Goal: Task Accomplishment & Management: Manage account settings

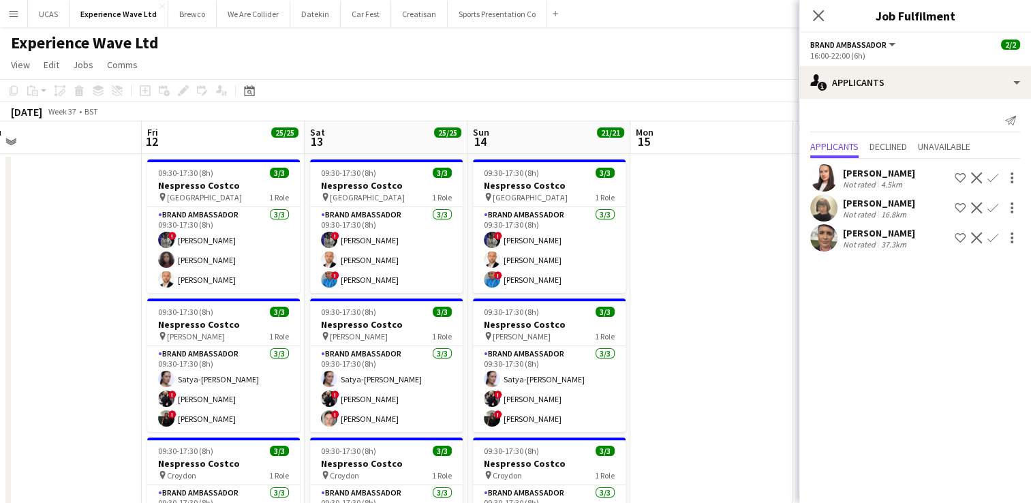
click at [20, 11] on button "Menu" at bounding box center [13, 13] width 27 height 27
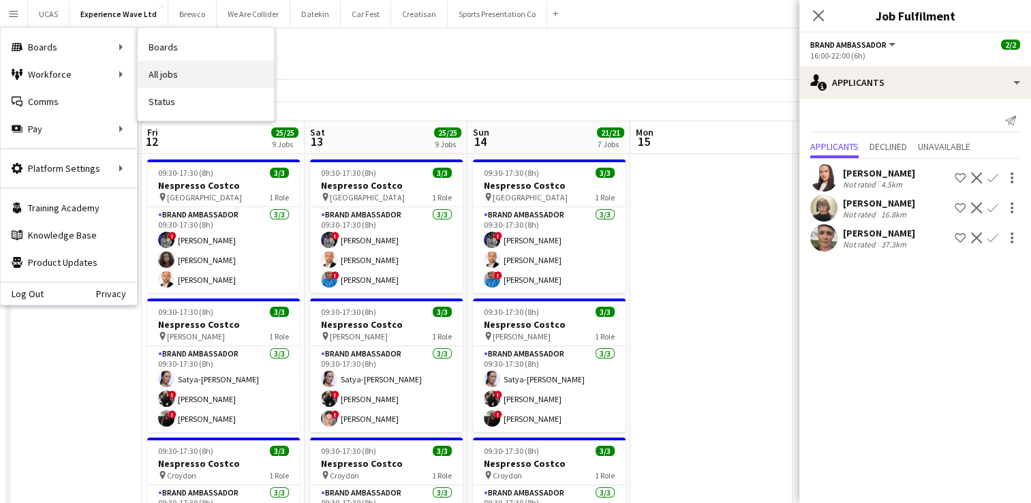
click at [169, 70] on link "All jobs" at bounding box center [206, 74] width 136 height 27
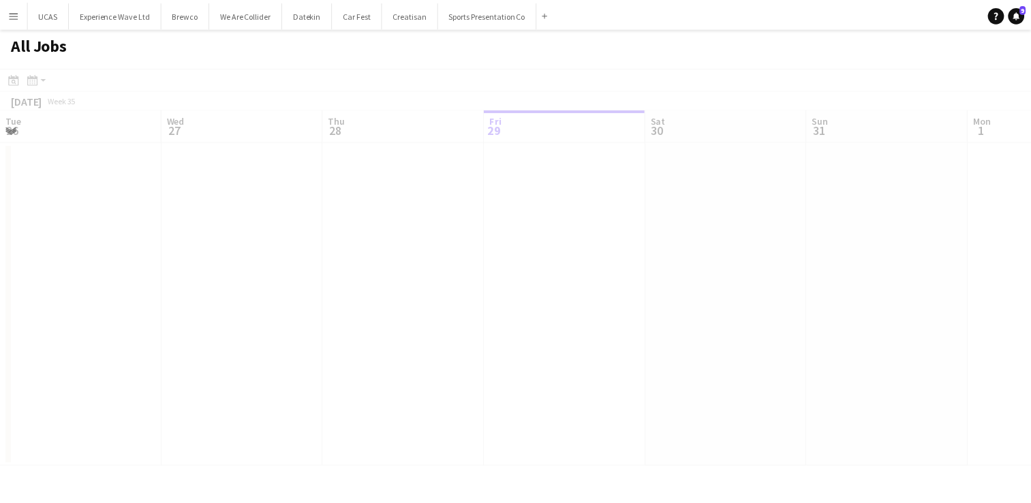
scroll to position [0, 326]
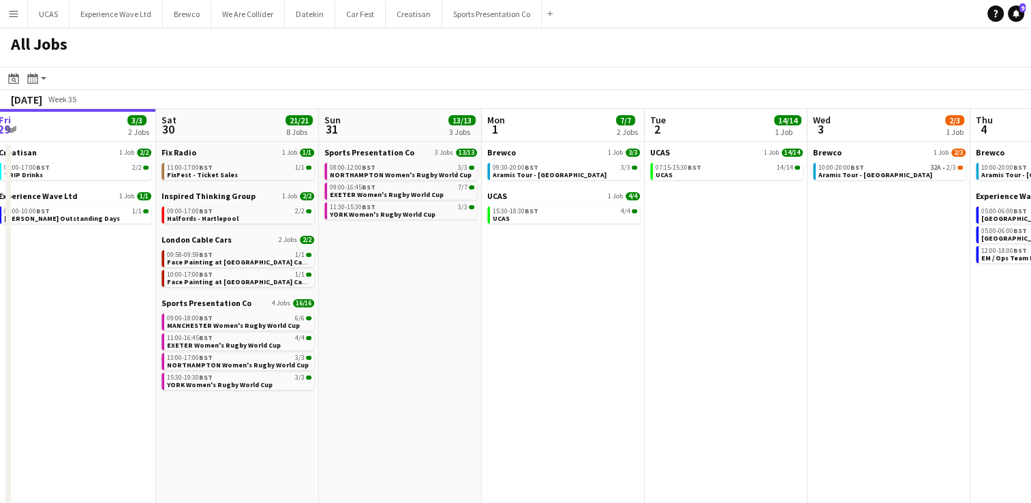
drag, startPoint x: 703, startPoint y: 341, endPoint x: 526, endPoint y: 354, distance: 177.6
click at [526, 354] on app-calendar-viewport "Tue 26 Wed 27 6/6 2 Jobs Thu 28 4/4 1 Job Fri 29 3/3 2 Jobs Sat 30 21/21 8 Jobs…" at bounding box center [515, 396] width 1031 height 574
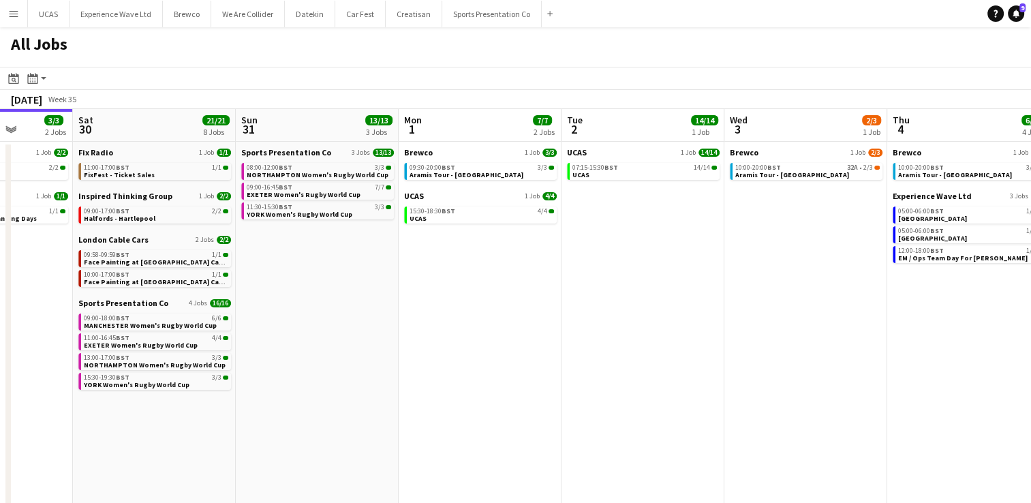
scroll to position [0, 617]
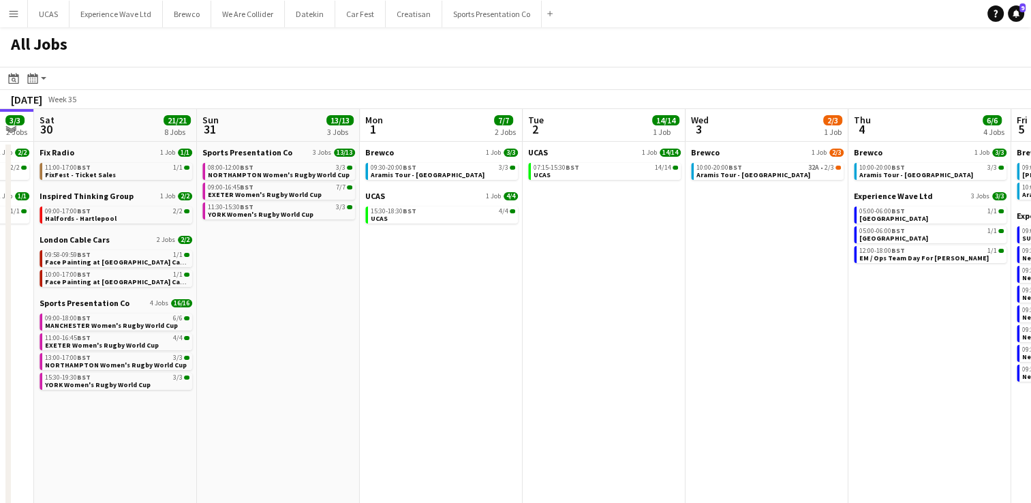
drag, startPoint x: 736, startPoint y: 345, endPoint x: 621, endPoint y: 356, distance: 114.9
click at [621, 356] on app-calendar-viewport "Tue 26 Wed 27 6/6 2 Jobs Thu 28 4/4 1 Job Fri 29 3/3 2 Jobs Sat 30 21/21 8 Jobs…" at bounding box center [515, 396] width 1031 height 574
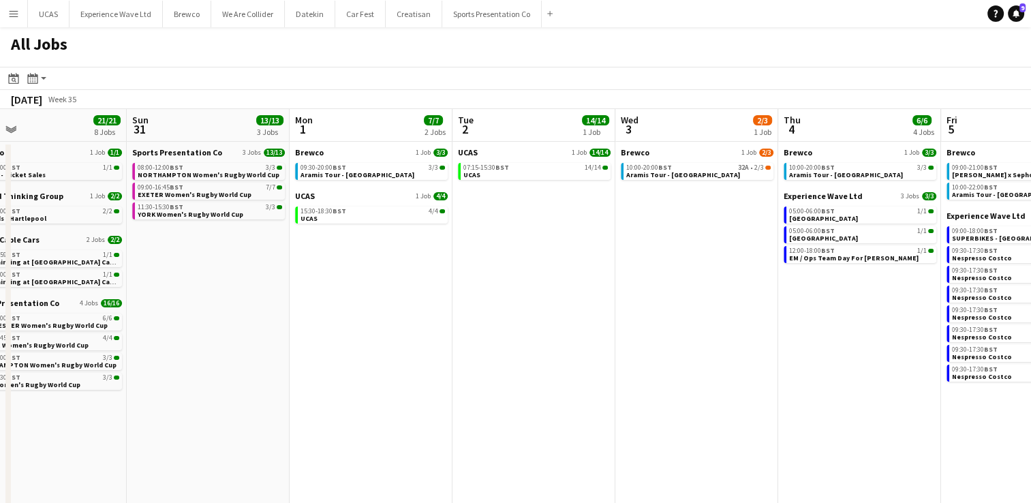
drag, startPoint x: 618, startPoint y: 350, endPoint x: 548, endPoint y: 354, distance: 70.3
click at [548, 354] on app-calendar-viewport "Thu 28 4/4 1 Job Fri 29 3/3 2 Jobs Sat 30 21/21 8 Jobs Sun 31 13/13 3 Jobs Mon …" at bounding box center [515, 396] width 1031 height 574
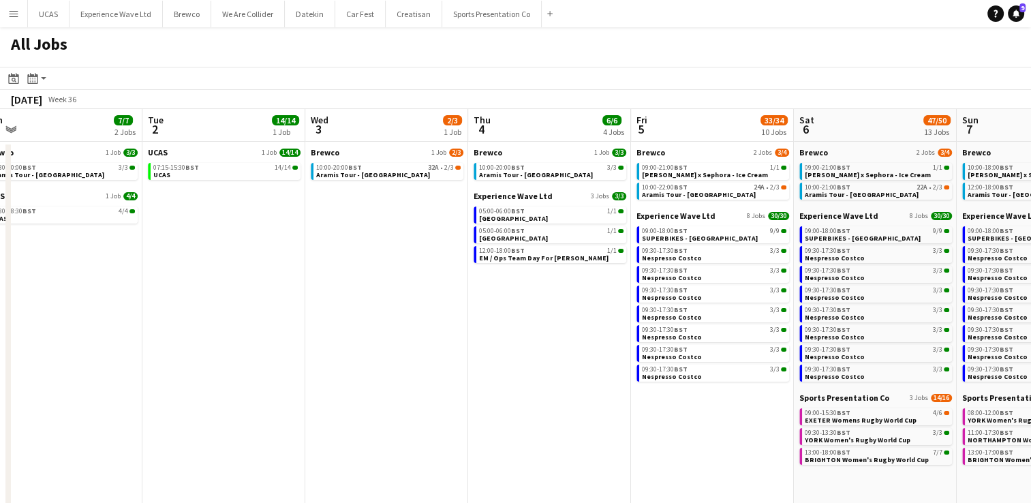
scroll to position [0, 536]
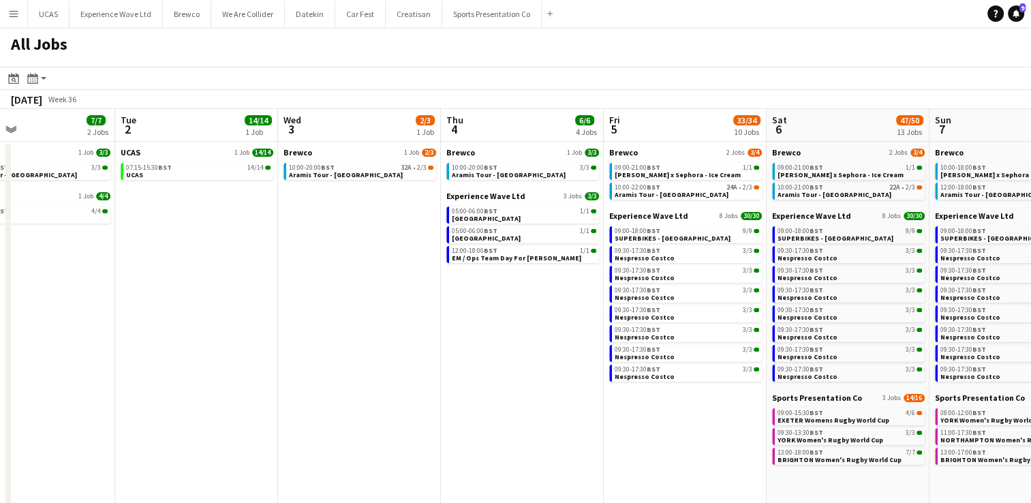
drag, startPoint x: 688, startPoint y: 332, endPoint x: 351, endPoint y: 352, distance: 337.9
click at [351, 352] on app-calendar-viewport "Fri 29 3/3 2 Jobs Sat 30 21/21 8 Jobs Sun 31 13/13 3 Jobs Mon 1 7/7 2 Jobs Tue …" at bounding box center [515, 396] width 1031 height 574
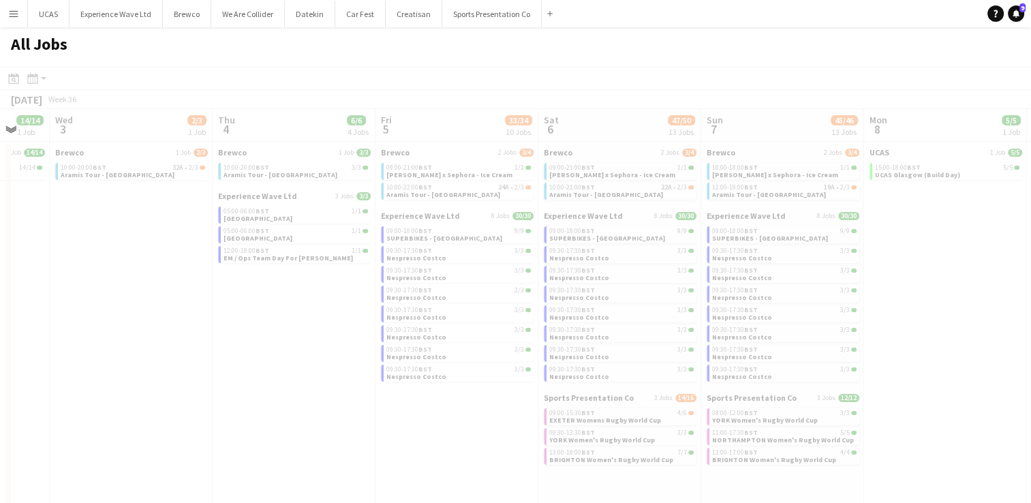
scroll to position [0, 479]
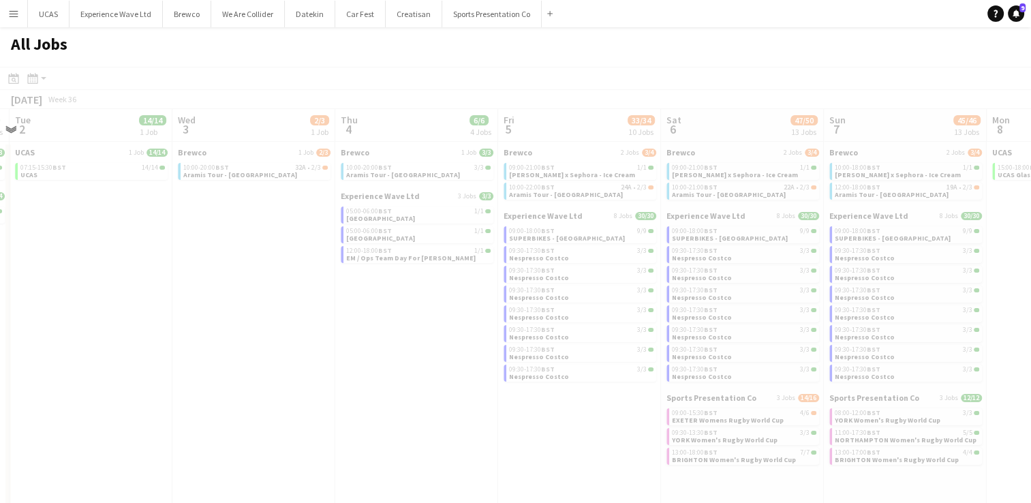
drag, startPoint x: 673, startPoint y: 446, endPoint x: 495, endPoint y: 448, distance: 178.5
click at [495, 448] on app-all-jobs "All Jobs Date picker AUG 2025 AUG 2025 Monday M Tuesday T Wednesday W Thursday …" at bounding box center [515, 354] width 1031 height 655
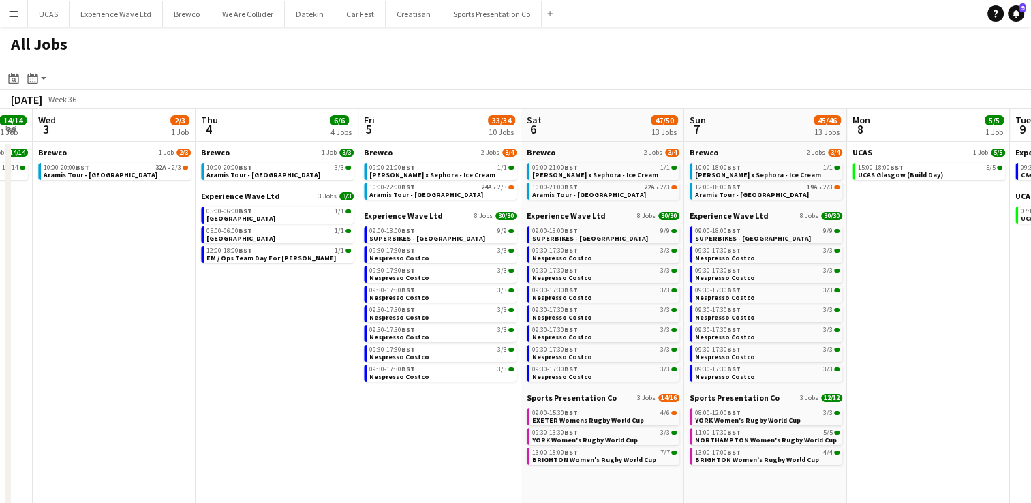
drag, startPoint x: 508, startPoint y: 437, endPoint x: 367, endPoint y: 419, distance: 142.2
click at [367, 419] on app-calendar-viewport "Sat 30 21/21 8 Jobs Sun 31 13/13 3 Jobs Mon 1 7/7 2 Jobs Tue 2 14/14 1 Job Wed …" at bounding box center [515, 408] width 1031 height 599
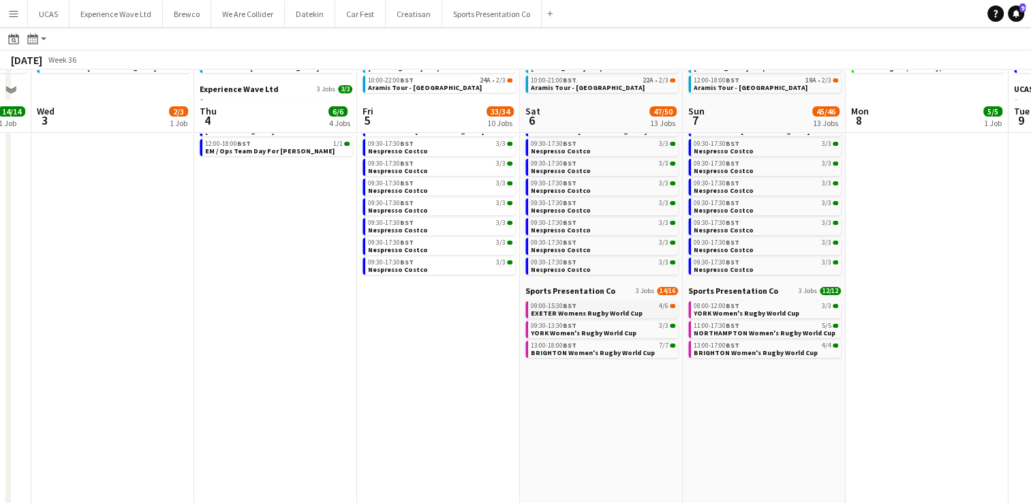
scroll to position [136, 0]
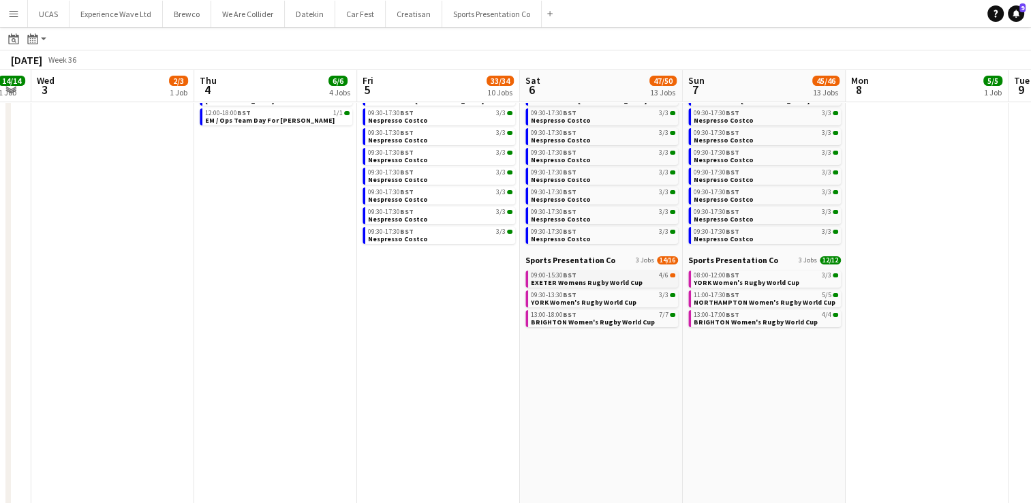
click at [574, 277] on span "BST" at bounding box center [570, 275] width 14 height 9
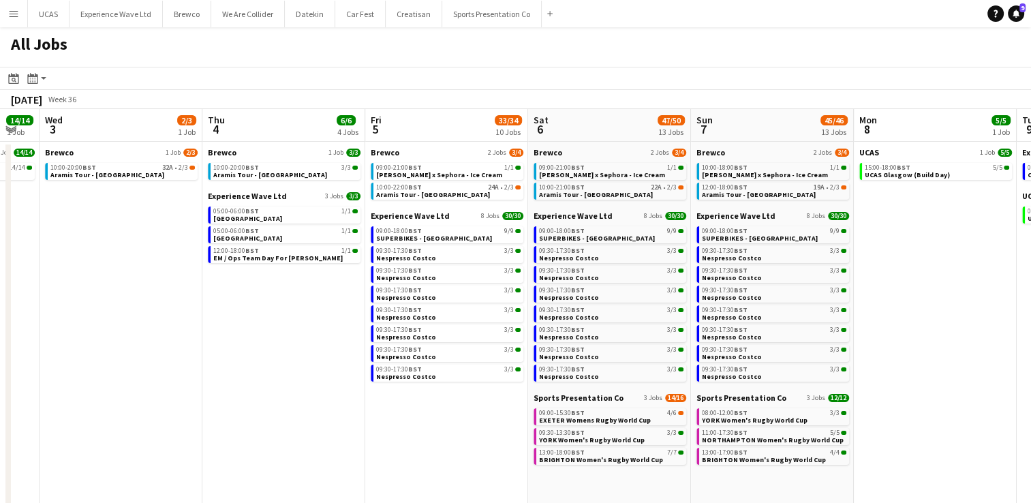
scroll to position [0, 611]
drag, startPoint x: 253, startPoint y: 346, endPoint x: 263, endPoint y: 350, distance: 10.4
click at [263, 350] on app-calendar-viewport "Sat 30 21/21 8 Jobs Sun 31 13/13 3 Jobs Mon 1 7/7 2 Jobs Tue 2 14/14 1 Job Wed …" at bounding box center [515, 408] width 1031 height 599
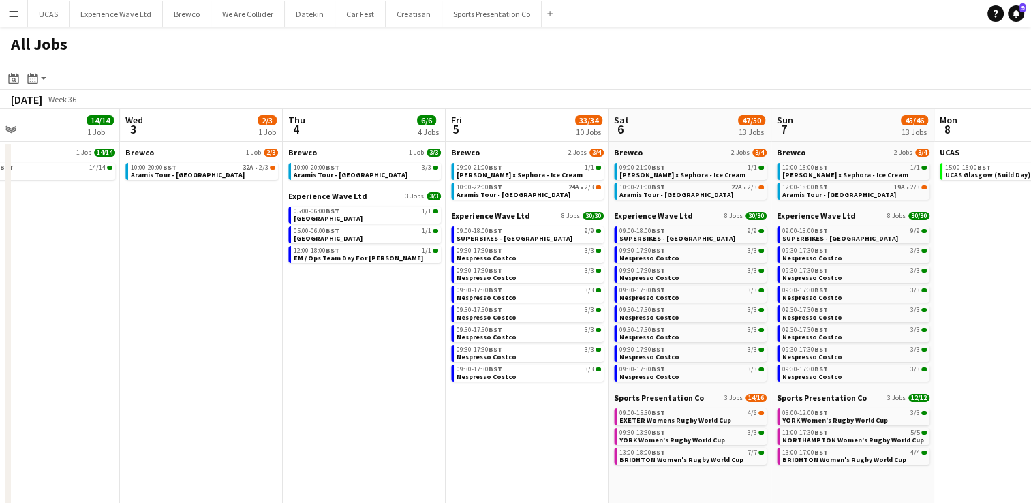
scroll to position [0, 523]
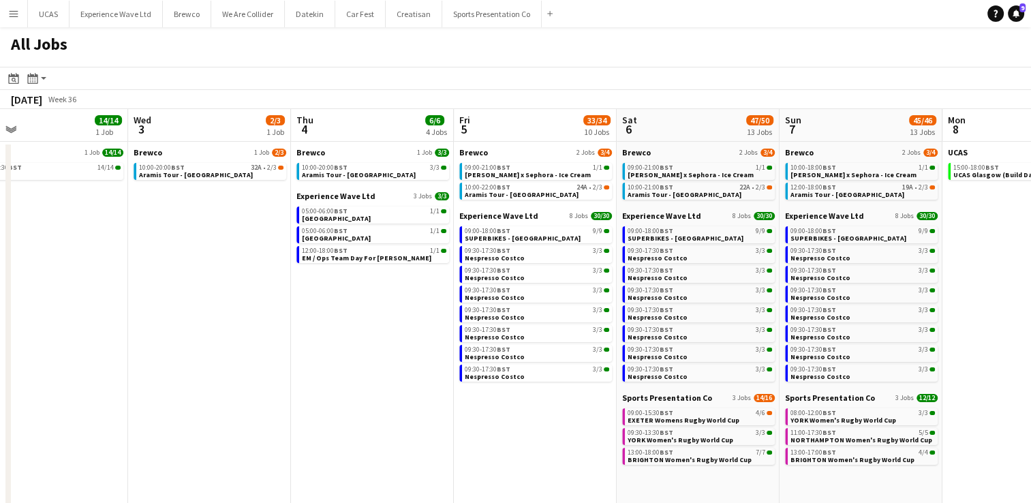
drag, startPoint x: 263, startPoint y: 350, endPoint x: 351, endPoint y: 351, distance: 87.9
click at [351, 351] on app-calendar-viewport "Sat 30 21/21 8 Jobs Sun 31 13/13 3 Jobs Mon 1 7/7 2 Jobs Tue 2 14/14 1 Job Wed …" at bounding box center [515, 408] width 1031 height 599
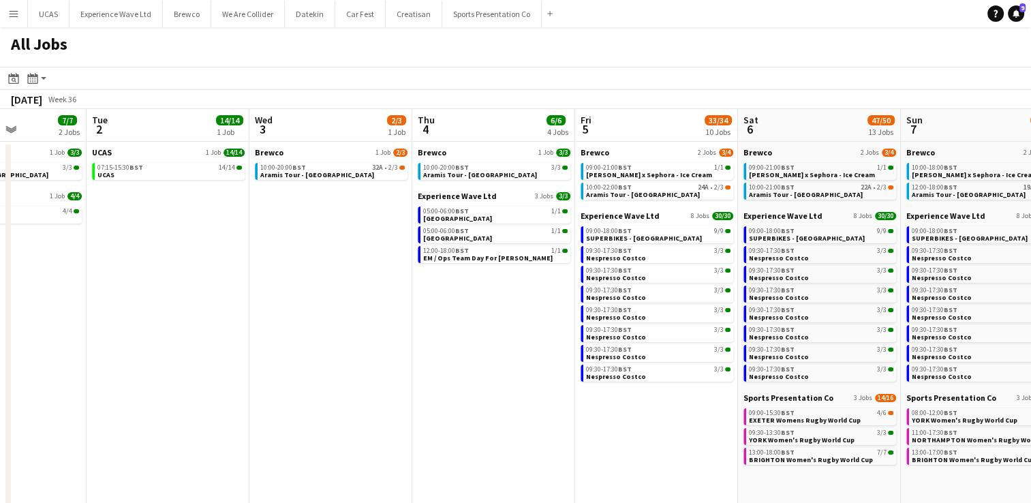
drag, startPoint x: 215, startPoint y: 352, endPoint x: 337, endPoint y: 348, distance: 122.0
click at [337, 348] on app-calendar-viewport "Sat 30 21/21 8 Jobs Sun 31 13/13 3 Jobs Mon 1 7/7 2 Jobs Tue 2 14/14 1 Job Wed …" at bounding box center [515, 408] width 1031 height 599
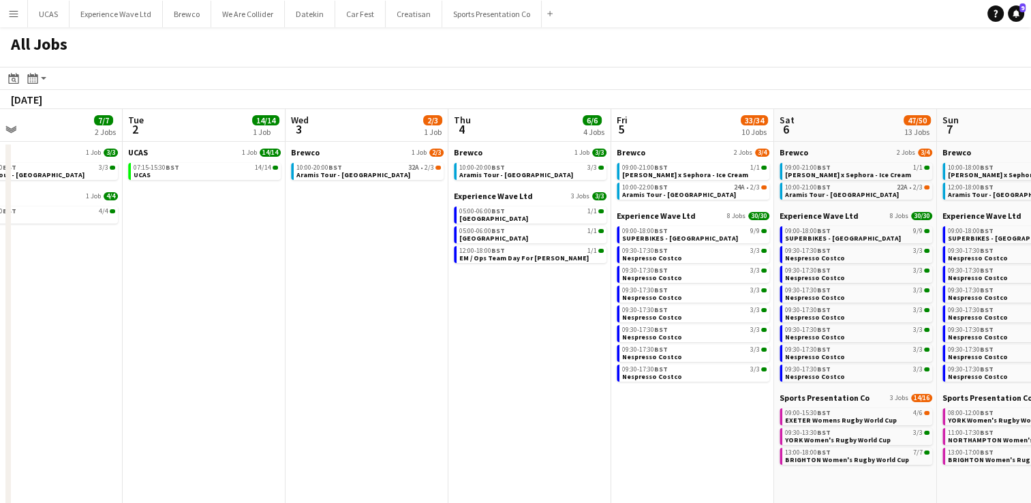
drag, startPoint x: 277, startPoint y: 340, endPoint x: 474, endPoint y: 331, distance: 197.8
click at [474, 331] on app-calendar-viewport "Sat 30 21/21 8 Jobs Sun 31 13/13 3 Jobs Mon 1 7/7 2 Jobs Tue 2 14/14 1 Job Wed …" at bounding box center [515, 408] width 1031 height 599
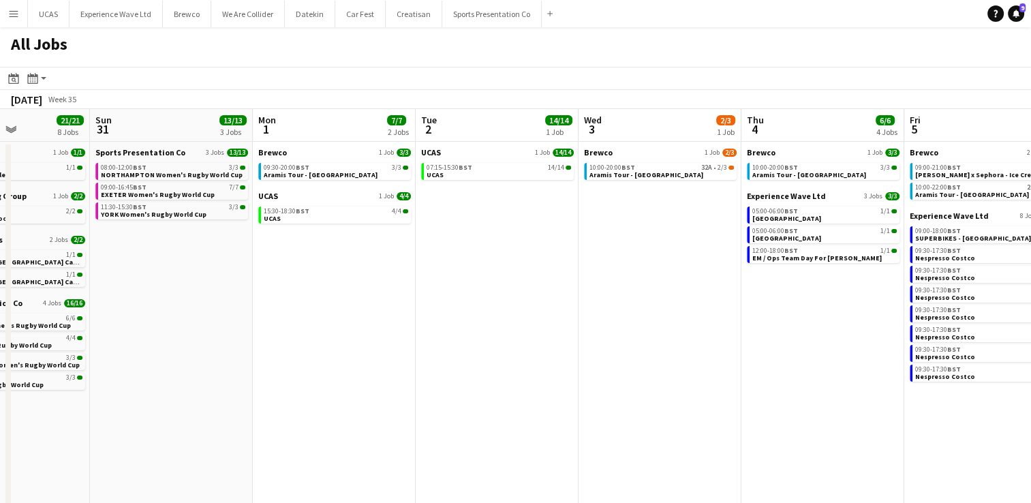
drag, startPoint x: 342, startPoint y: 350, endPoint x: 472, endPoint y: 351, distance: 130.2
click at [472, 351] on app-calendar-viewport "Thu 28 4/4 1 Job Fri 29 3/3 2 Jobs Sat 30 21/21 8 Jobs Sun 31 13/13 3 Jobs Mon …" at bounding box center [515, 408] width 1031 height 599
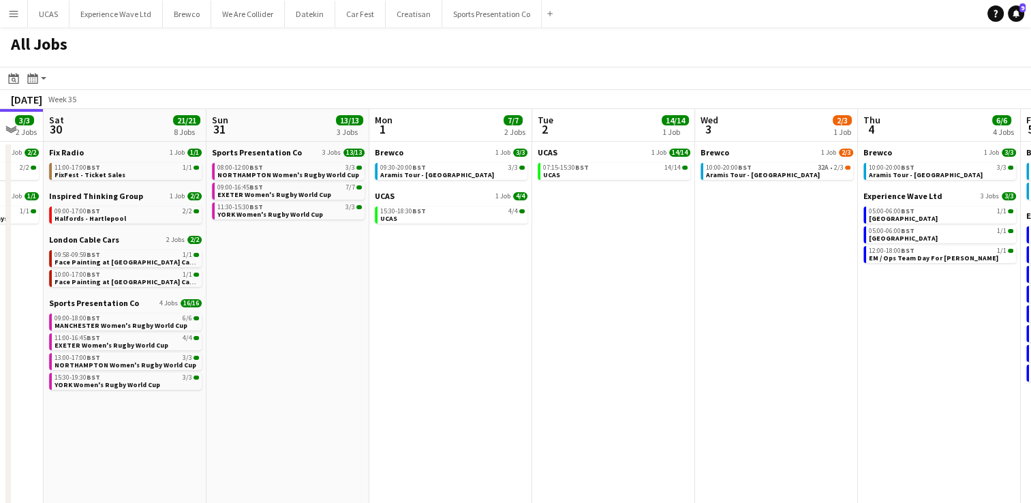
scroll to position [0, 422]
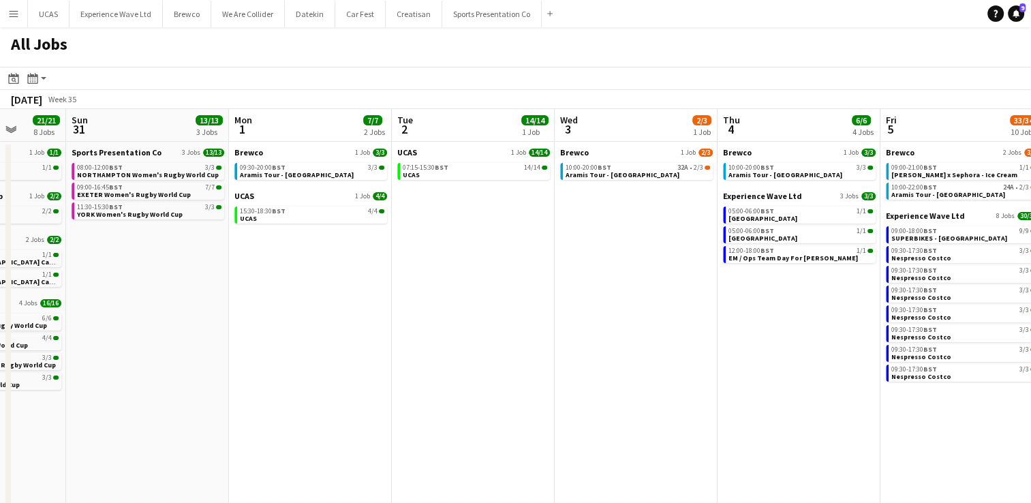
drag, startPoint x: 369, startPoint y: 358, endPoint x: 508, endPoint y: 348, distance: 139.4
click at [508, 348] on app-calendar-viewport "Thu 28 4/4 1 Job Fri 29 3/3 2 Jobs Sat 30 21/21 8 Jobs Sun 31 13/13 3 Jobs Mon …" at bounding box center [515, 408] width 1031 height 599
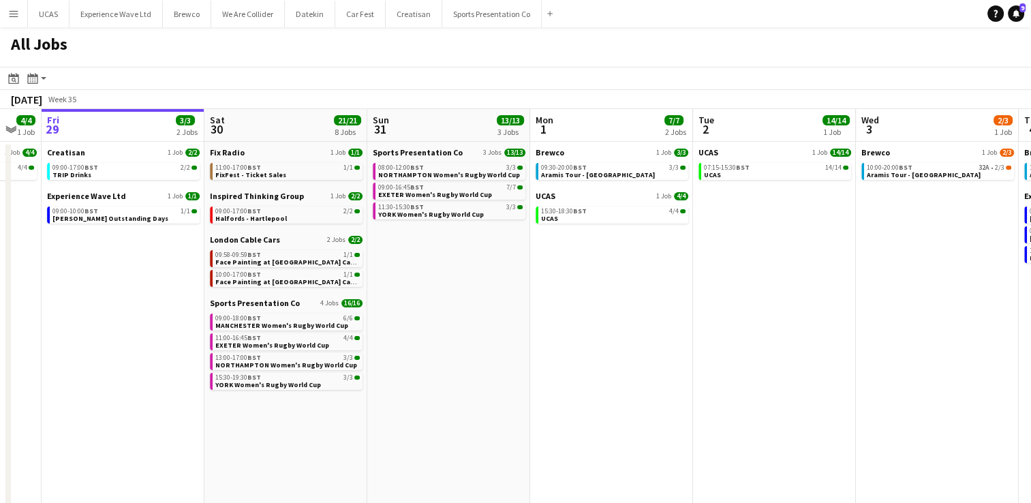
drag, startPoint x: 429, startPoint y: 338, endPoint x: 600, endPoint y: 324, distance: 171.6
click at [600, 324] on app-calendar-viewport "Wed 27 6/6 2 Jobs Thu 28 4/4 1 Job Fri 29 3/3 2 Jobs Sat 30 21/21 8 Jobs Sun 31…" at bounding box center [515, 408] width 1031 height 599
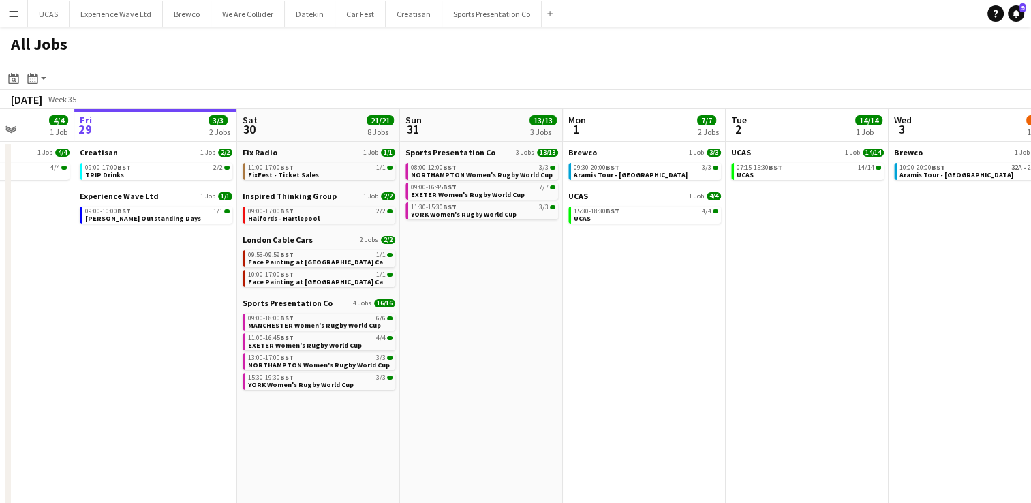
scroll to position [0, 335]
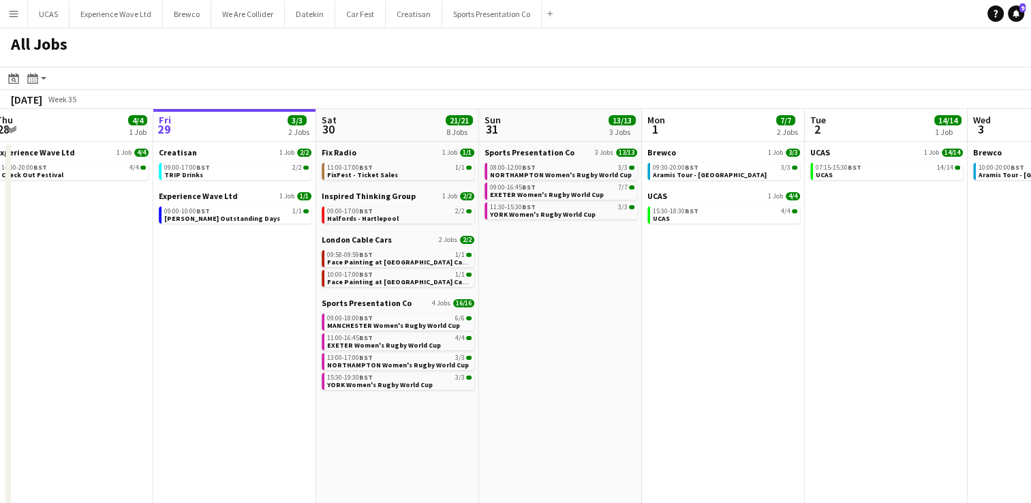
drag, startPoint x: 515, startPoint y: 345, endPoint x: 595, endPoint y: 350, distance: 79.9
click at [595, 350] on app-calendar-viewport "Tue 26 Wed 27 6/6 2 Jobs Thu 28 4/4 1 Job Fri 29 3/3 2 Jobs Sat 30 21/21 8 Jobs…" at bounding box center [515, 408] width 1031 height 599
click at [390, 328] on span "MANCHESTER Women's Rugby World Cup" at bounding box center [393, 325] width 133 height 9
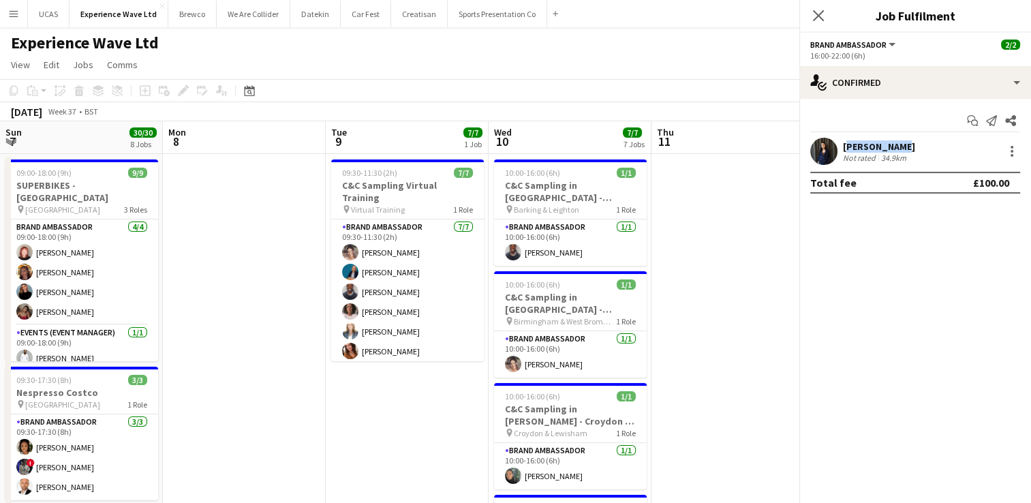
scroll to position [0, 469]
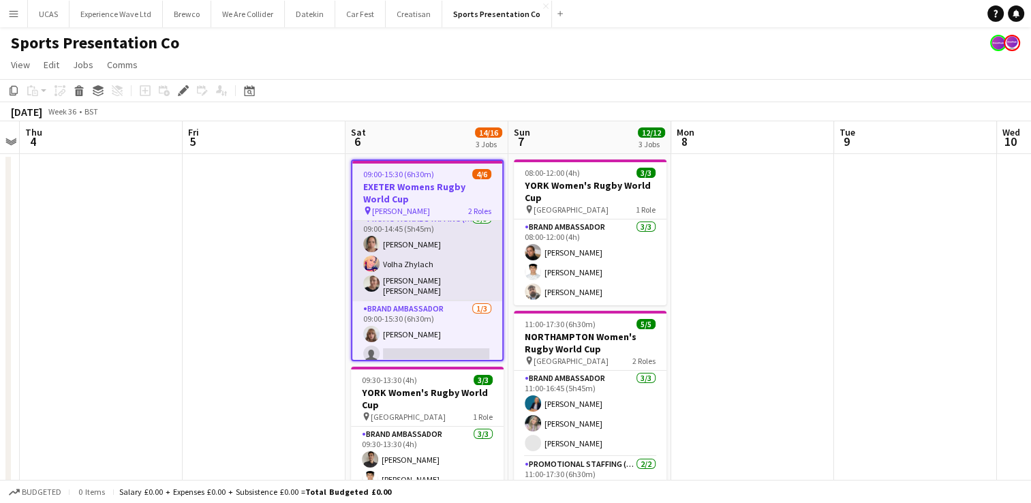
scroll to position [32, 0]
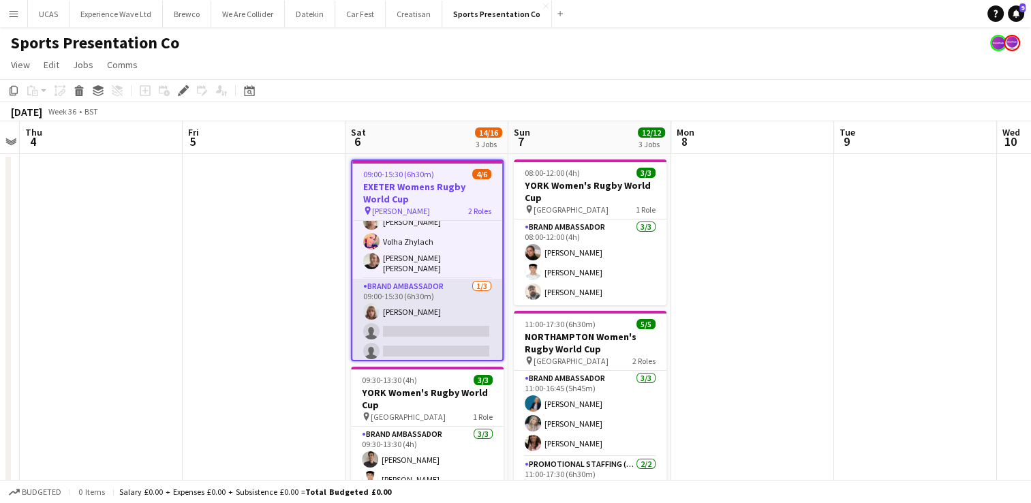
click at [422, 333] on app-card-role "Brand Ambassador [DATE] 09:00-15:30 (6h30m) [PERSON_NAME] single-neutral-action…" at bounding box center [427, 322] width 150 height 86
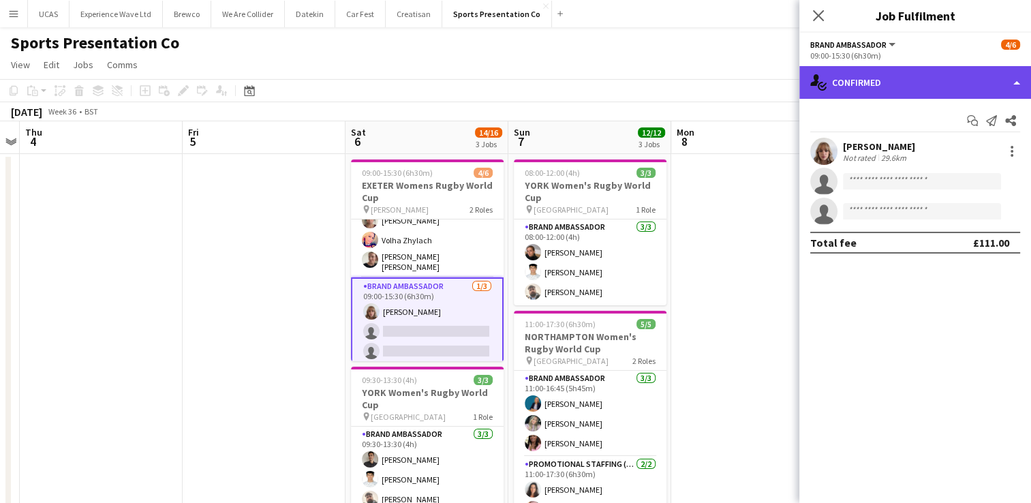
click at [878, 94] on div "single-neutral-actions-check-2 Confirmed" at bounding box center [915, 82] width 232 height 33
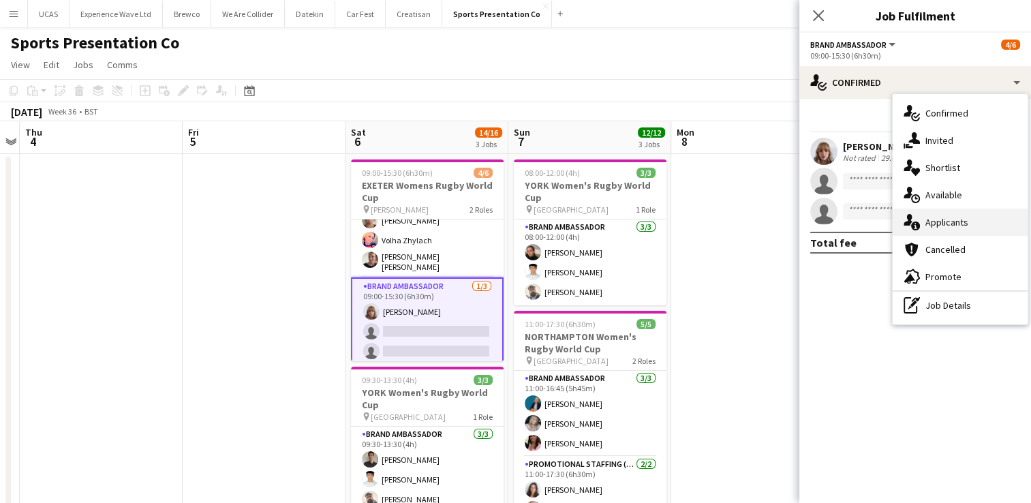
click at [947, 215] on div "single-neutral-actions-information Applicants" at bounding box center [960, 222] width 135 height 27
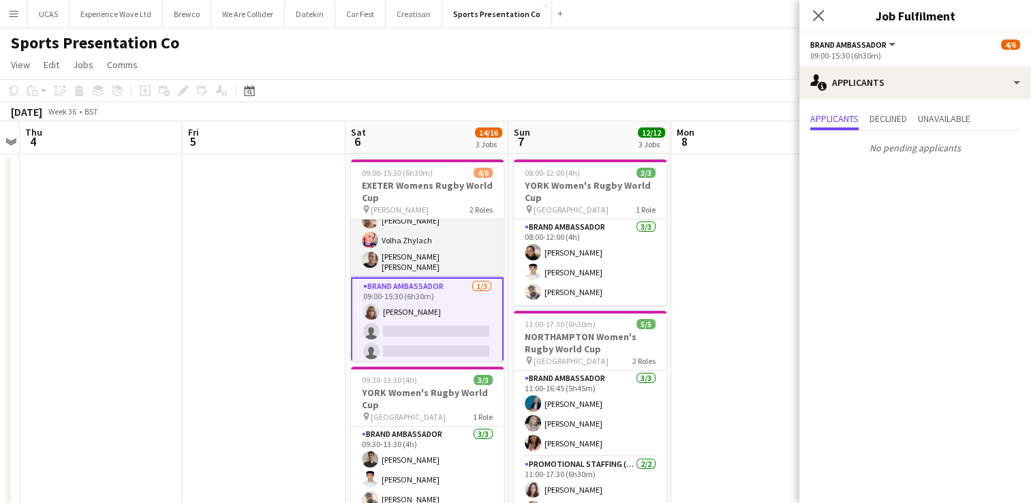
scroll to position [0, 0]
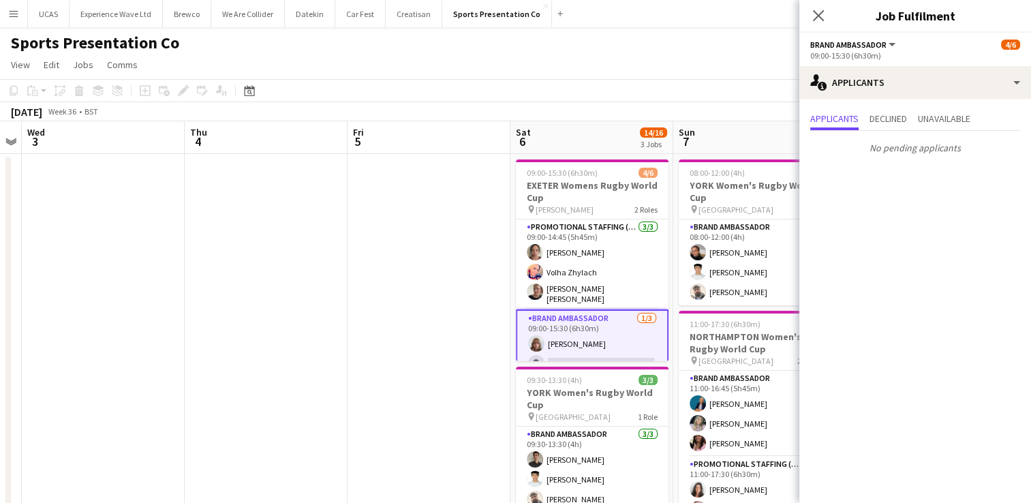
drag, startPoint x: 188, startPoint y: 312, endPoint x: 357, endPoint y: 305, distance: 169.1
click at [375, 304] on app-calendar-viewport "Mon 1 Tue 2 Wed 3 Thu 4 Fri 5 Sat 6 14/16 3 Jobs Sun 7 12/12 3 Jobs Mon 8 Tue 9…" at bounding box center [515, 493] width 1031 height 744
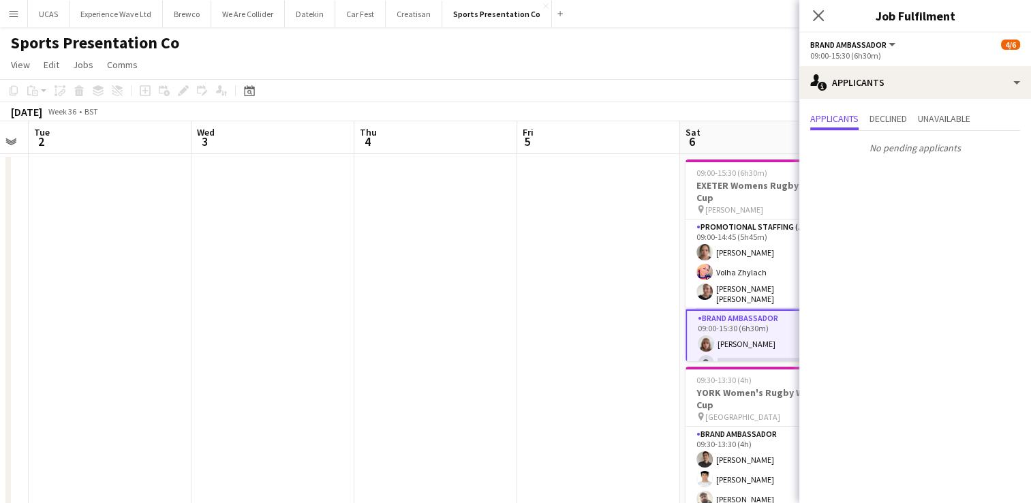
drag, startPoint x: 226, startPoint y: 325, endPoint x: 403, endPoint y: 315, distance: 176.8
click at [385, 320] on app-calendar-viewport "Sun 31 13/13 3 Jobs Mon 1 Tue 2 Wed 3 Thu 4 Fri 5 Sat 6 14/16 3 Jobs Sun 7 12/1…" at bounding box center [515, 493] width 1031 height 744
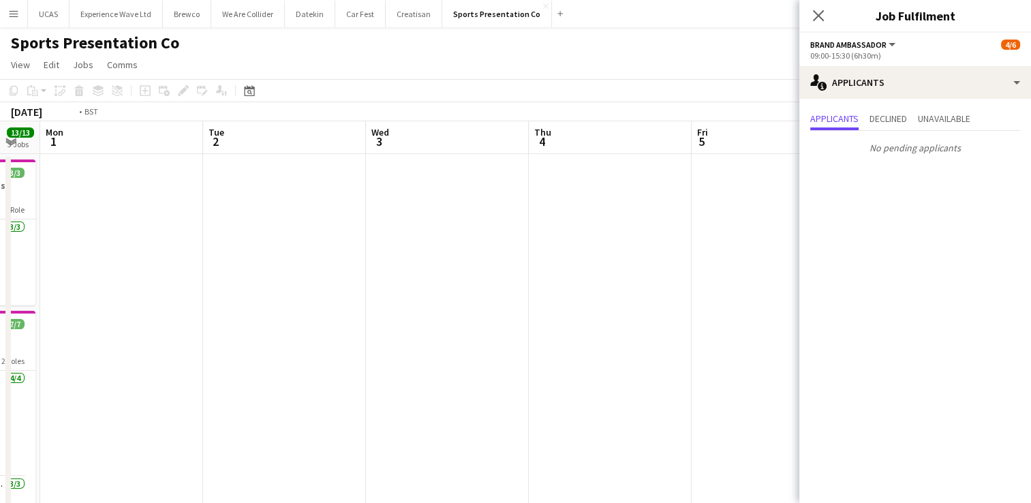
drag, startPoint x: 166, startPoint y: 329, endPoint x: 377, endPoint y: 322, distance: 210.7
click at [376, 323] on app-calendar-viewport "Sat 30 16/16 4 Jobs Sun 31 13/13 3 Jobs Mon 1 Tue 2 Wed 3 Thu 4 Fri 5 Sat 6 14/…" at bounding box center [515, 493] width 1031 height 744
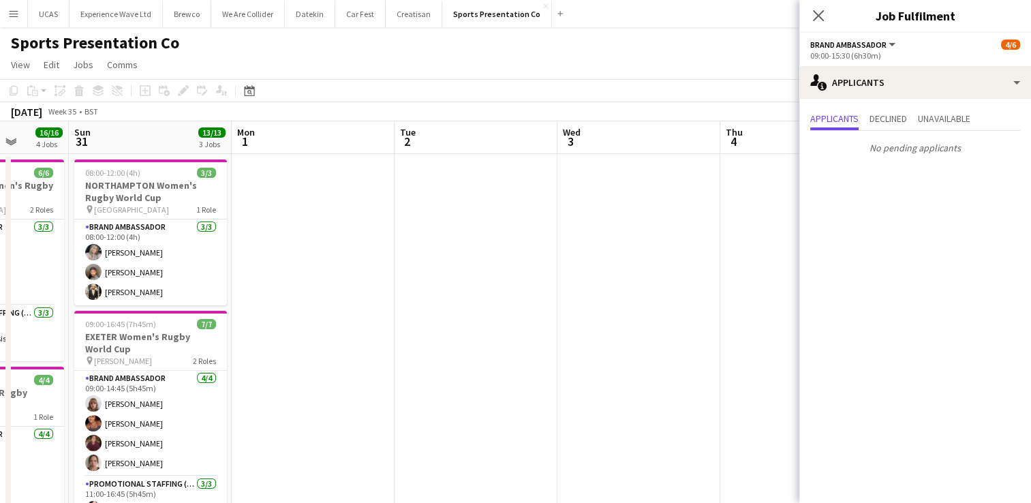
drag, startPoint x: 296, startPoint y: 324, endPoint x: 531, endPoint y: 325, distance: 235.1
click at [617, 318] on app-calendar-viewport "Fri 29 Sat 30 16/16 4 Jobs Sun 31 13/13 3 Jobs Mon 1 Tue 2 Wed 3 Thu 4 Fri 5 Sa…" at bounding box center [515, 493] width 1031 height 744
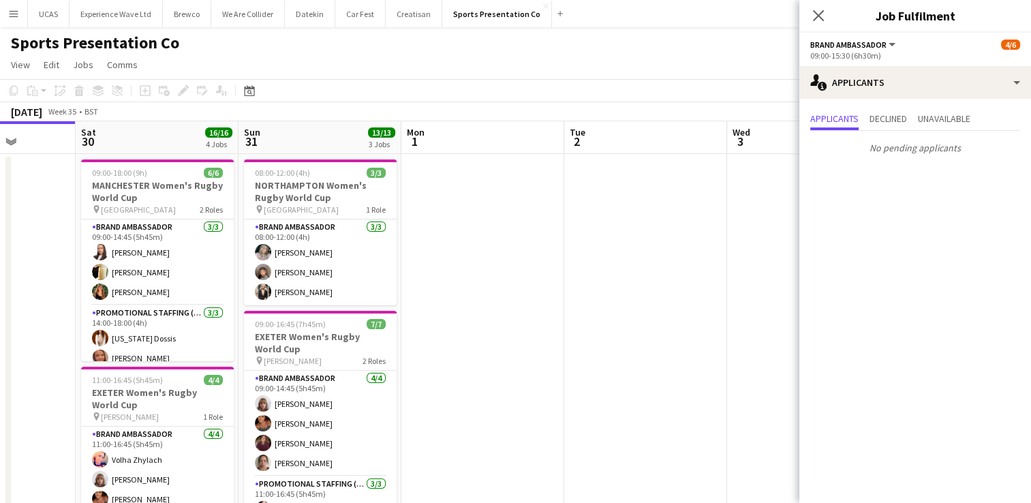
scroll to position [0, 415]
drag, startPoint x: 491, startPoint y: 373, endPoint x: 482, endPoint y: 342, distance: 32.4
click at [482, 342] on app-calendar-viewport "Wed 27 Thu 28 Fri 29 Sat 30 16/16 4 Jobs Sun 31 13/13 3 Jobs Mon 1 Tue 2 Wed 3 …" at bounding box center [515, 493] width 1031 height 744
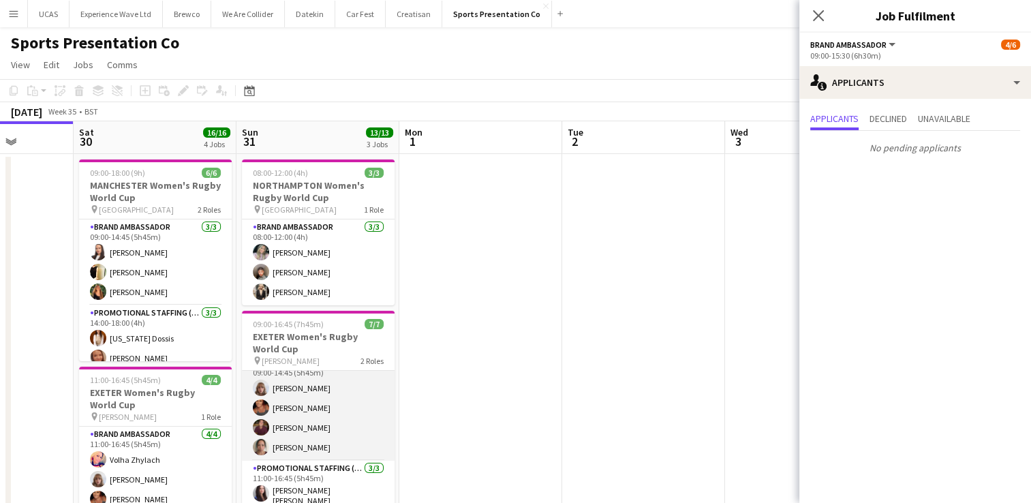
scroll to position [0, 0]
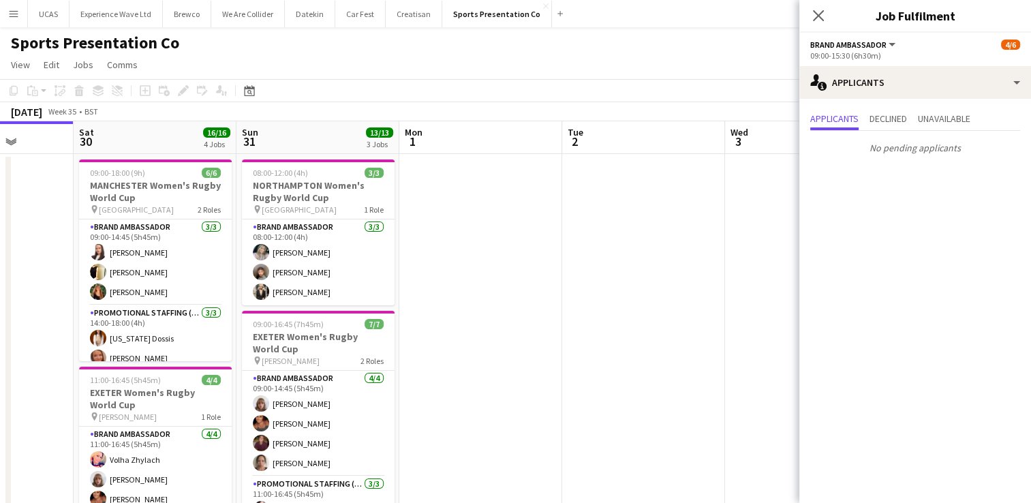
click at [597, 357] on app-date-cell at bounding box center [643, 509] width 163 height 711
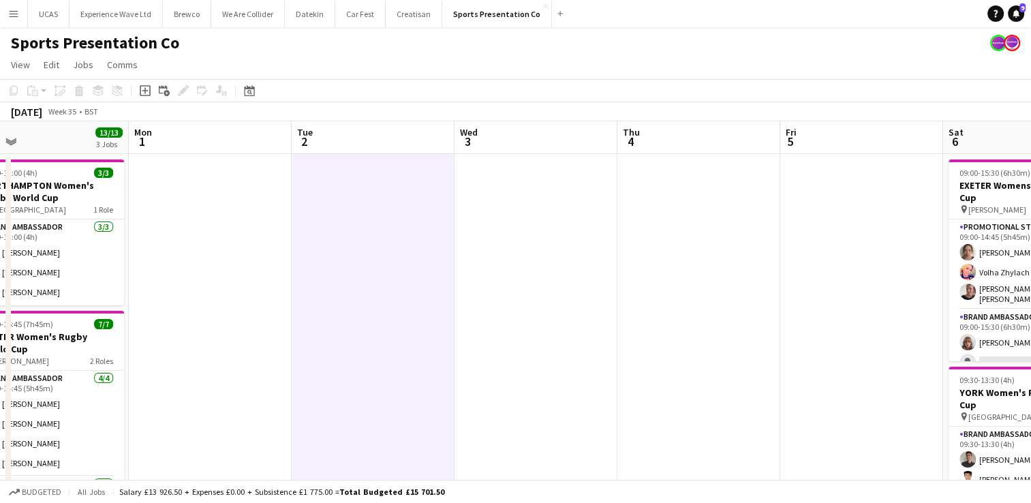
drag, startPoint x: 794, startPoint y: 333, endPoint x: 462, endPoint y: 338, distance: 331.9
click at [484, 342] on app-calendar-viewport "Wed 27 Thu 28 Fri 29 Sat 30 16/16 4 Jobs Sun 31 13/13 3 Jobs Mon 1 Tue 2 Wed 3 …" at bounding box center [515, 493] width 1031 height 744
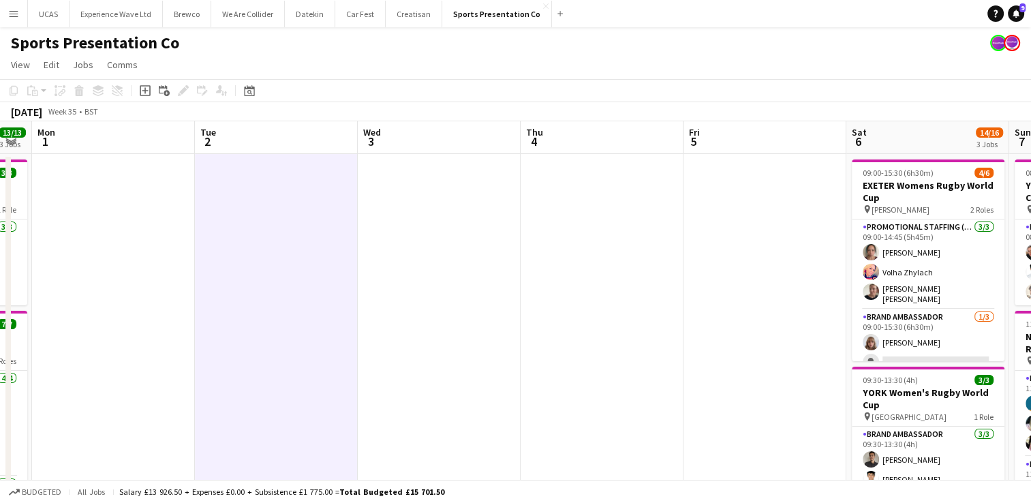
drag, startPoint x: 359, startPoint y: 320, endPoint x: 350, endPoint y: 323, distance: 9.3
click at [350, 322] on app-calendar-viewport "Fri 29 Sat 30 16/16 4 Jobs Sun 31 13/13 3 Jobs Mon 1 Tue 2 Wed 3 Thu 4 Fri 5 Sa…" at bounding box center [515, 493] width 1031 height 744
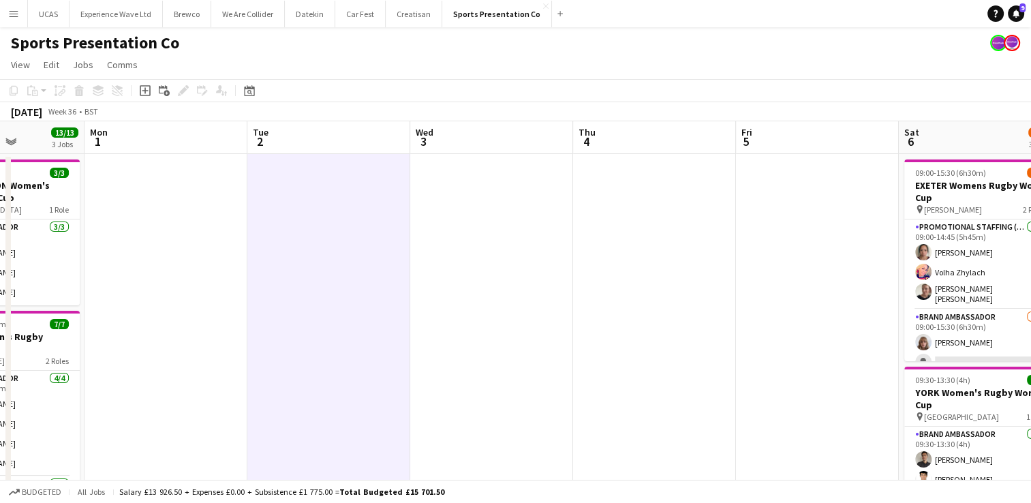
drag, startPoint x: 728, startPoint y: 311, endPoint x: 403, endPoint y: 307, distance: 325.1
click at [403, 307] on app-calendar-viewport "Fri 29 Sat 30 16/16 4 Jobs Sun 31 13/13 3 Jobs Mon 1 Tue 2 Wed 3 Thu 4 Fri 5 Sa…" at bounding box center [515, 493] width 1031 height 744
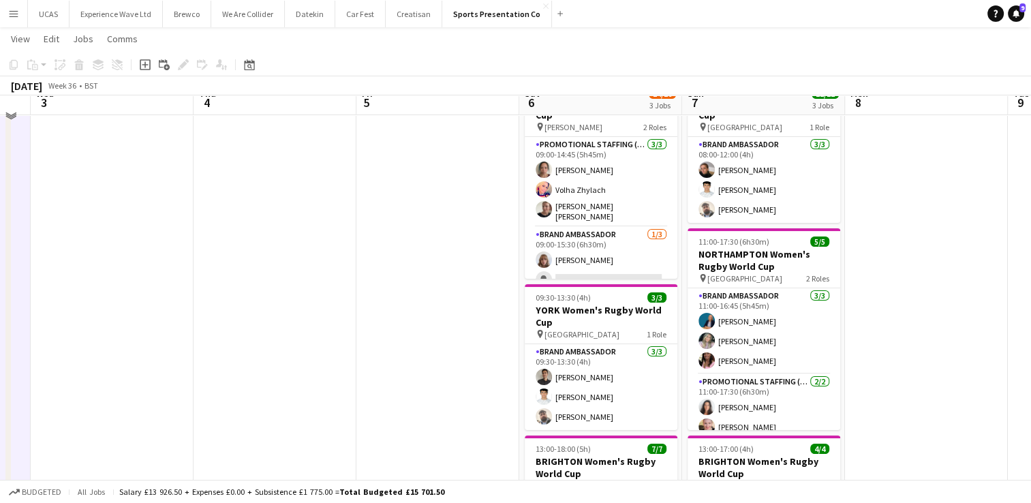
scroll to position [68, 0]
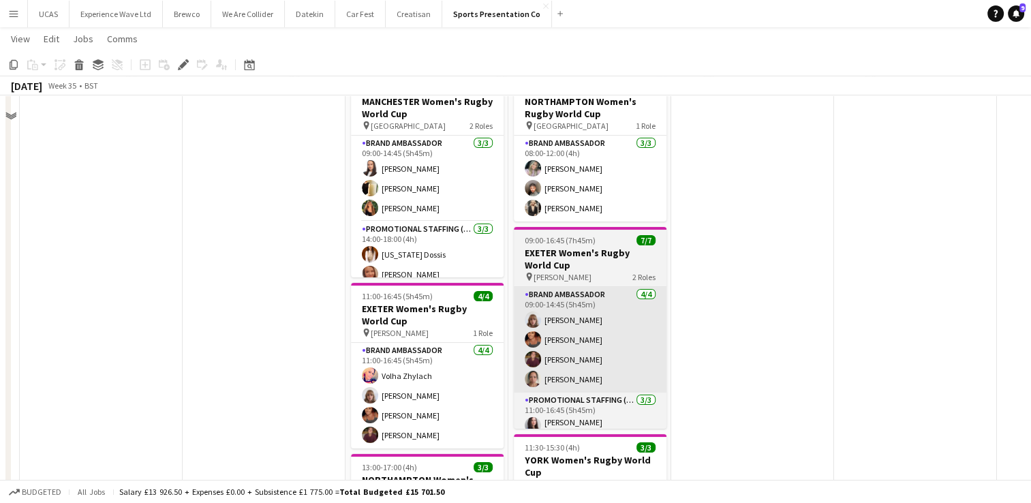
scroll to position [136, 0]
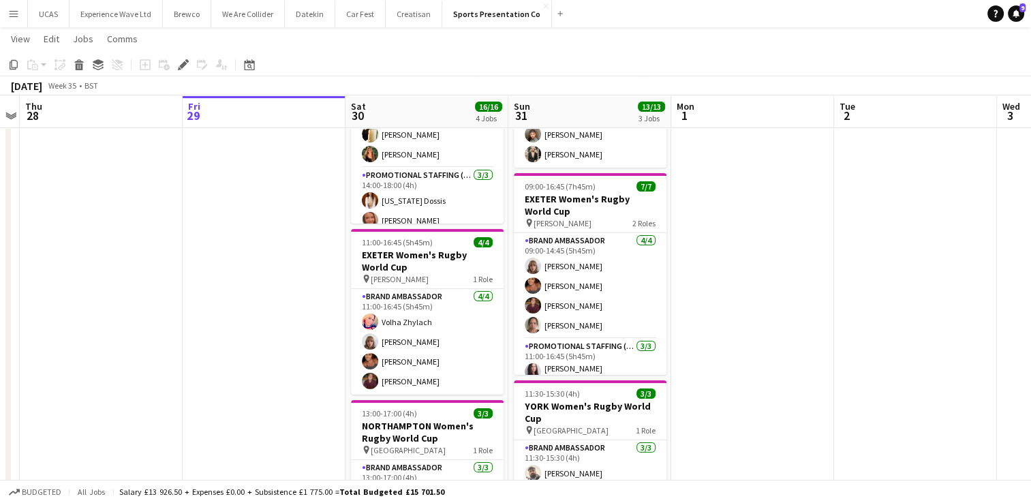
drag, startPoint x: 818, startPoint y: 366, endPoint x: 366, endPoint y: 340, distance: 452.5
click at [321, 355] on app-calendar-viewport "Mon 25 Tue 26 Wed 27 Thu 28 Fri 29 Sat 30 16/16 4 Jobs Sun 31 13/13 3 Jobs Mon …" at bounding box center [515, 322] width 1031 height 811
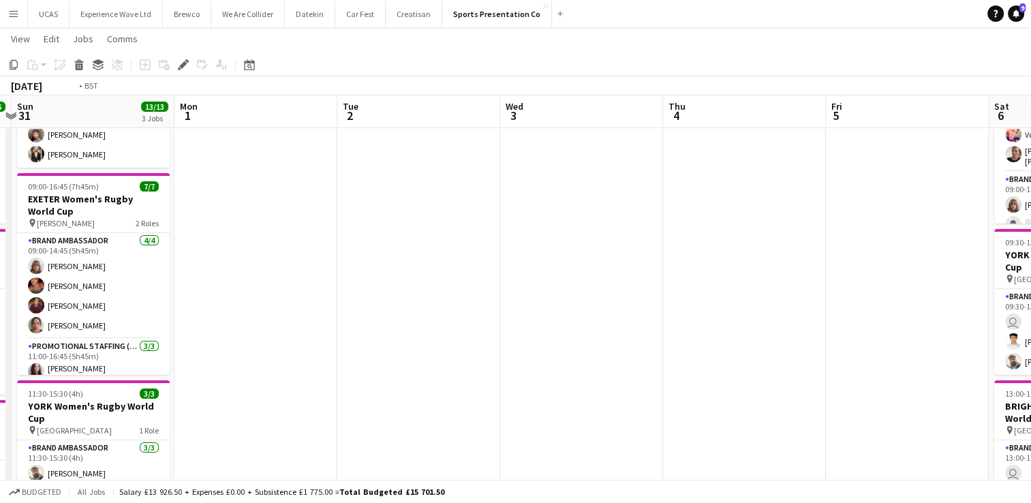
drag, startPoint x: 699, startPoint y: 308, endPoint x: 305, endPoint y: 318, distance: 394.0
click at [298, 319] on app-calendar-viewport "Thu 28 Fri 29 Sat 30 16/16 4 Jobs Sun 31 13/13 3 Jobs Mon 1 Tue 2 Wed 3 Thu 4 F…" at bounding box center [515, 322] width 1031 height 811
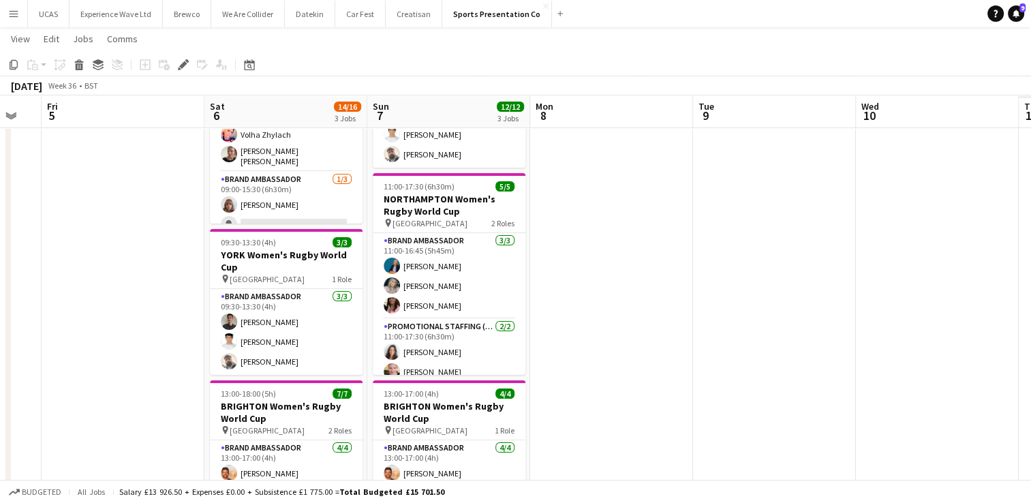
drag, startPoint x: 60, startPoint y: 321, endPoint x: 52, endPoint y: 323, distance: 8.4
click at [52, 323] on app-calendar-viewport "Mon 1 Tue 2 Wed 3 Thu 4 Fri 5 Sat 6 14/16 3 Jobs Sun 7 12/12 3 Jobs Mon 8 Tue 9…" at bounding box center [515, 322] width 1031 height 811
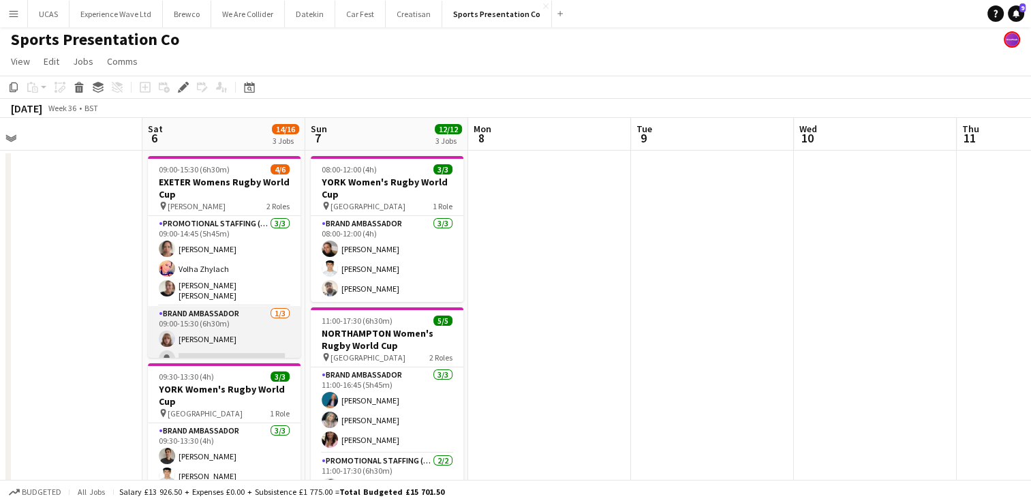
scroll to position [0, 0]
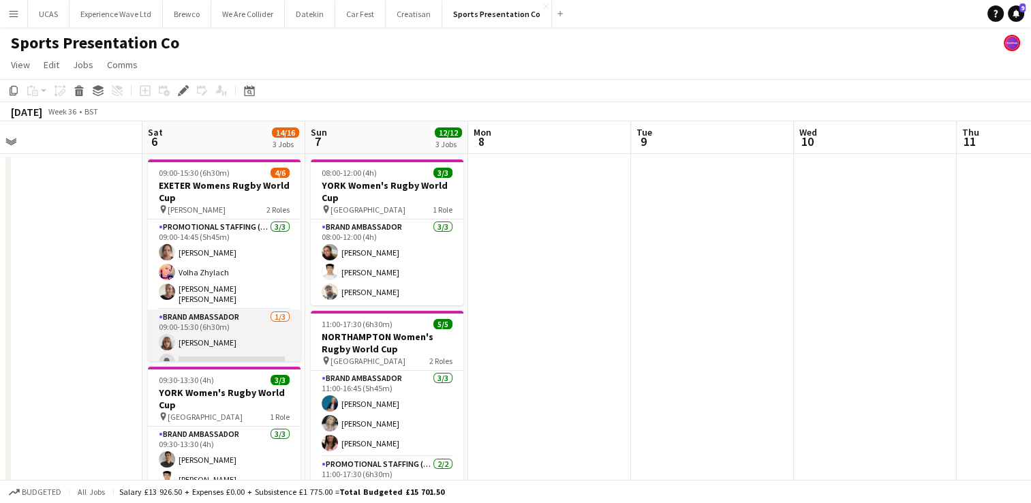
click at [204, 354] on app-card-role "Brand Ambassador 1/3 09:00-15:30 (6h30m) Caitlyn Chapman single-neutral-actions…" at bounding box center [224, 352] width 153 height 86
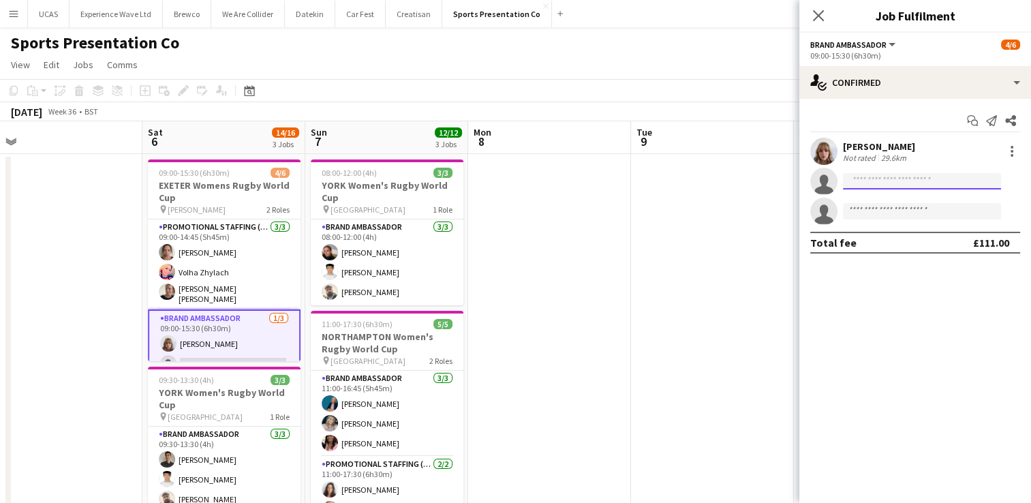
click at [853, 180] on input at bounding box center [922, 181] width 158 height 16
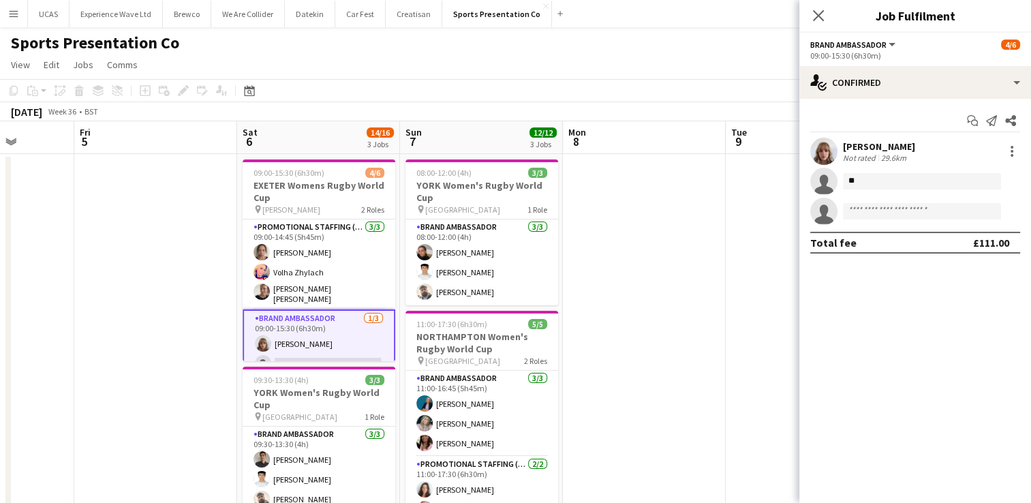
drag, startPoint x: 126, startPoint y: 369, endPoint x: 377, endPoint y: 342, distance: 252.2
click at [384, 341] on app-calendar-viewport "Tue 2 Wed 3 Thu 4 Fri 5 Sat 6 14/16 3 Jobs Sun 7 12/12 3 Jobs Mon 8 Tue 9 Wed 1…" at bounding box center [515, 493] width 1031 height 744
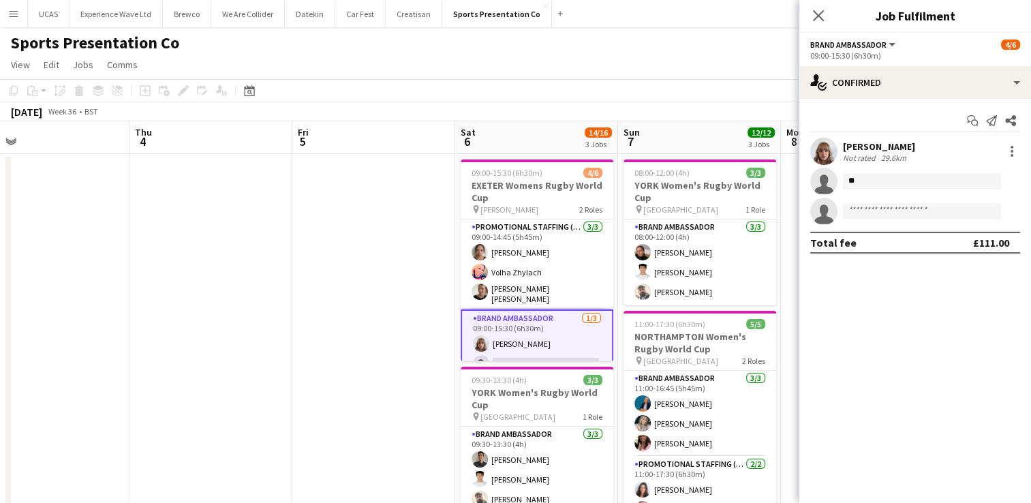
drag, startPoint x: 188, startPoint y: 348, endPoint x: 406, endPoint y: 311, distance: 221.1
click at [406, 311] on app-calendar-viewport "Mon 1 Tue 2 Wed 3 Thu 4 Fri 5 Sat 6 14/16 3 Jobs Sun 7 12/12 3 Jobs Mon 8 Tue 9…" at bounding box center [515, 493] width 1031 height 744
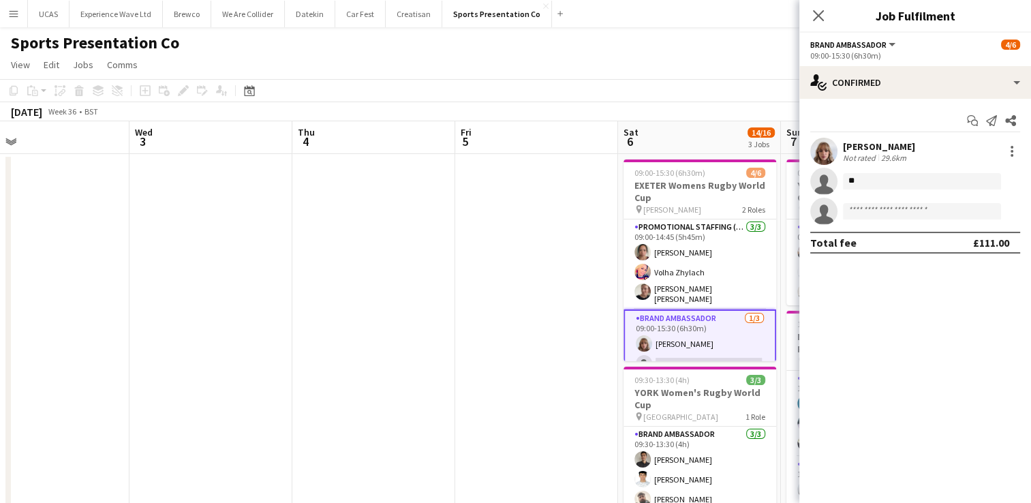
drag, startPoint x: 237, startPoint y: 338, endPoint x: 432, endPoint y: 303, distance: 197.9
click at [437, 302] on app-calendar-viewport "Sun 31 13/13 3 Jobs Mon 1 Tue 2 Wed 3 Thu 4 Fri 5 Sat 6 14/16 3 Jobs Sun 7 12/1…" at bounding box center [515, 493] width 1031 height 744
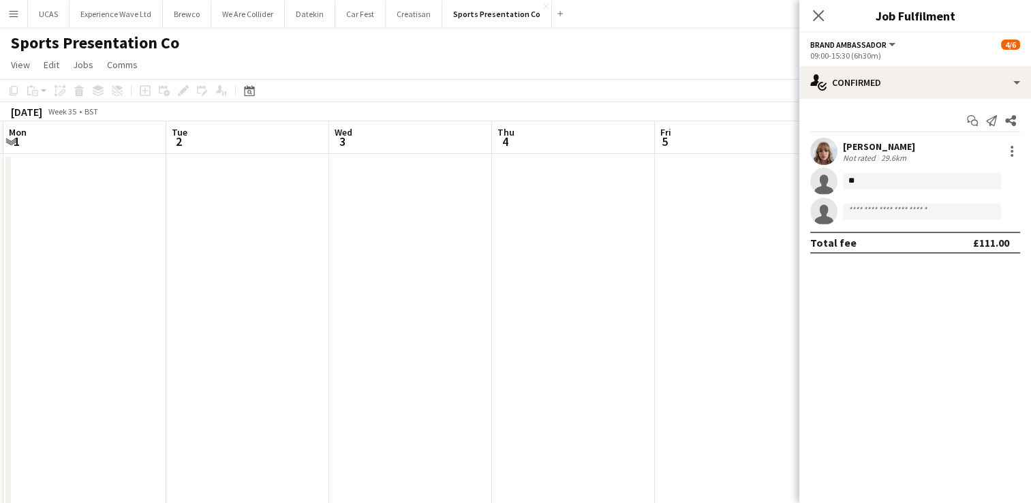
drag, startPoint x: 283, startPoint y: 322, endPoint x: 551, endPoint y: 288, distance: 269.3
click at [570, 284] on app-calendar-viewport "Sat 30 16/16 4 Jobs Sun 31 13/13 3 Jobs Mon 1 Tue 2 Wed 3 Thu 4 Fri 5 Sat 6 14/…" at bounding box center [515, 493] width 1031 height 744
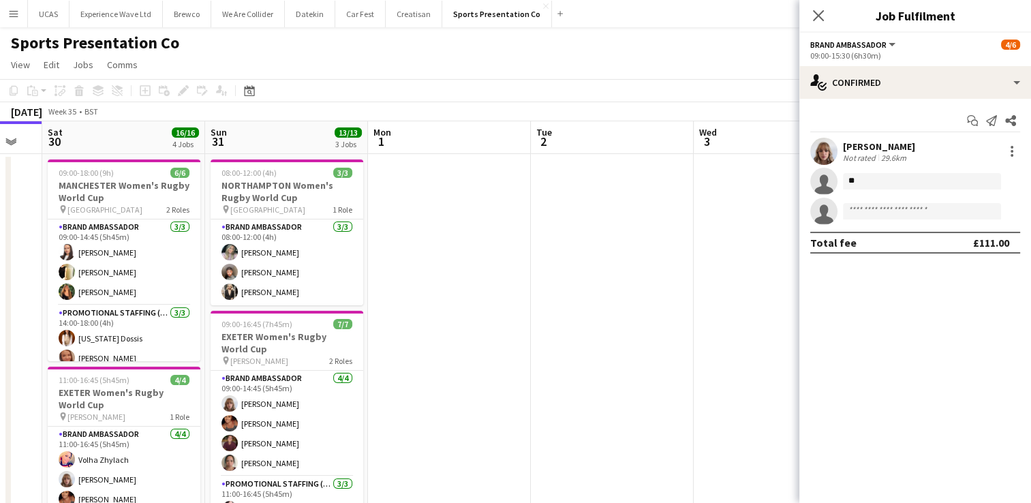
drag, startPoint x: 334, startPoint y: 314, endPoint x: 415, endPoint y: 304, distance: 81.7
click at [414, 304] on app-calendar-viewport "Thu 28 Fri 29 Sat 30 16/16 4 Jobs Sun 31 13/13 3 Jobs Mon 1 Tue 2 Wed 3 Thu 4 F…" at bounding box center [515, 493] width 1031 height 744
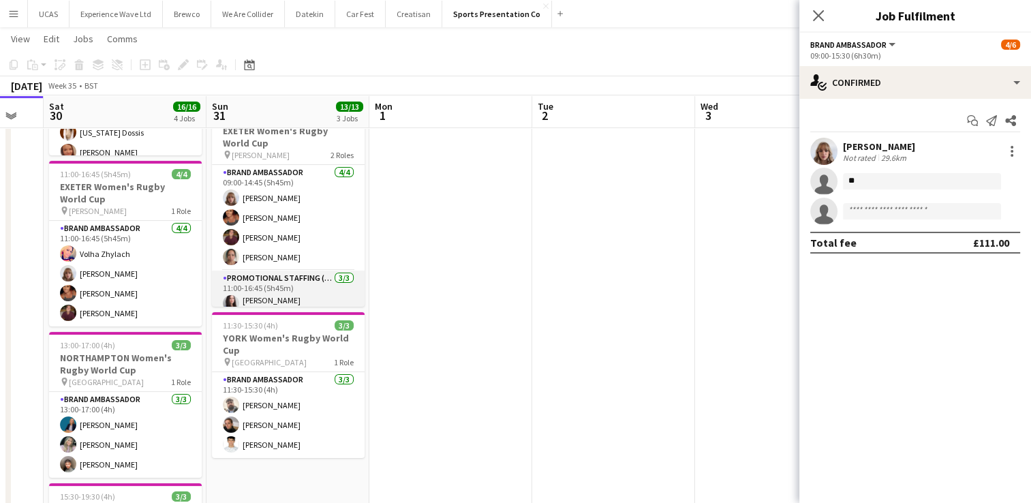
scroll to position [49, 0]
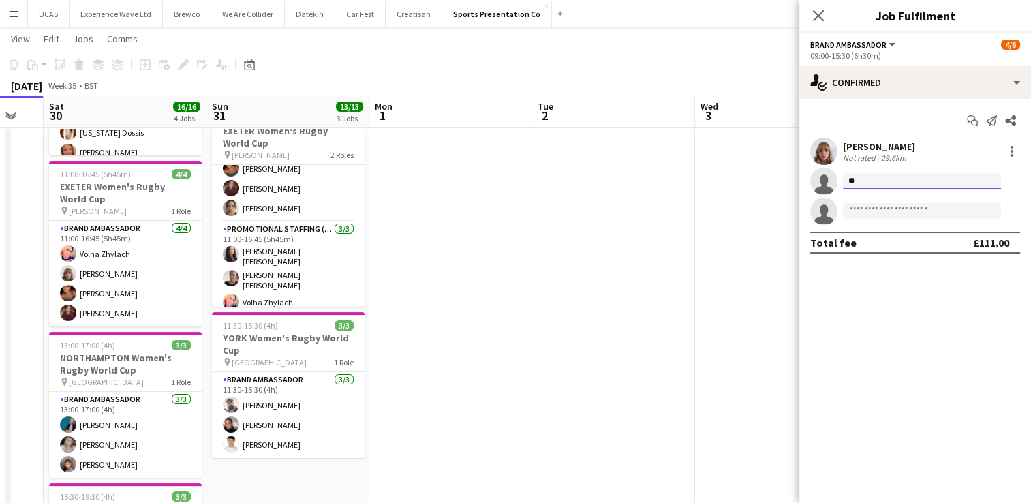
click at [877, 179] on input "**" at bounding box center [922, 181] width 158 height 16
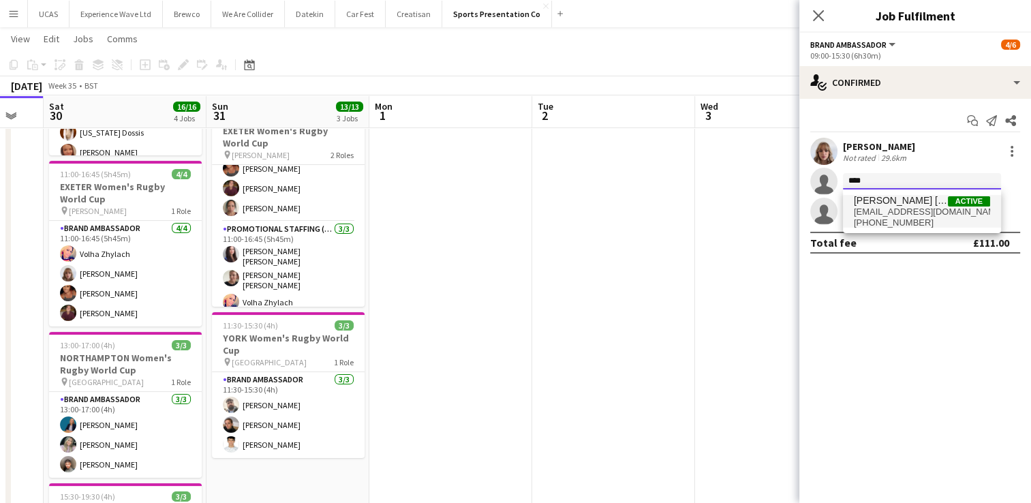
type input "****"
click at [897, 206] on span "mireia.quingles@gmail.com" at bounding box center [922, 211] width 136 height 11
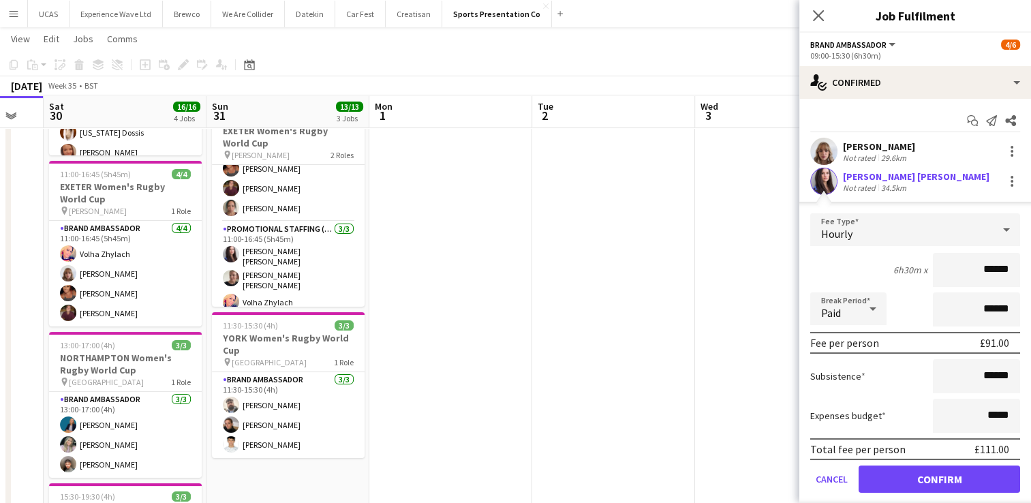
click at [819, 268] on div "6h30m x ******" at bounding box center [915, 270] width 210 height 34
click at [947, 480] on button "Confirm" at bounding box center [939, 478] width 161 height 27
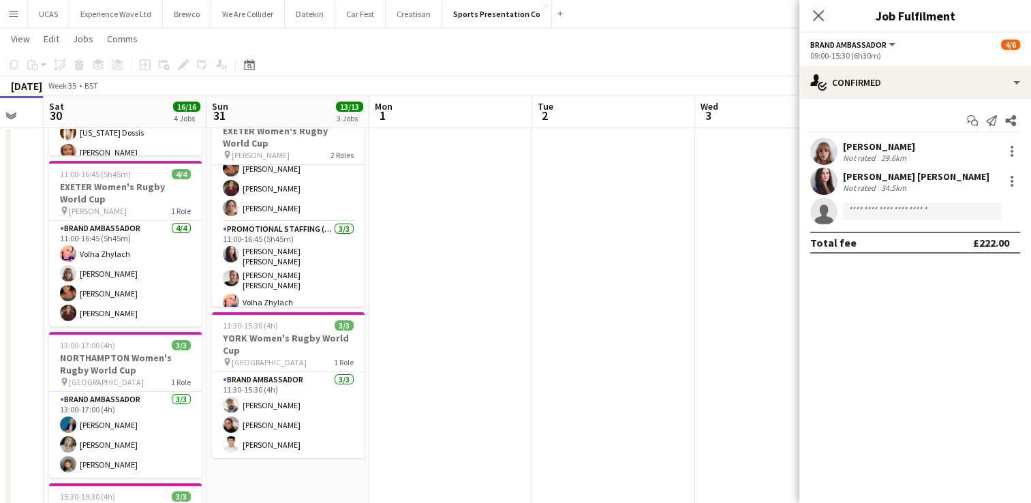
click at [743, 238] on app-date-cell at bounding box center [776, 303] width 163 height 711
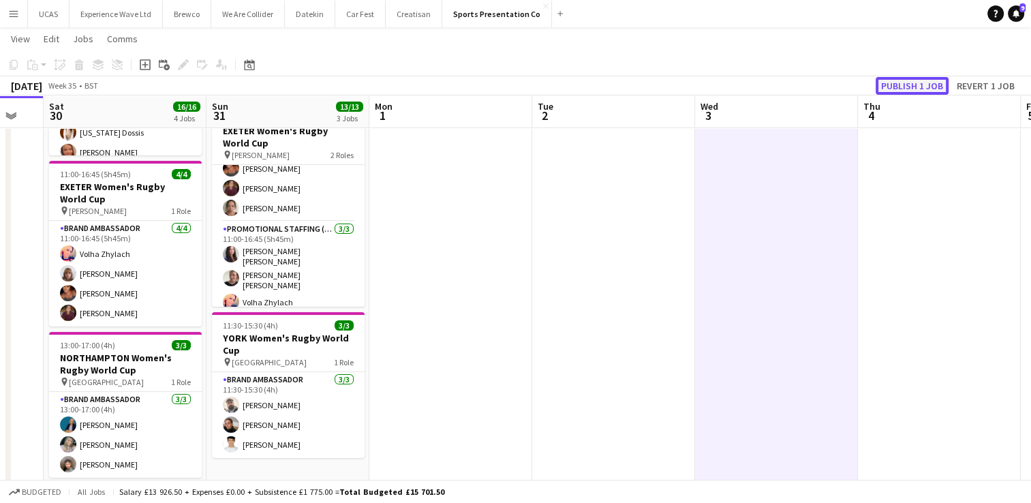
click at [916, 83] on button "Publish 1 job" at bounding box center [912, 86] width 73 height 18
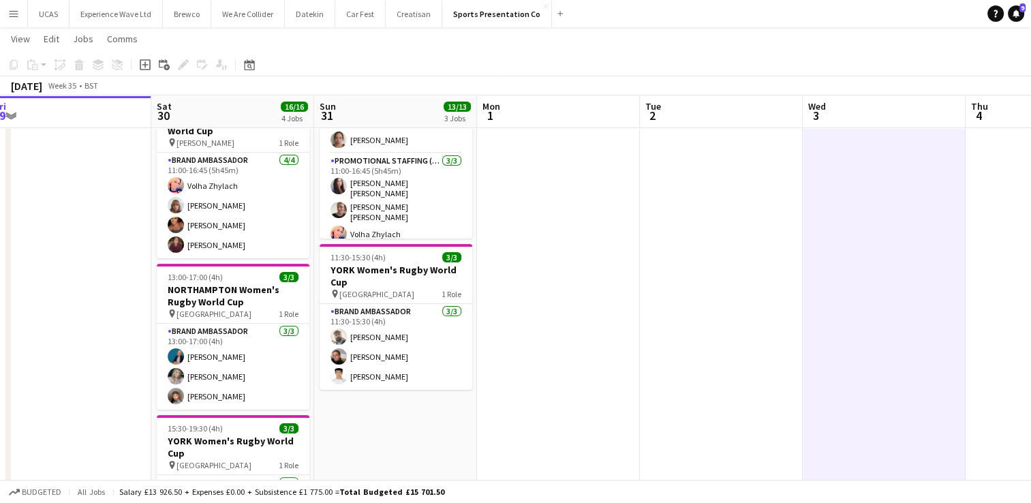
scroll to position [0, 322]
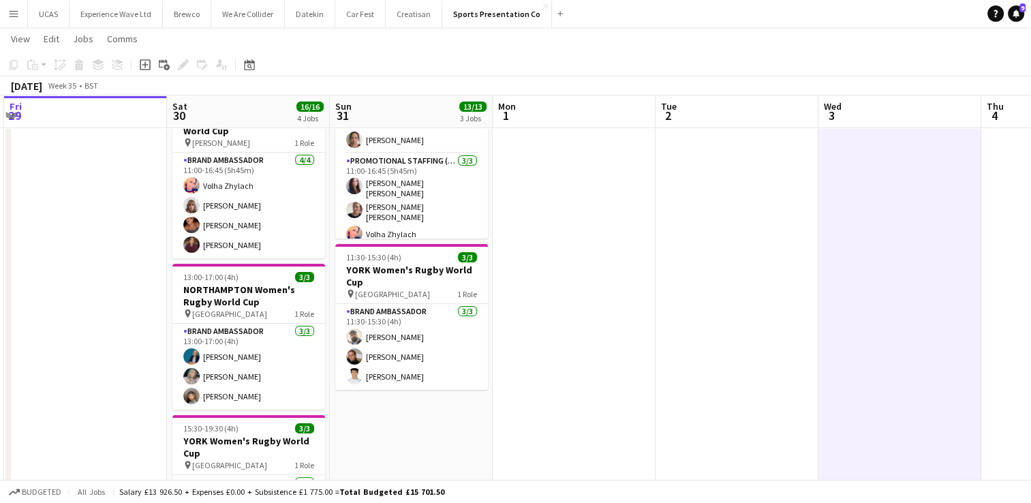
drag, startPoint x: 492, startPoint y: 382, endPoint x: 571, endPoint y: 383, distance: 79.0
click at [571, 383] on app-calendar-viewport "Wed 27 Thu 28 Fri 29 Sat 30 16/16 4 Jobs Sun 31 13/13 3 Jobs Mon 1 Tue 2 Wed 3 …" at bounding box center [515, 186] width 1031 height 811
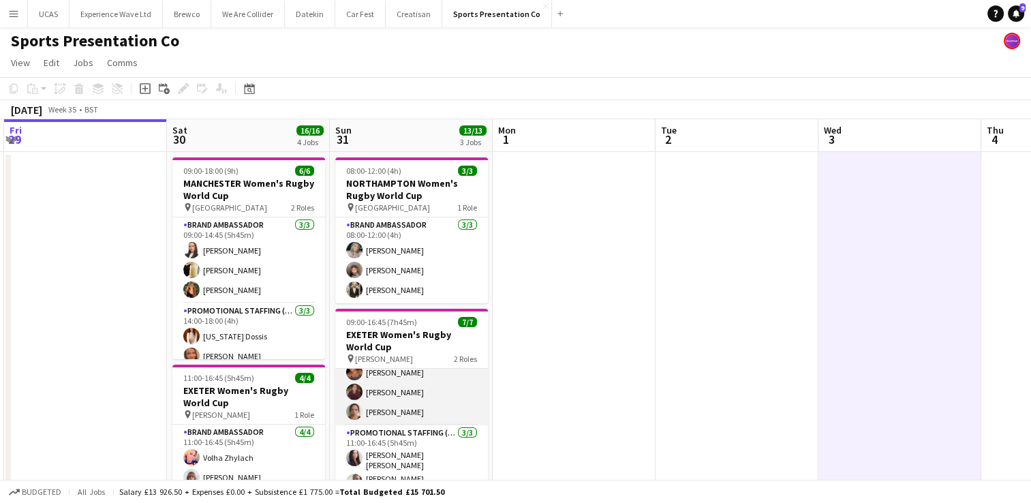
scroll to position [0, 0]
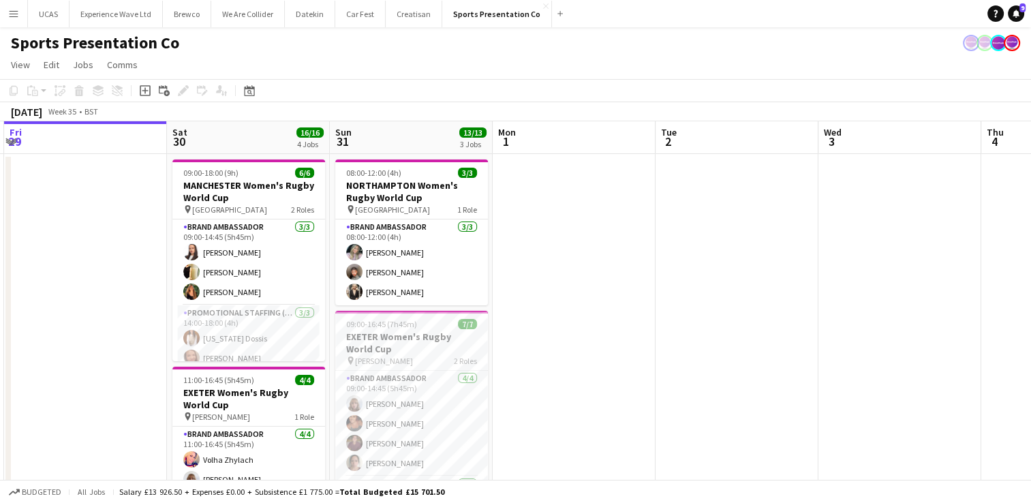
click at [542, 337] on app-date-cell at bounding box center [574, 509] width 163 height 711
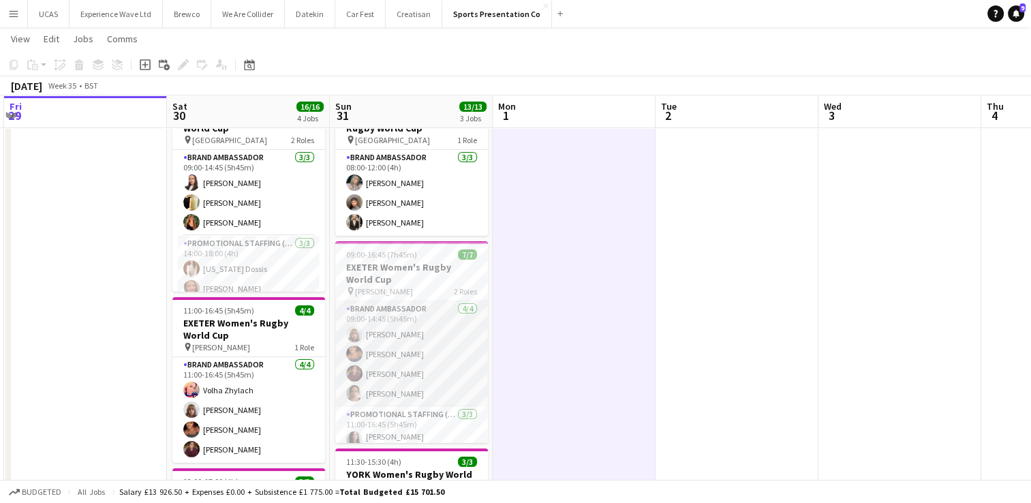
scroll to position [49, 0]
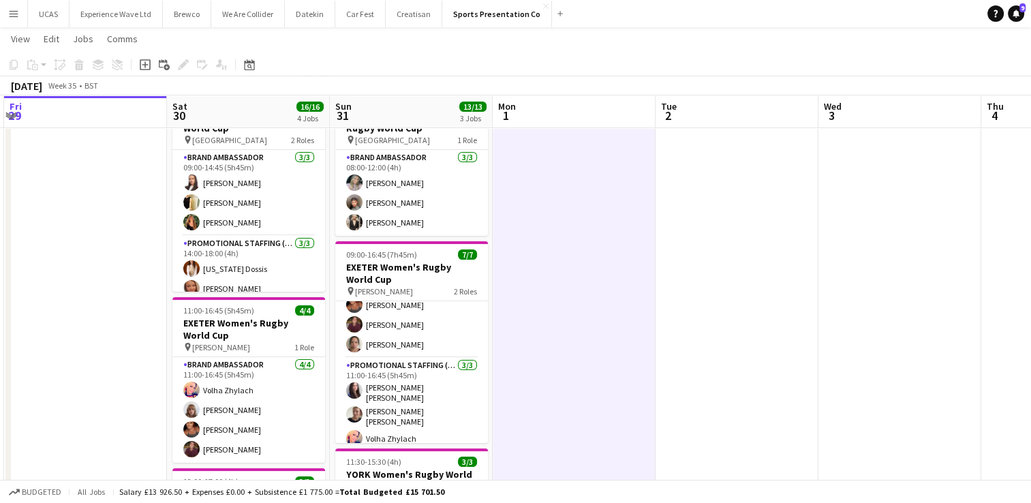
drag, startPoint x: 709, startPoint y: 276, endPoint x: 382, endPoint y: 279, distance: 327.1
click at [285, 271] on app-calendar-viewport "Wed 27 Thu 28 Fri 29 Sat 30 16/16 4 Jobs Sun 31 13/13 3 Jobs Mon 1 Tue 2 Wed 3 …" at bounding box center [515, 390] width 1031 height 811
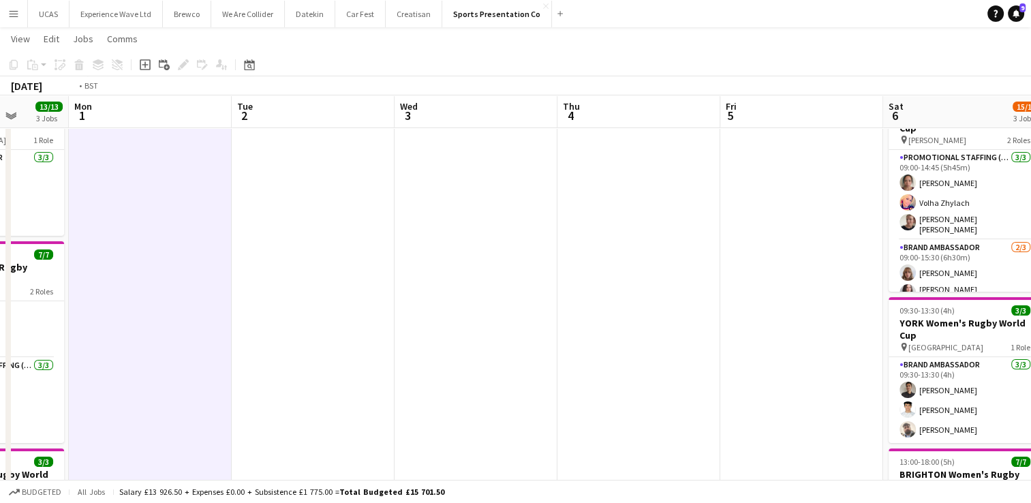
drag, startPoint x: 483, startPoint y: 249, endPoint x: 318, endPoint y: 243, distance: 165.0
click at [318, 243] on app-calendar-viewport "Fri 29 Sat 30 16/16 4 Jobs Sun 31 13/13 3 Jobs Mon 1 Tue 2 Wed 3 Thu 4 Fri 5 Sa…" at bounding box center [515, 390] width 1031 height 811
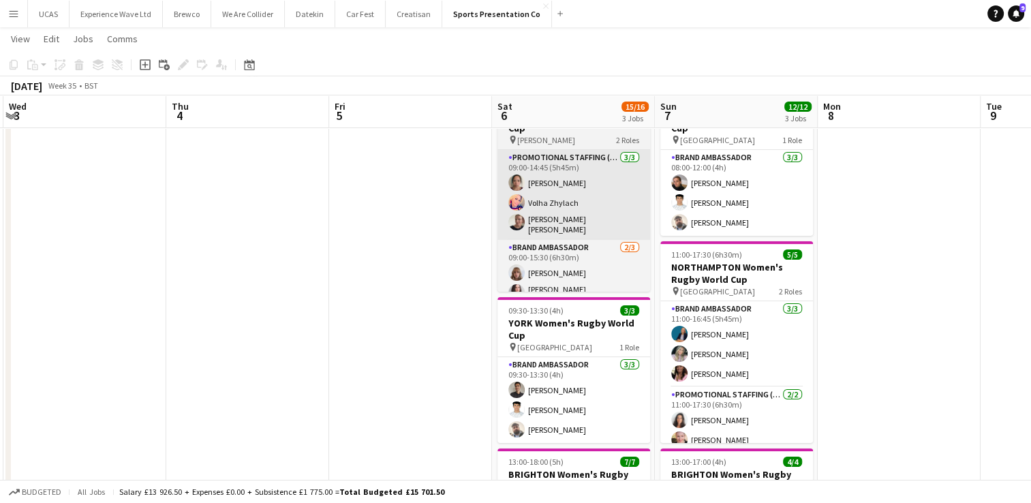
drag, startPoint x: 438, startPoint y: 249, endPoint x: 198, endPoint y: 230, distance: 240.5
click at [125, 226] on app-calendar-viewport "Sun 31 13/13 3 Jobs Mon 1 Tue 2 Wed 3 Thu 4 Fri 5 Sat 6 15/16 3 Jobs Sun 7 12/1…" at bounding box center [515, 390] width 1031 height 811
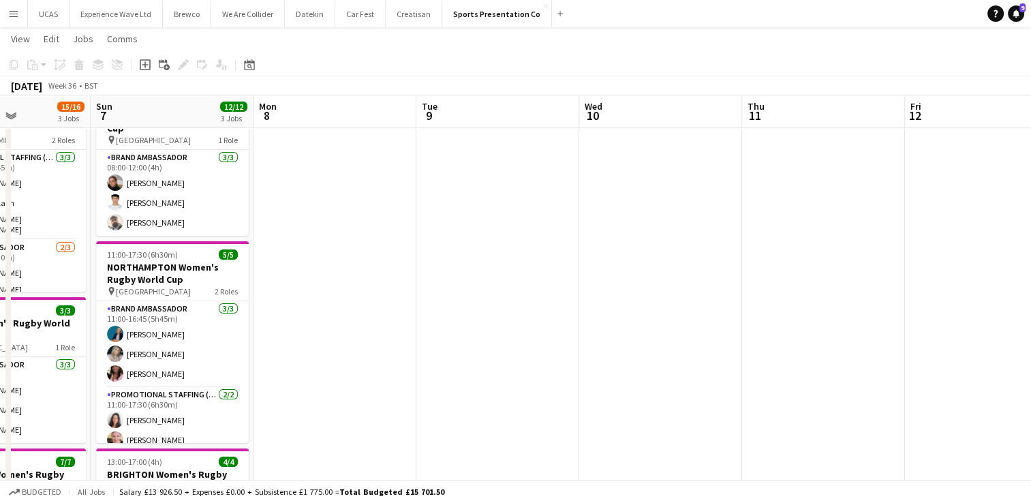
drag, startPoint x: 481, startPoint y: 247, endPoint x: 243, endPoint y: 259, distance: 238.8
click at [122, 226] on app-calendar-viewport "Thu 4 Fri 5 Sat 6 15/16 3 Jobs Sun 7 12/12 3 Jobs Mon 8 Tue 9 Wed 10 Thu 11 Fri…" at bounding box center [515, 390] width 1031 height 811
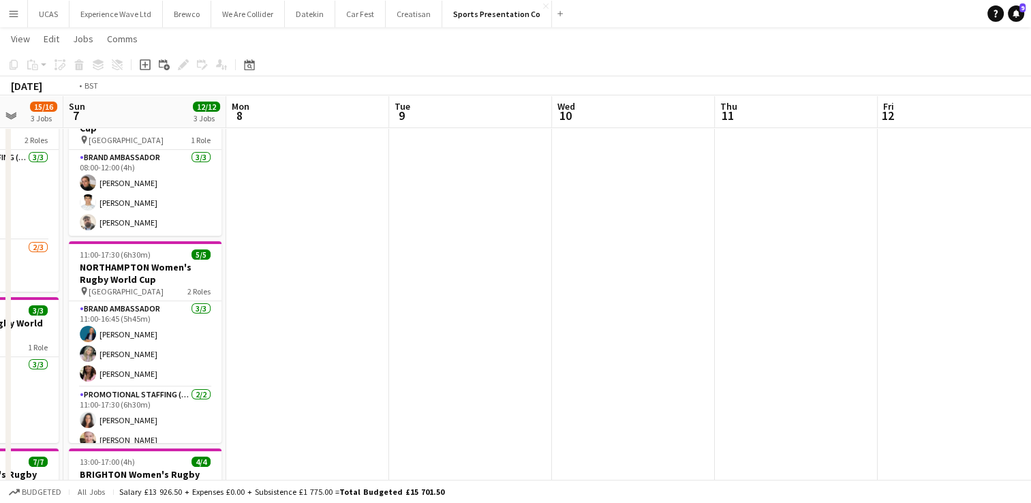
drag, startPoint x: 257, startPoint y: 260, endPoint x: 155, endPoint y: 258, distance: 102.2
click at [155, 258] on app-calendar-viewport "Thu 4 Fri 5 Sat 6 15/16 3 Jobs Sun 7 12/12 3 Jobs Mon 8 Tue 9 Wed 10 Thu 11 Fri…" at bounding box center [515, 390] width 1031 height 811
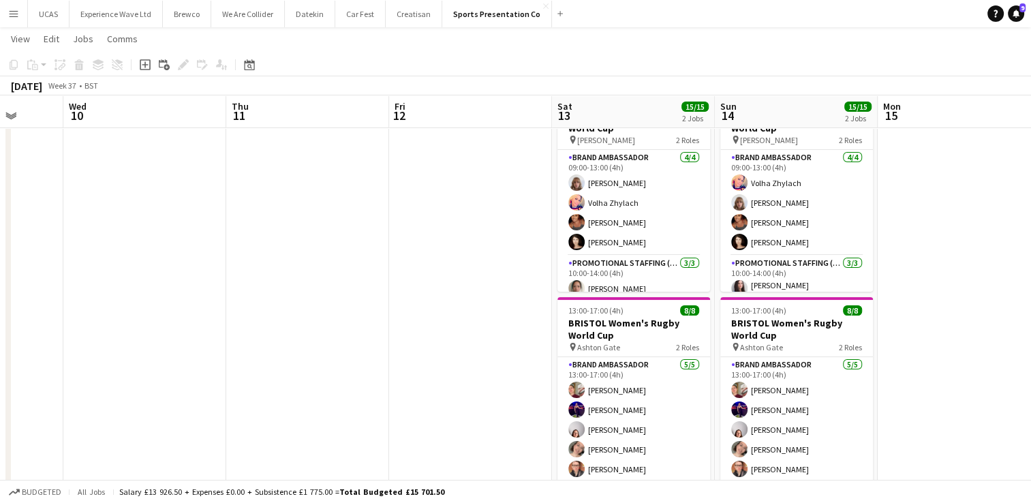
scroll to position [0, 583]
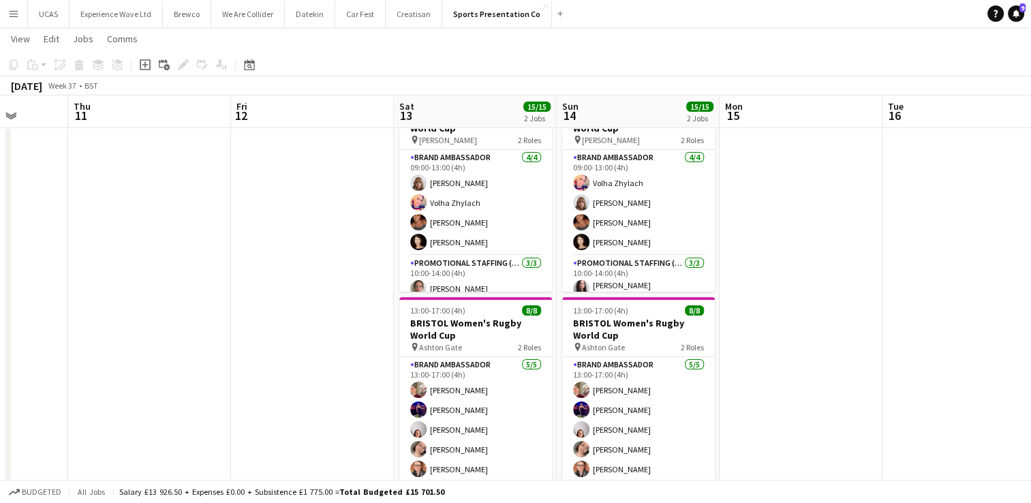
drag, startPoint x: 219, startPoint y: 265, endPoint x: 61, endPoint y: 256, distance: 158.4
click at [61, 256] on app-calendar-viewport "Sun 7 12/12 3 Jobs Mon 8 Tue 9 Wed 10 Thu 11 Fri 12 Sat 13 15/15 2 Jobs Sun 14 …" at bounding box center [515, 390] width 1031 height 811
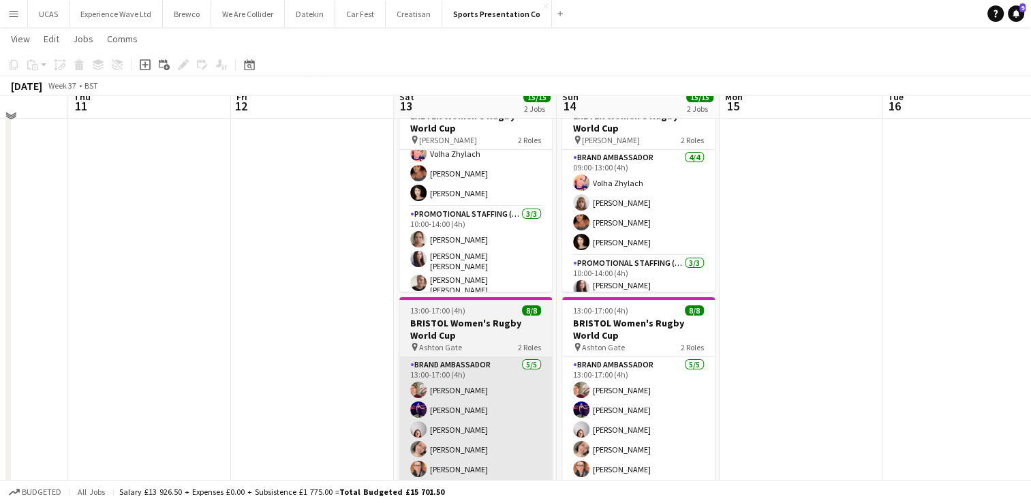
scroll to position [0, 0]
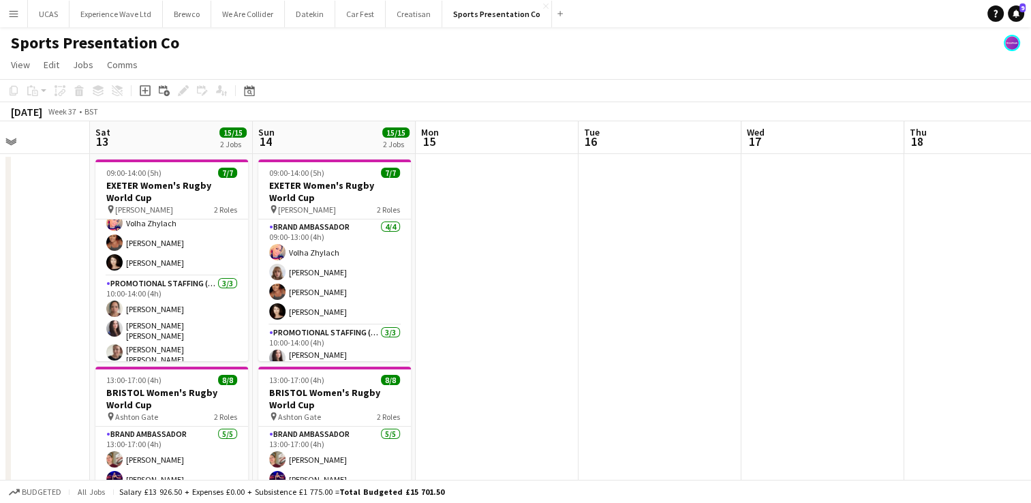
drag, startPoint x: 847, startPoint y: 333, endPoint x: 528, endPoint y: 301, distance: 320.5
click at [518, 298] on app-calendar-viewport "Tue 9 Wed 10 Thu 11 Fri 12 Sat 13 15/15 2 Jobs Sun 14 15/15 2 Jobs Mon 15 Tue 1…" at bounding box center [515, 493] width 1031 height 744
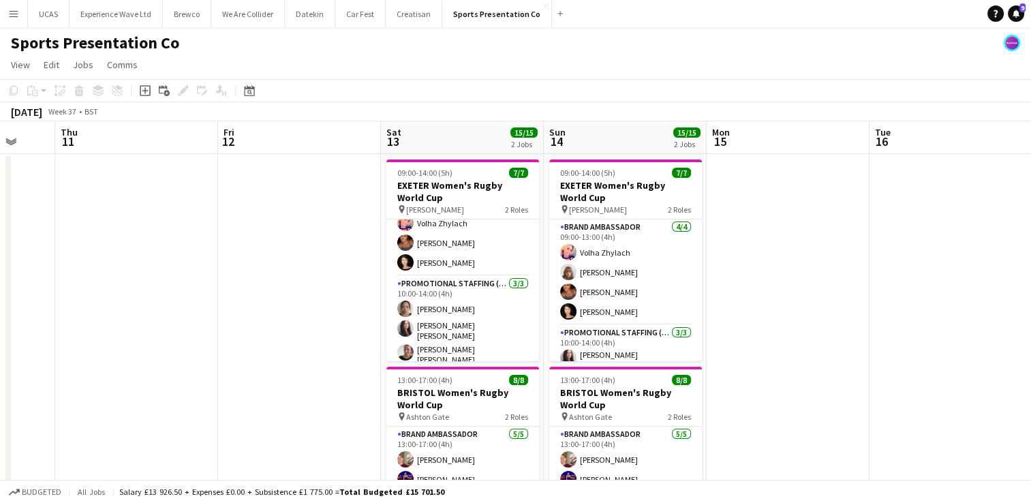
drag, startPoint x: 456, startPoint y: 311, endPoint x: 793, endPoint y: 323, distance: 337.5
click at [793, 323] on app-calendar-viewport "Tue 9 Wed 10 Thu 11 Fri 12 Sat 13 15/15 2 Jobs Sun 14 15/15 2 Jobs Mon 15 Tue 1…" at bounding box center [515, 493] width 1031 height 744
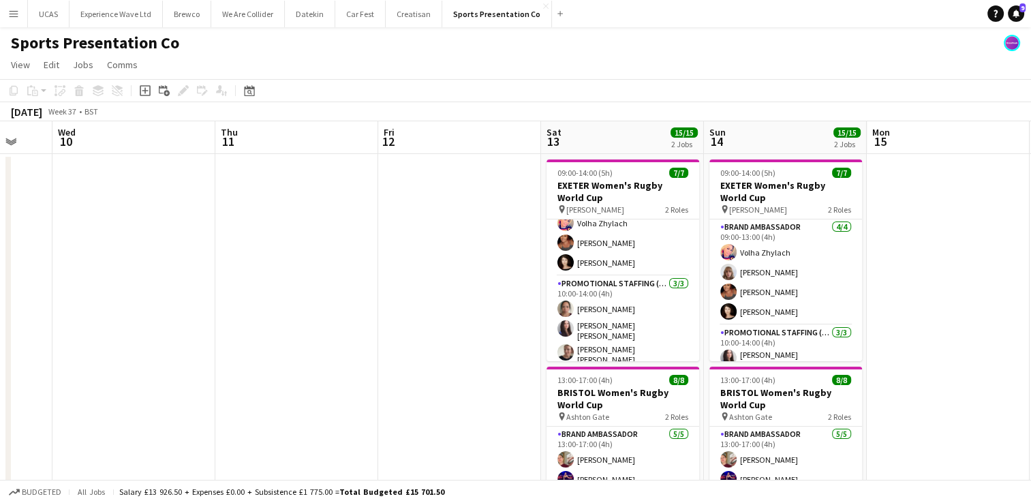
drag, startPoint x: 303, startPoint y: 300, endPoint x: 421, endPoint y: 307, distance: 118.0
click at [422, 307] on app-calendar-viewport "Mon 8 Tue 9 Wed 10 Thu 11 Fri 12 Sat 13 15/15 2 Jobs Sun 14 15/15 2 Jobs Mon 15…" at bounding box center [515, 493] width 1031 height 744
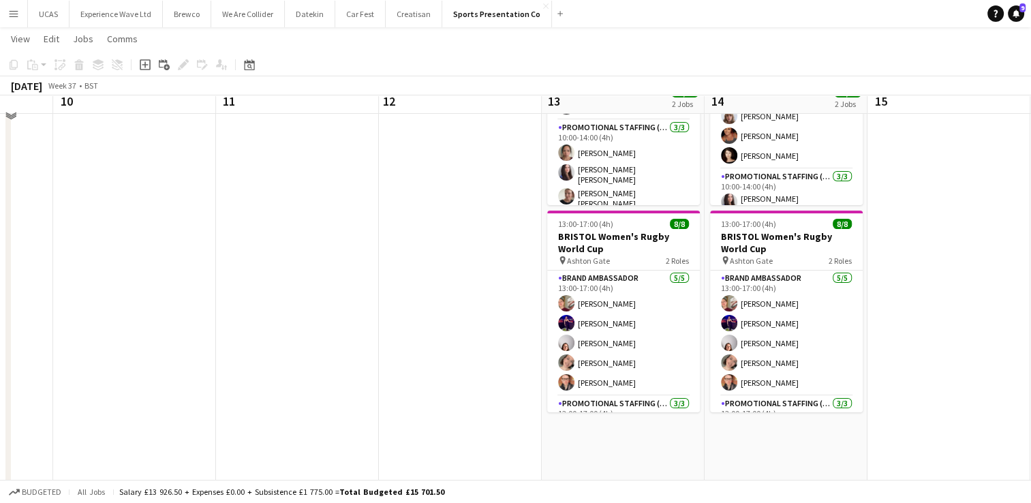
scroll to position [136, 0]
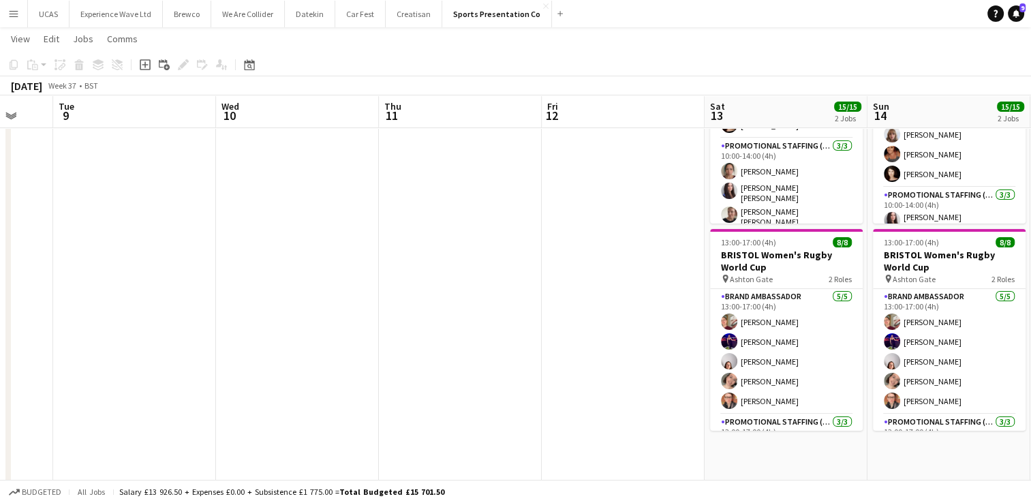
drag, startPoint x: 205, startPoint y: 303, endPoint x: 420, endPoint y: 296, distance: 214.8
click at [420, 296] on app-calendar-viewport "Sat 6 15/16 3 Jobs Sun 7 12/12 3 Jobs Mon 8 Tue 9 Wed 10 Thu 11 Fri 12 Sat 13 1…" at bounding box center [515, 322] width 1031 height 811
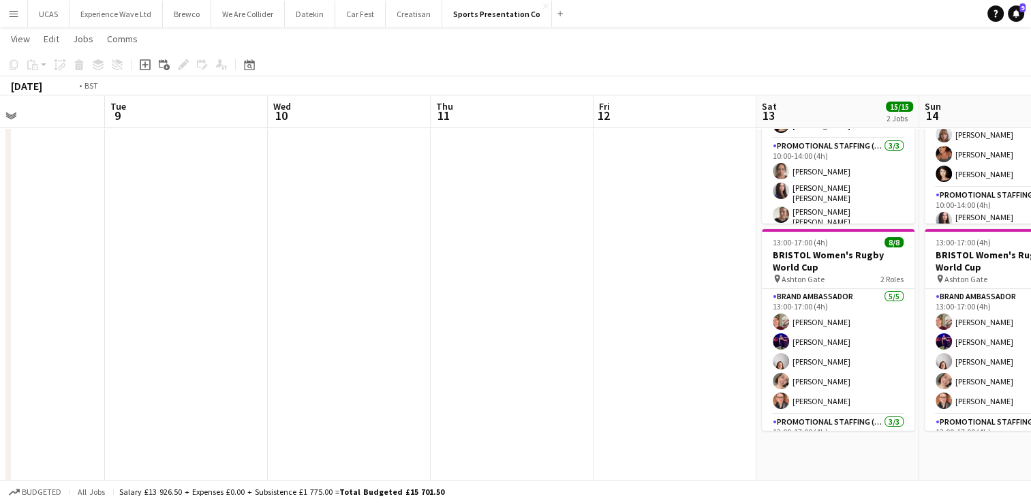
drag, startPoint x: 237, startPoint y: 293, endPoint x: 452, endPoint y: 282, distance: 215.6
click at [476, 279] on app-calendar-viewport "Sat 6 15/16 3 Jobs Sun 7 12/12 3 Jobs Mon 8 Tue 9 Wed 10 Thu 11 Fri 12 Sat 13 1…" at bounding box center [515, 322] width 1031 height 811
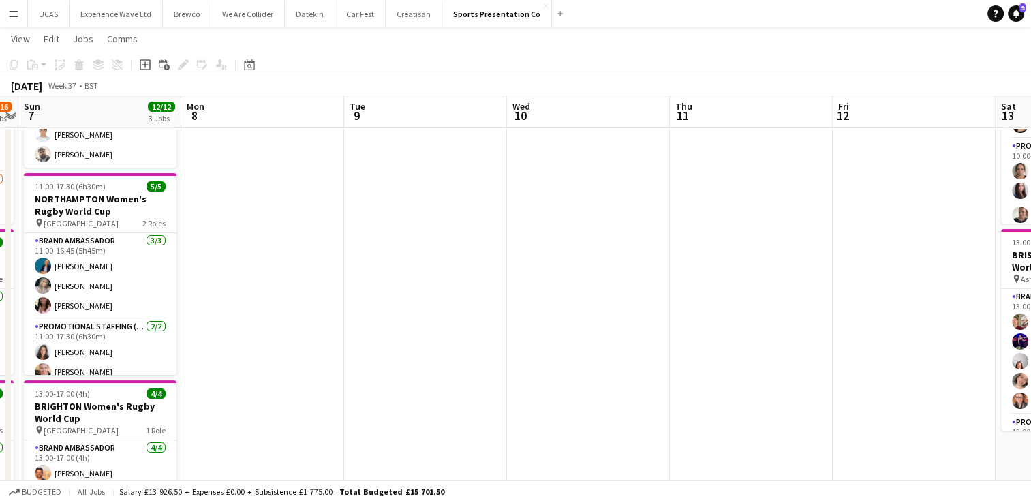
drag, startPoint x: 305, startPoint y: 287, endPoint x: 440, endPoint y: 279, distance: 135.1
click at [437, 279] on app-calendar-viewport "Fri 5 Sat 6 15/16 3 Jobs Sun 7 12/12 3 Jobs Mon 8 Tue 9 Wed 10 Thu 11 Fri 12 Sa…" at bounding box center [515, 322] width 1031 height 811
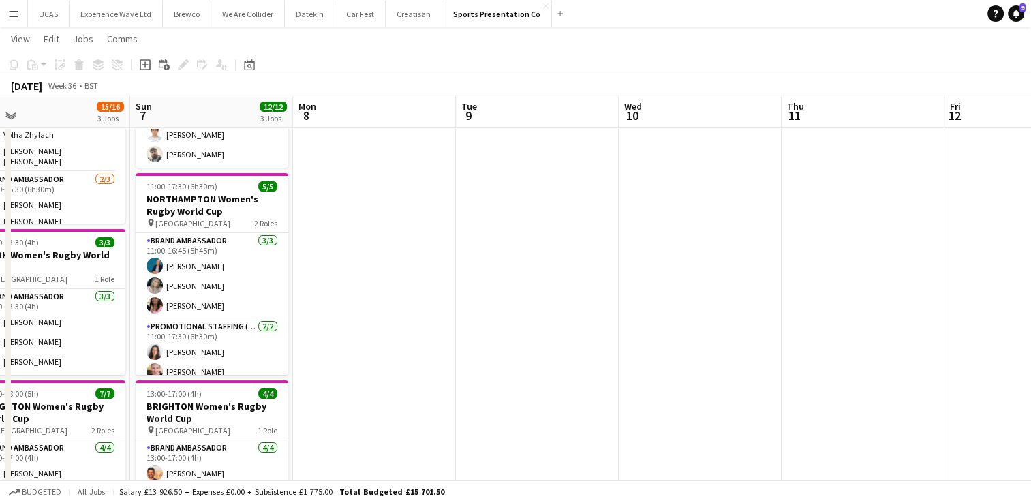
drag, startPoint x: 399, startPoint y: 281, endPoint x: 703, endPoint y: 295, distance: 304.9
click at [703, 295] on app-calendar-viewport "Thu 4 Fri 5 Sat 6 15/16 3 Jobs Sun 7 12/12 3 Jobs Mon 8 Tue 9 Wed 10 Thu 11 Fri…" at bounding box center [515, 322] width 1031 height 811
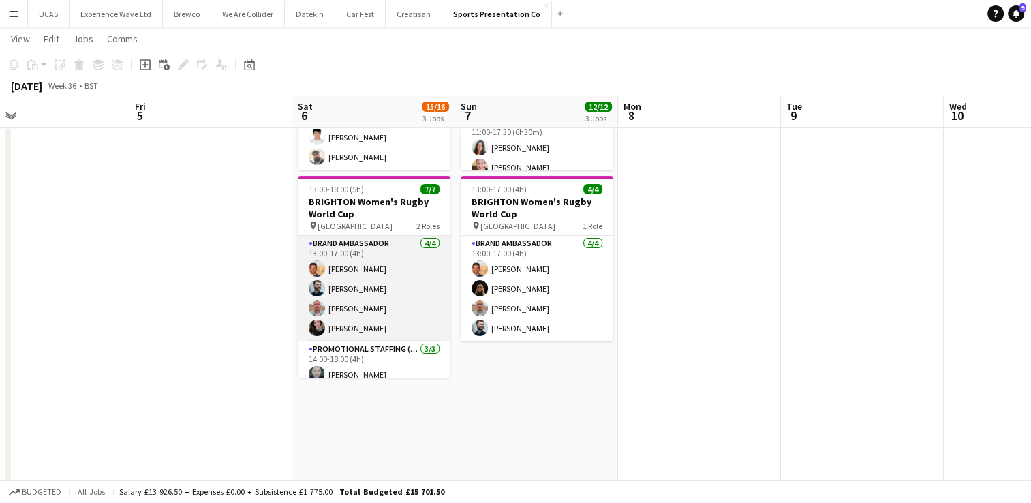
scroll to position [0, 0]
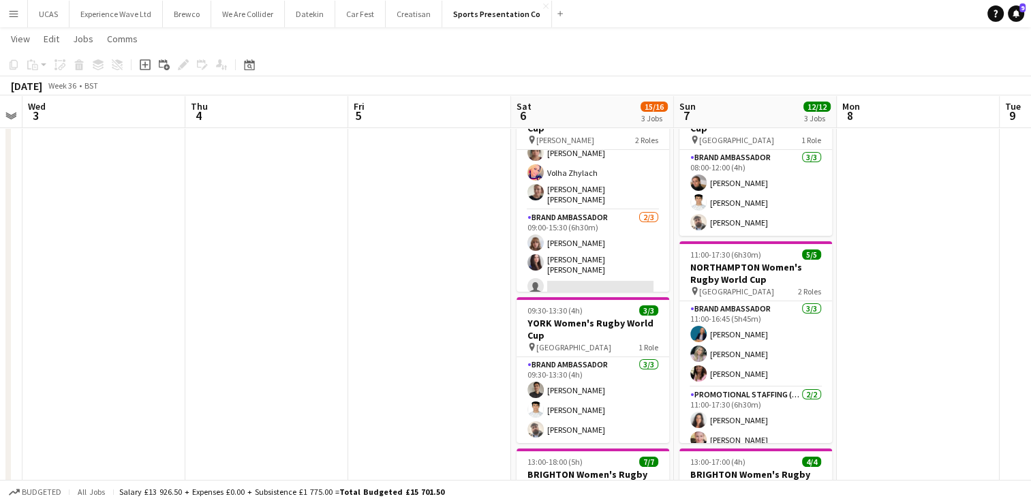
drag, startPoint x: 209, startPoint y: 304, endPoint x: 423, endPoint y: 298, distance: 214.0
click at [436, 298] on app-calendar-viewport "Mon 1 Tue 2 Wed 3 Thu 4 Fri 5 Sat 6 15/16 3 Jobs Sun 7 12/12 3 Jobs Mon 8 Tue 9…" at bounding box center [515, 390] width 1031 height 811
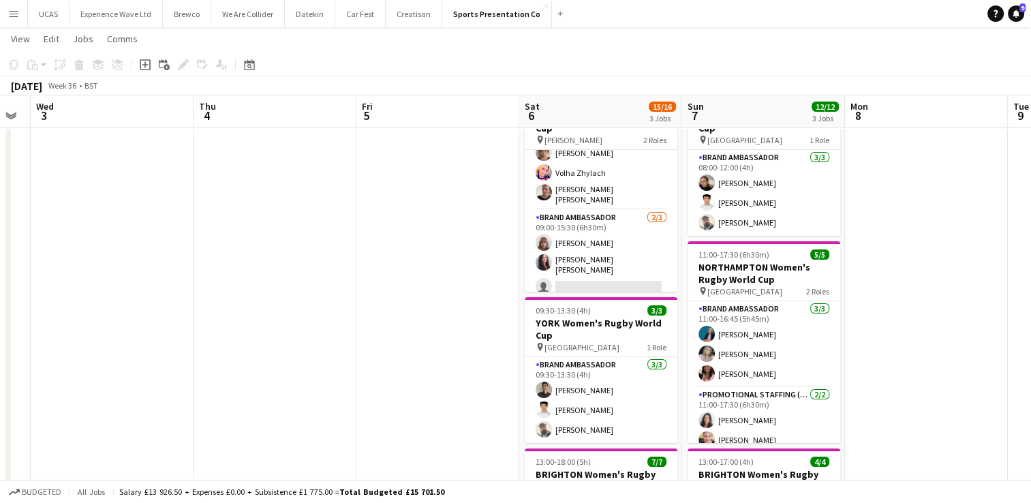
drag, startPoint x: 303, startPoint y: 305, endPoint x: 445, endPoint y: 296, distance: 142.0
click at [487, 294] on app-calendar-viewport "Mon 1 Tue 2 Wed 3 Thu 4 Fri 5 Sat 6 15/16 3 Jobs Sun 7 12/12 3 Jobs Mon 8 Tue 9…" at bounding box center [515, 390] width 1031 height 811
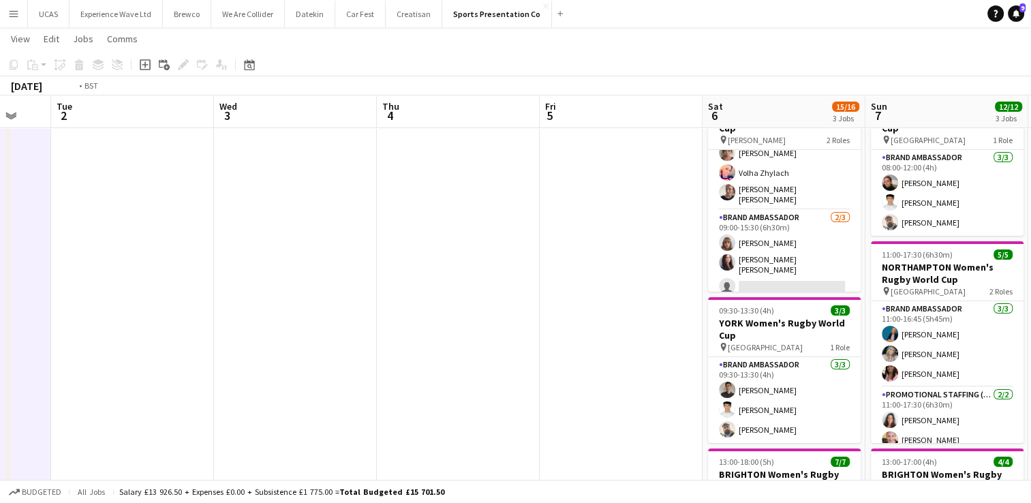
drag, startPoint x: 253, startPoint y: 306, endPoint x: 412, endPoint y: 304, distance: 158.1
click at [425, 304] on app-calendar-viewport "Sat 30 16/16 4 Jobs Sun 31 13/13 3 Jobs Mon 1 Tue 2 Wed 3 Thu 4 Fri 5 Sat 6 15/…" at bounding box center [515, 390] width 1031 height 811
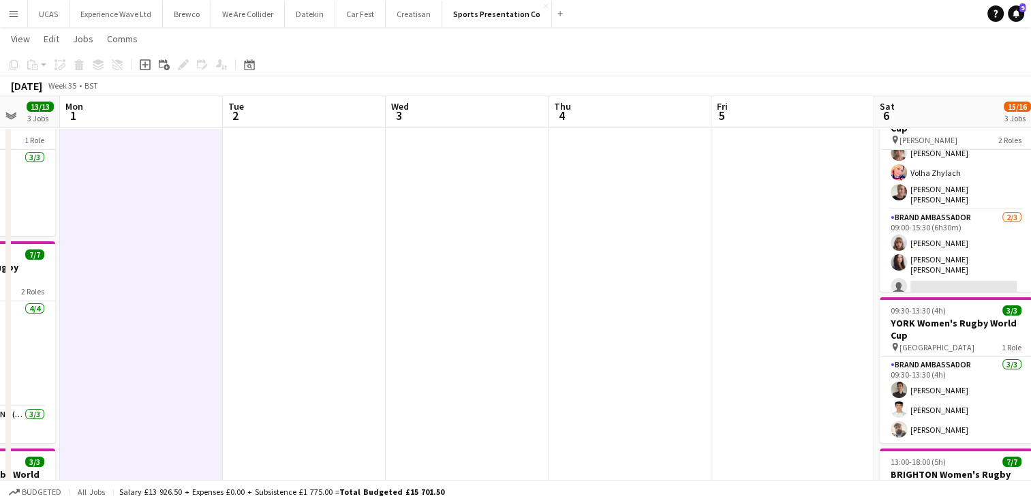
drag, startPoint x: 309, startPoint y: 311, endPoint x: 508, endPoint y: 300, distance: 198.6
click at [507, 298] on app-calendar-viewport "Fri 29 Sat 30 16/16 4 Jobs Sun 31 13/13 3 Jobs Mon 1 Tue 2 Wed 3 Thu 4 Fri 5 Sa…" at bounding box center [515, 390] width 1031 height 811
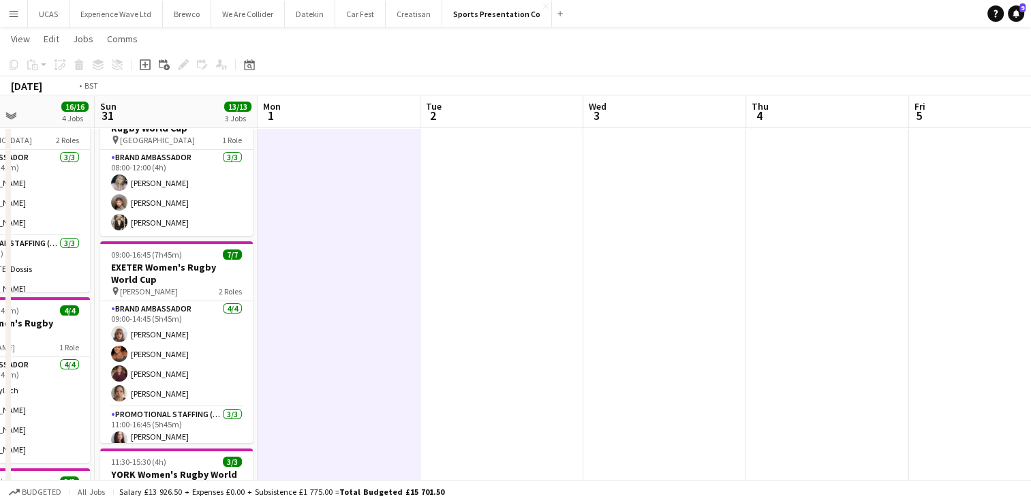
drag, startPoint x: 514, startPoint y: 320, endPoint x: 328, endPoint y: 318, distance: 186.0
click at [194, 318] on app-calendar-viewport "Thu 28 Fri 29 Sat 30 16/16 4 Jobs Sun 31 13/13 3 Jobs Mon 1 Tue 2 Wed 3 Thu 4 F…" at bounding box center [515, 390] width 1031 height 811
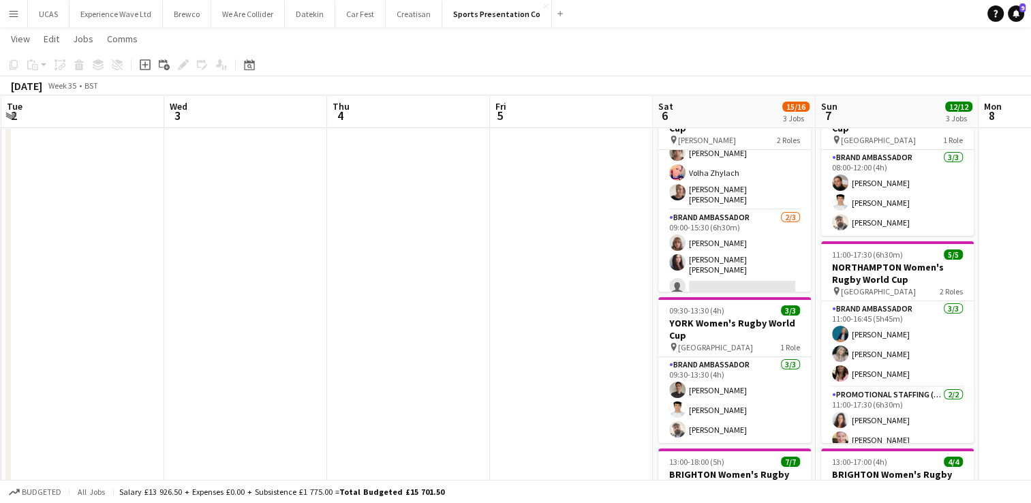
drag, startPoint x: 292, startPoint y: 326, endPoint x: 164, endPoint y: 318, distance: 127.7
click at [63, 328] on app-calendar-viewport "Sat 30 16/16 4 Jobs Sun 31 13/13 3 Jobs Mon 1 Tue 2 Wed 3 Thu 4 Fri 5 Sat 6 15/…" at bounding box center [515, 390] width 1031 height 811
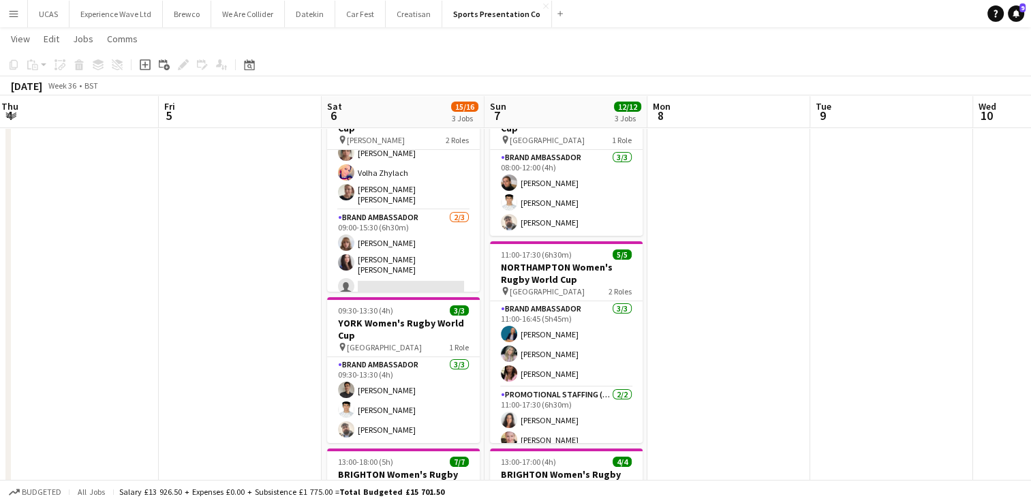
drag, startPoint x: 724, startPoint y: 315, endPoint x: 180, endPoint y: 318, distance: 543.7
click at [179, 318] on app-calendar-viewport "Tue 2 Wed 3 Thu 4 Fri 5 Sat 6 15/16 3 Jobs Sun 7 12/12 3 Jobs Mon 8 Tue 9 Wed 1…" at bounding box center [515, 390] width 1031 height 811
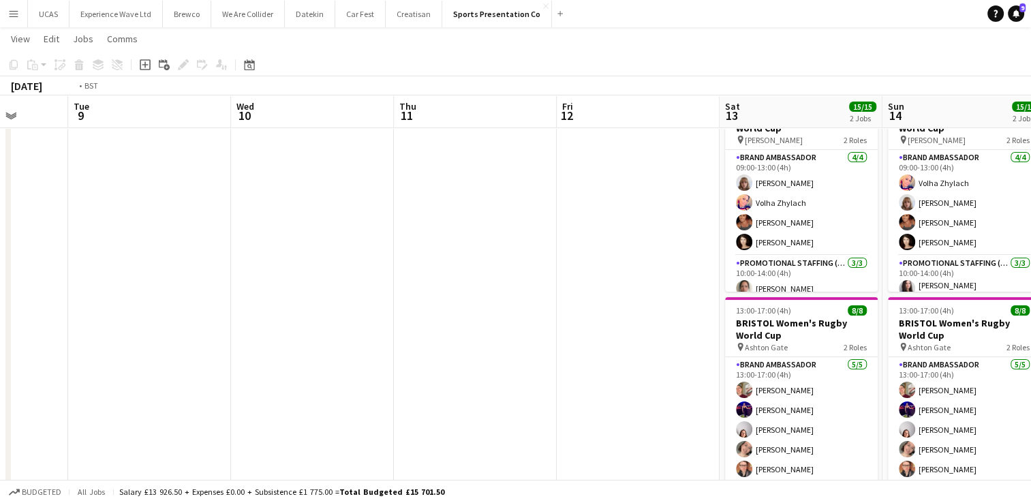
drag, startPoint x: 529, startPoint y: 312, endPoint x: 240, endPoint y: 311, distance: 288.9
click at [209, 314] on app-calendar-viewport "Fri 5 Sat 6 15/16 3 Jobs Sun 7 12/12 3 Jobs Mon 8 Tue 9 Wed 10 Thu 11 Fri 12 Sa…" at bounding box center [515, 390] width 1031 height 811
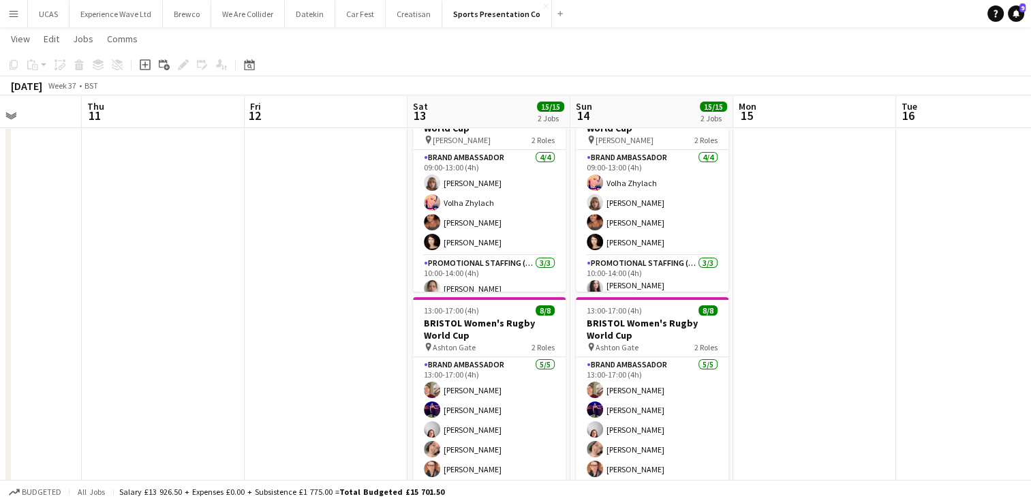
drag, startPoint x: 338, startPoint y: 313, endPoint x: 140, endPoint y: 316, distance: 197.6
click at [142, 316] on app-calendar-viewport "Sun 7 12/12 3 Jobs Mon 8 Tue 9 Wed 10 Thu 11 Fri 12 Sat 13 15/15 2 Jobs Sun 14 …" at bounding box center [515, 390] width 1031 height 811
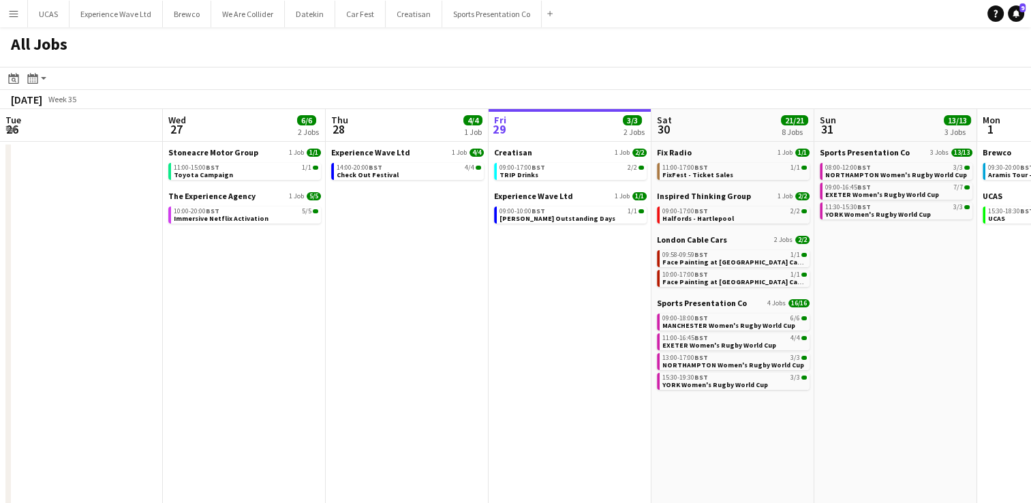
scroll to position [0, 335]
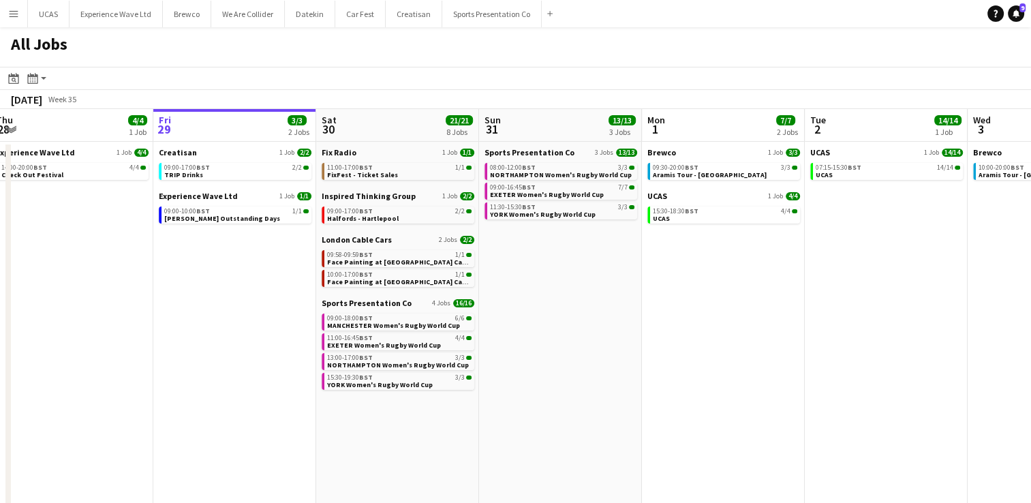
click at [18, 14] on app-icon "Menu" at bounding box center [13, 13] width 11 height 11
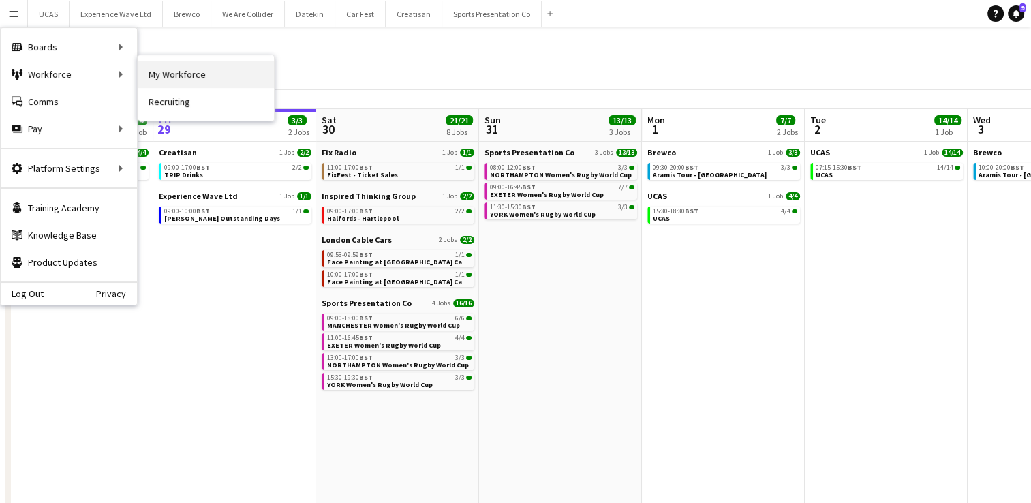
click at [189, 72] on link "My Workforce" at bounding box center [206, 74] width 136 height 27
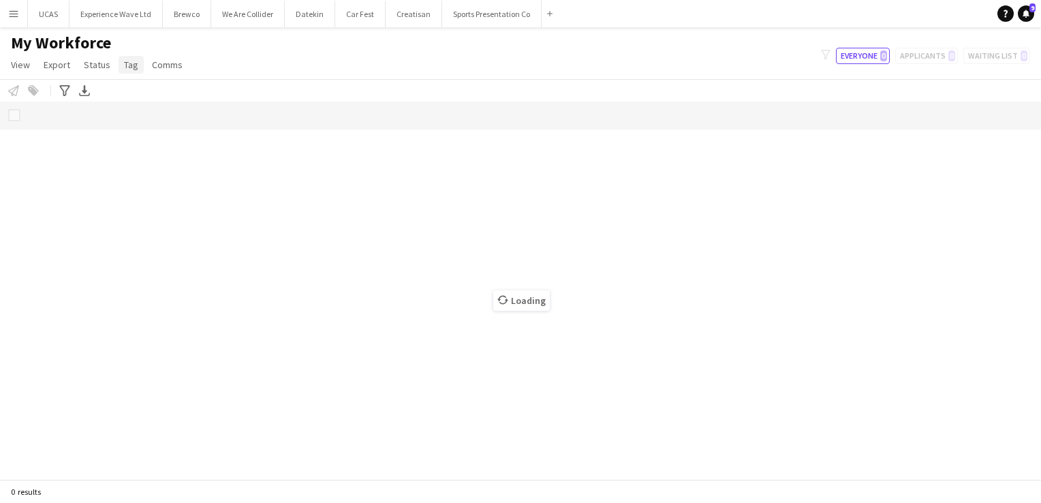
click at [130, 61] on span "Tag" at bounding box center [131, 65] width 14 height 12
click at [138, 93] on span "New tag" at bounding box center [144, 94] width 33 height 12
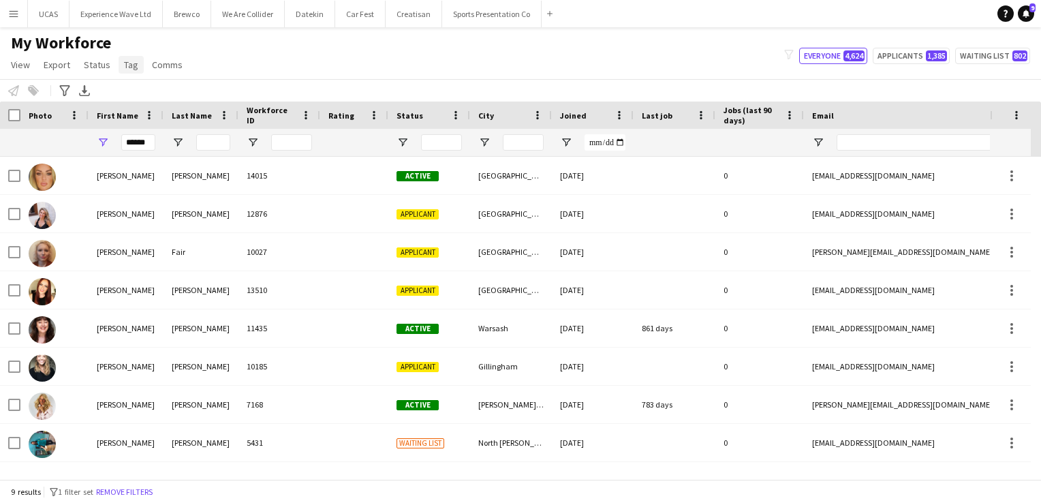
click at [126, 67] on span "Tag" at bounding box center [131, 65] width 14 height 12
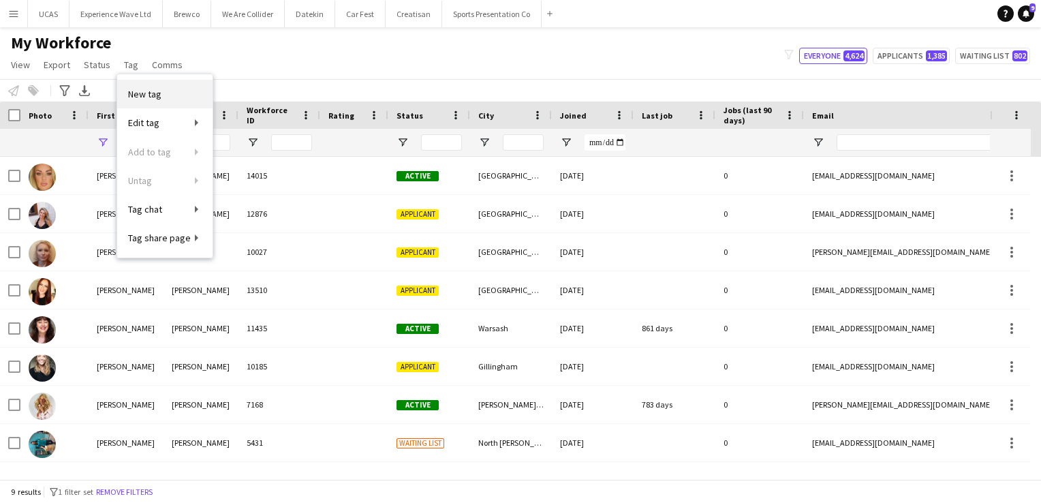
click at [139, 87] on link "New tag" at bounding box center [164, 94] width 95 height 29
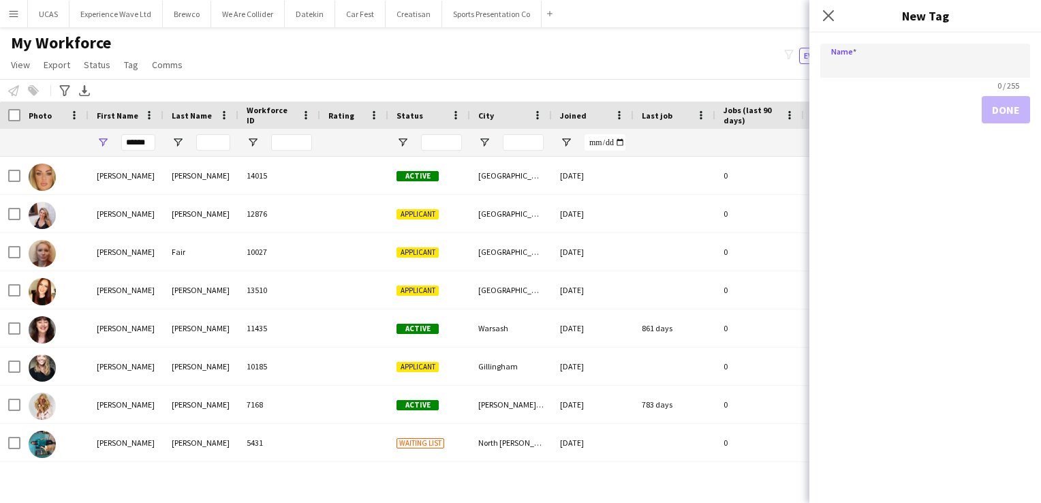
click at [835, 69] on input "Name" at bounding box center [925, 61] width 210 height 34
type input "**********"
click at [994, 112] on button "Done" at bounding box center [1006, 109] width 48 height 27
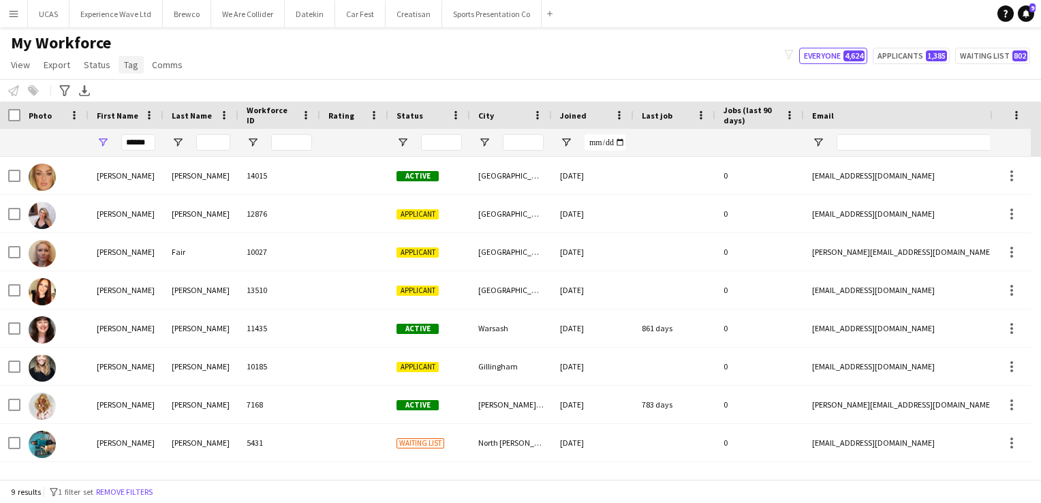
click at [120, 70] on link "Tag" at bounding box center [131, 65] width 25 height 18
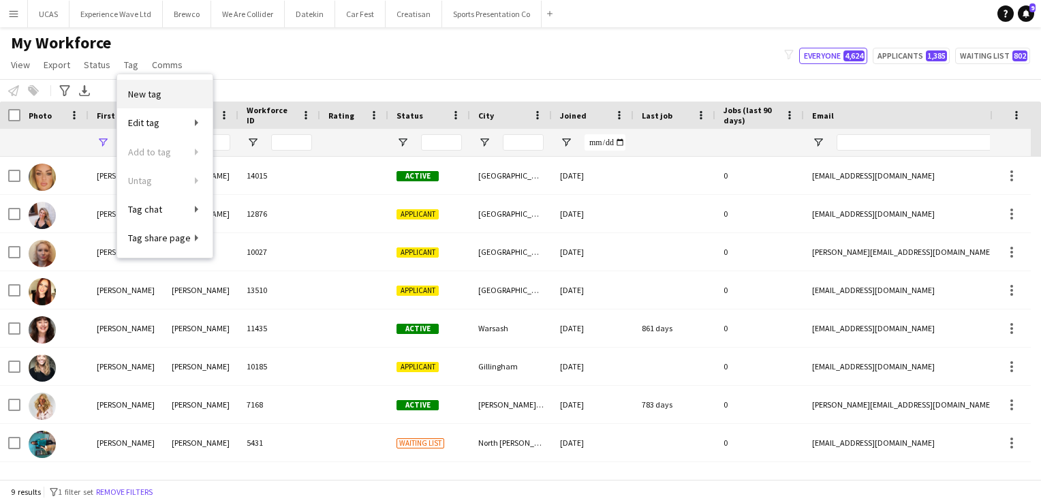
click at [136, 95] on span "New tag" at bounding box center [144, 94] width 33 height 12
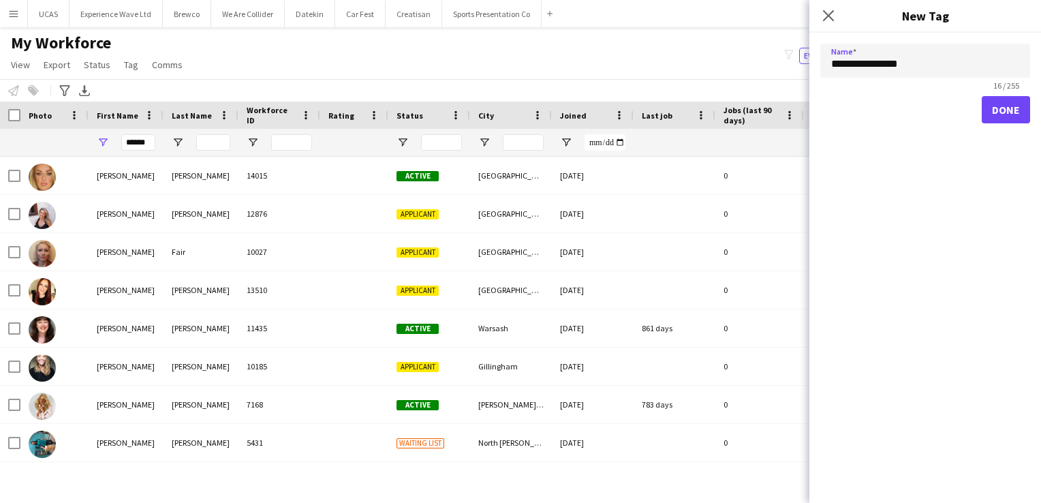
click at [881, 67] on input "**********" at bounding box center [925, 61] width 210 height 34
click at [916, 75] on input "**********" at bounding box center [925, 61] width 210 height 34
type input "**********"
click at [998, 113] on button "Done" at bounding box center [1006, 109] width 48 height 27
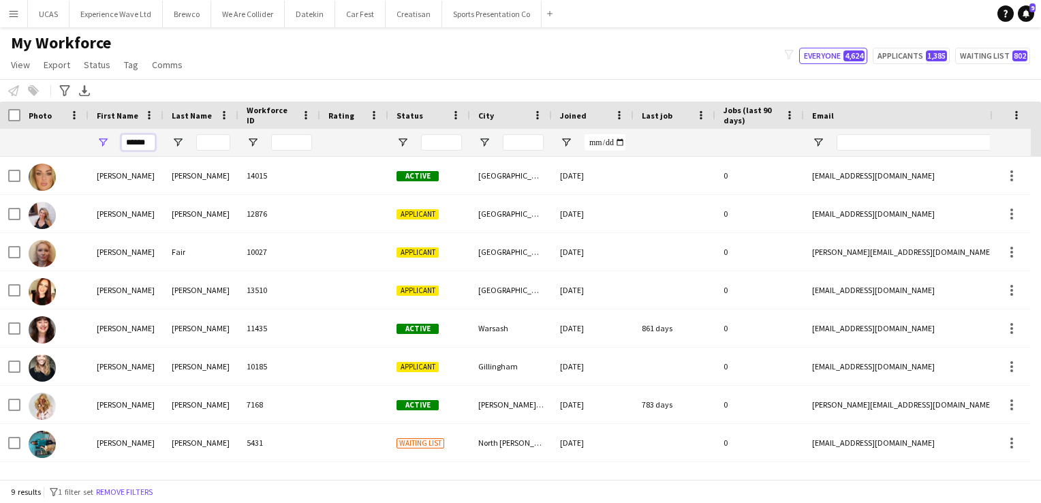
drag, startPoint x: 149, startPoint y: 147, endPoint x: 123, endPoint y: 144, distance: 25.4
click at [123, 144] on input "******" at bounding box center [138, 142] width 34 height 16
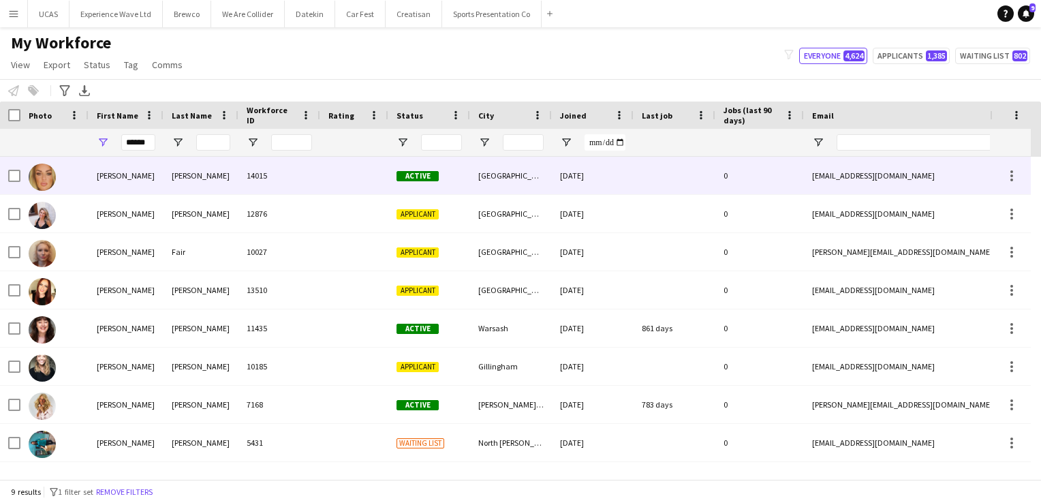
click at [262, 170] on div "14015" at bounding box center [279, 175] width 82 height 37
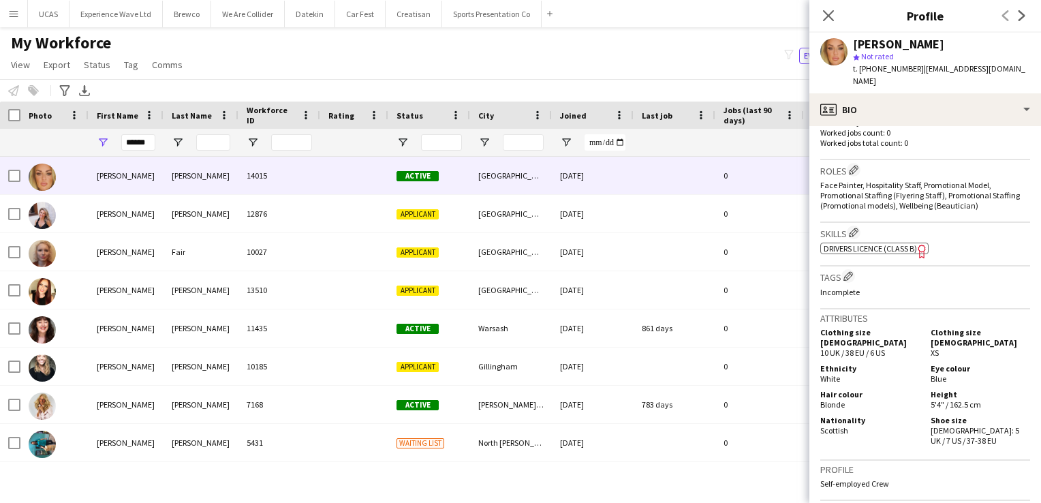
scroll to position [379, 0]
click at [849, 277] on app-icon "Edit crew company tags" at bounding box center [849, 279] width 10 height 10
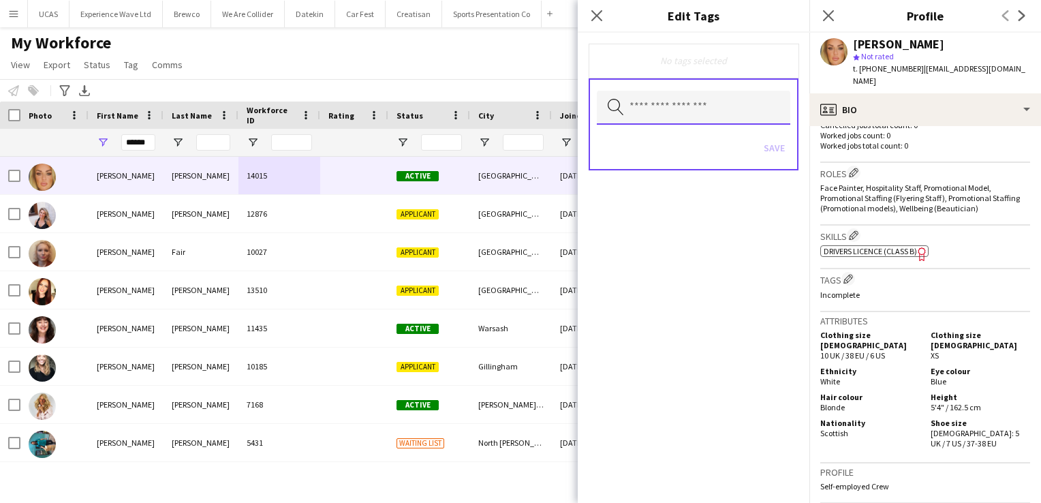
click at [673, 117] on input "text" at bounding box center [694, 108] width 194 height 34
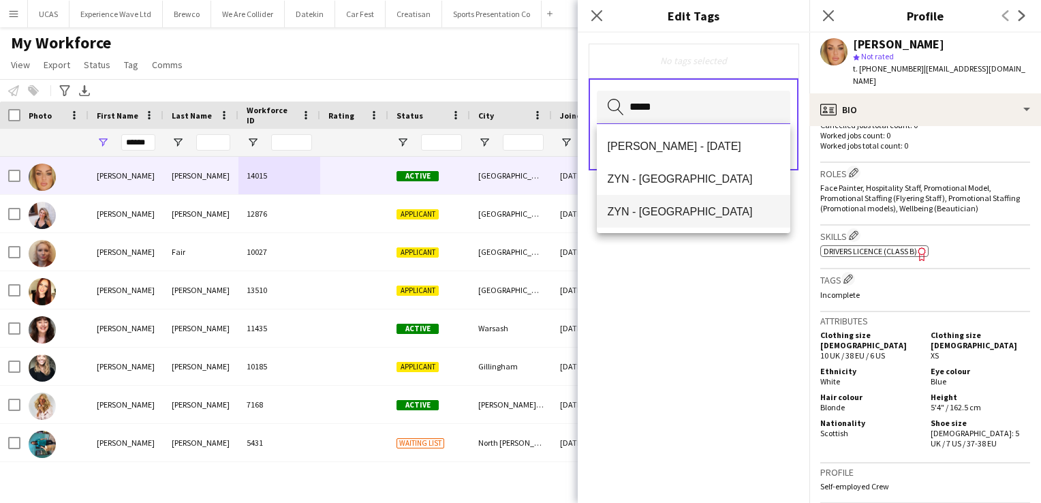
type input "*****"
click at [693, 209] on span "ZYN - Newcastle" at bounding box center [694, 211] width 172 height 13
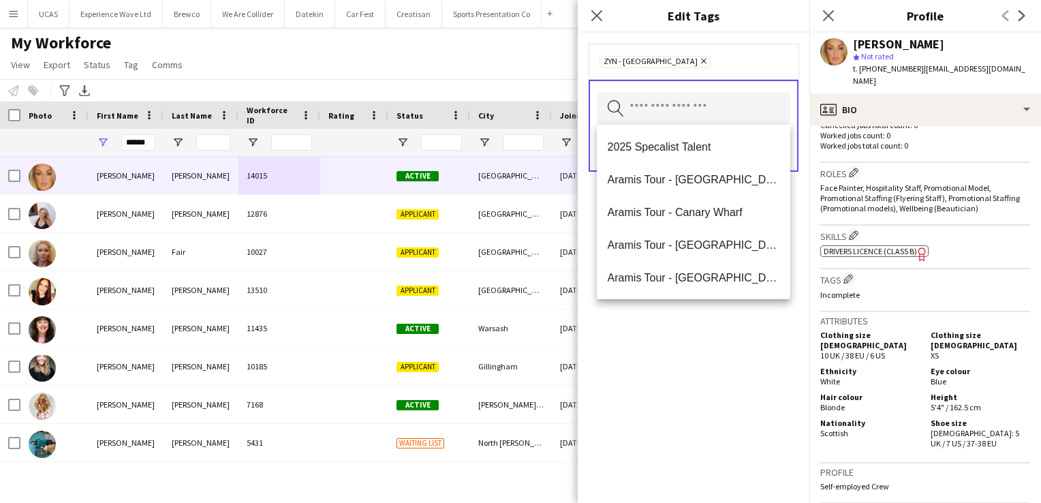
click at [721, 386] on div "ZYN - Newcastle Remove Search by tag name Save" at bounding box center [694, 268] width 232 height 470
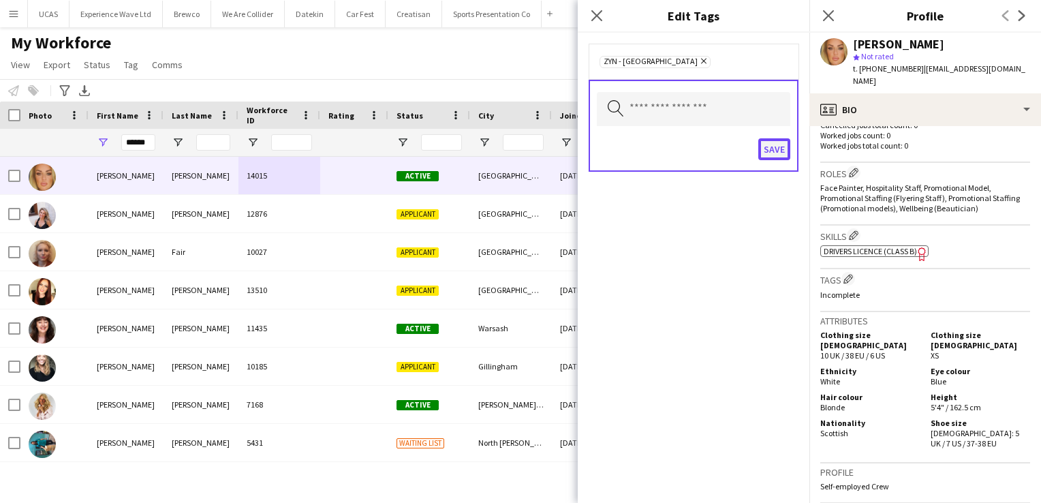
click at [766, 142] on button "Save" at bounding box center [774, 149] width 32 height 22
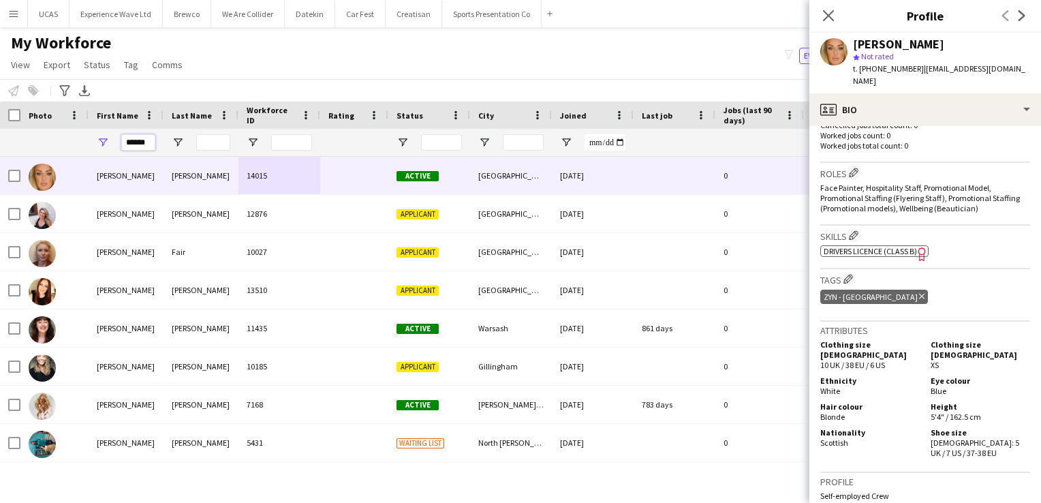
drag, startPoint x: 153, startPoint y: 146, endPoint x: 116, endPoint y: 140, distance: 37.9
click at [116, 140] on div "******" at bounding box center [126, 142] width 75 height 27
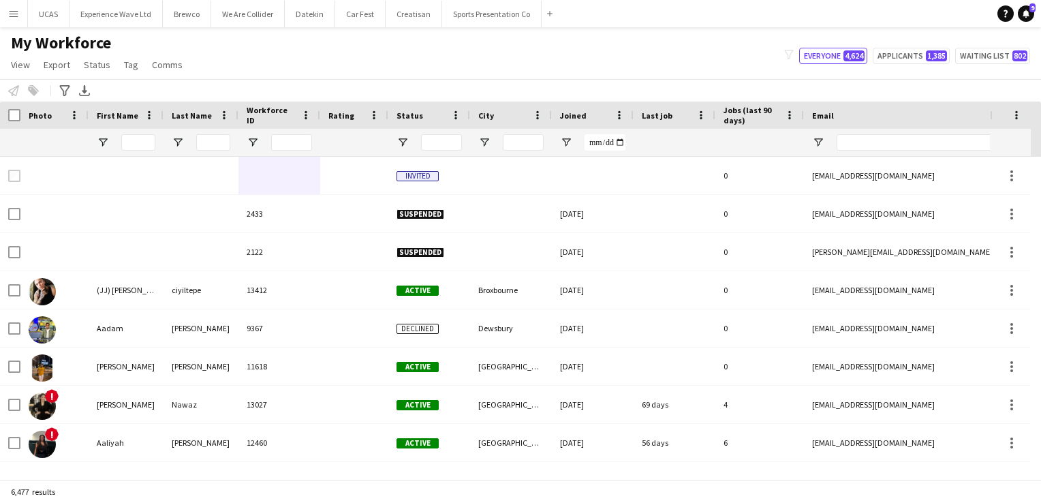
click at [124, 75] on app-page-menu "View Views Default view New view Update view Delete view Edit name Customise vi…" at bounding box center [98, 66] width 196 height 26
click at [128, 69] on span "Tag" at bounding box center [131, 65] width 14 height 12
click at [230, 59] on div "My Workforce View Views Default view New view Update view Delete view Edit name…" at bounding box center [520, 56] width 1041 height 46
click at [133, 70] on span "Tag" at bounding box center [131, 65] width 14 height 12
click at [382, 40] on div "My Workforce View Views Default view New view Update view Delete view Edit name…" at bounding box center [520, 56] width 1041 height 46
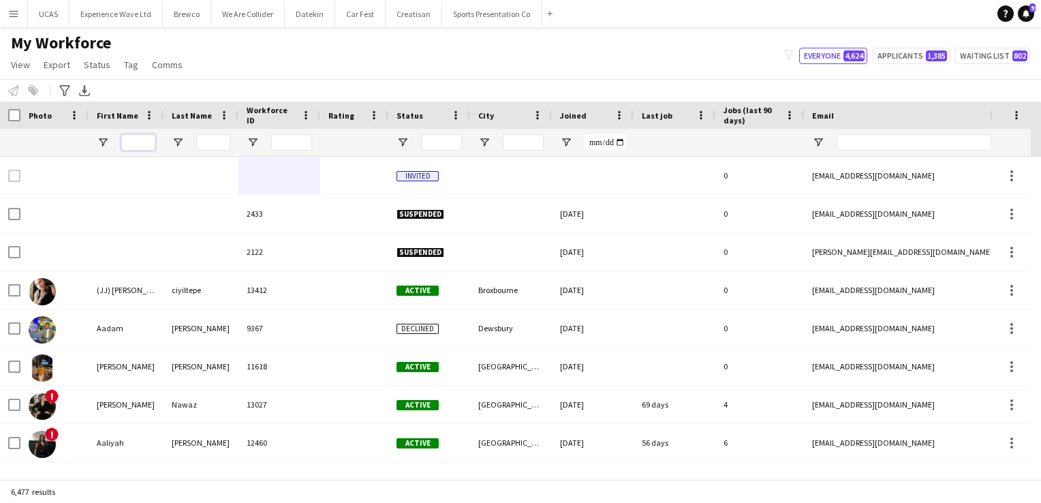
click at [140, 140] on input "First Name Filter Input" at bounding box center [138, 142] width 34 height 16
click at [258, 70] on div "My Workforce View Views Default view New view Update view Delete view Edit name…" at bounding box center [520, 56] width 1041 height 46
click at [140, 139] on input "First Name Filter Input" at bounding box center [138, 142] width 34 height 16
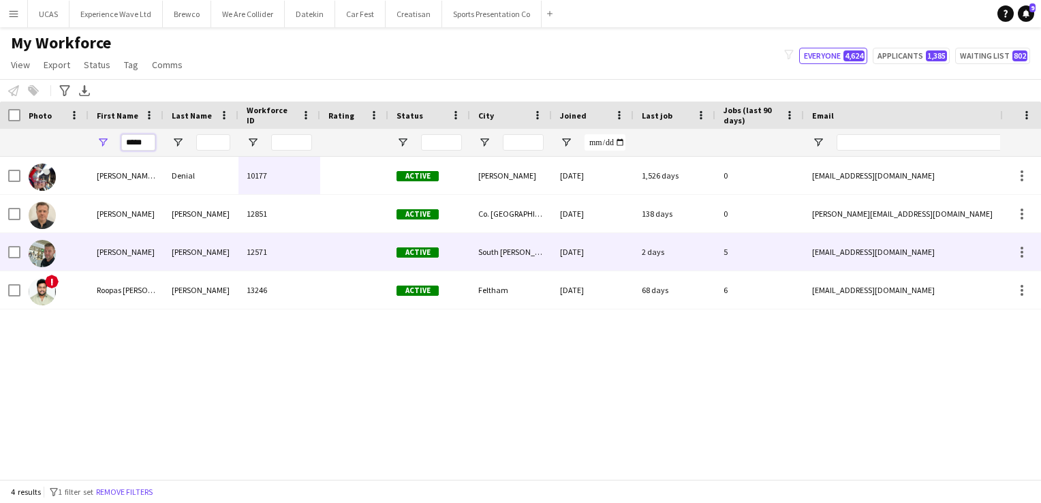
type input "****"
click at [193, 255] on div "McDonald" at bounding box center [201, 251] width 75 height 37
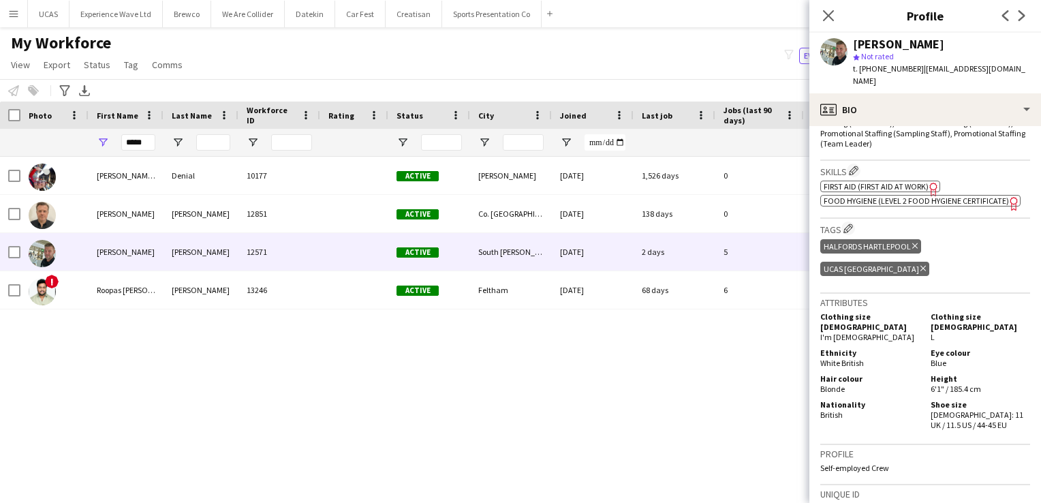
scroll to position [613, 0]
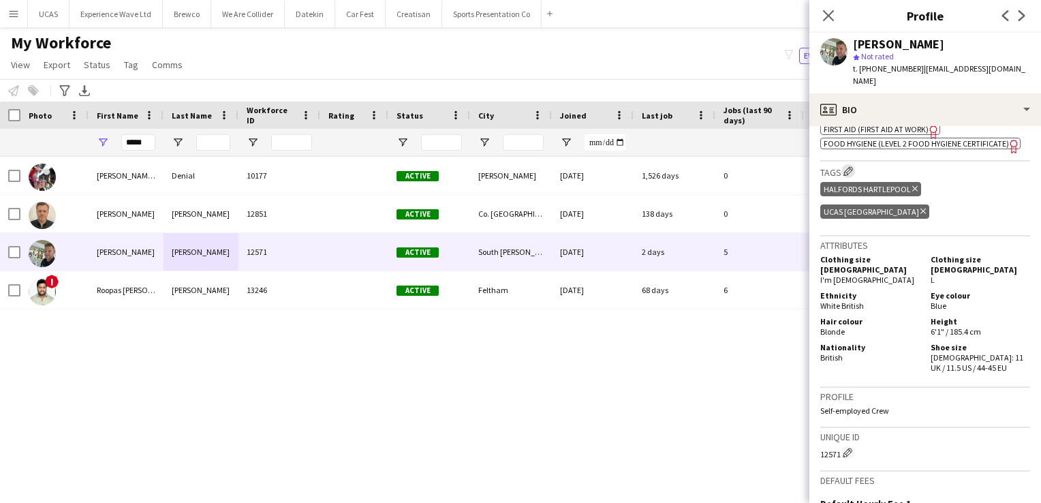
click at [848, 166] on app-icon "Edit crew company tags" at bounding box center [849, 171] width 10 height 10
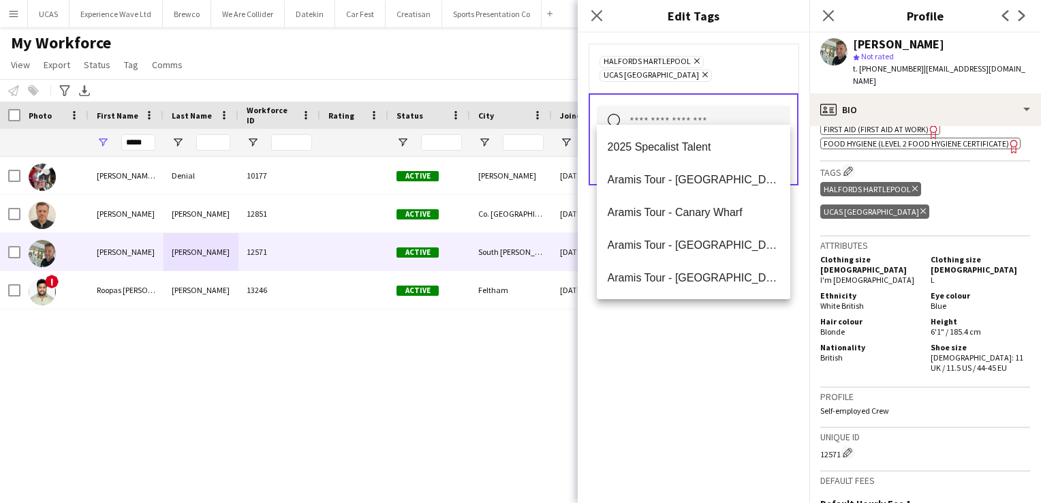
click at [683, 112] on input "text" at bounding box center [694, 123] width 194 height 34
type input "***"
click at [686, 268] on mat-option "ZYN - Newcastle" at bounding box center [694, 277] width 194 height 33
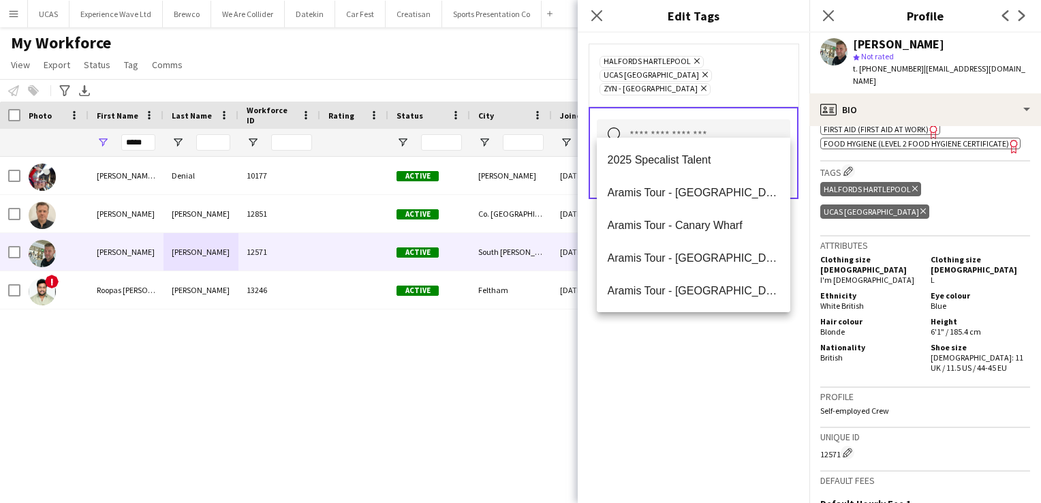
click at [679, 388] on div "Halfords Hartlepool Remove UCAS Glasgow Remove ZYN - Newcastle Remove Search by…" at bounding box center [694, 268] width 232 height 470
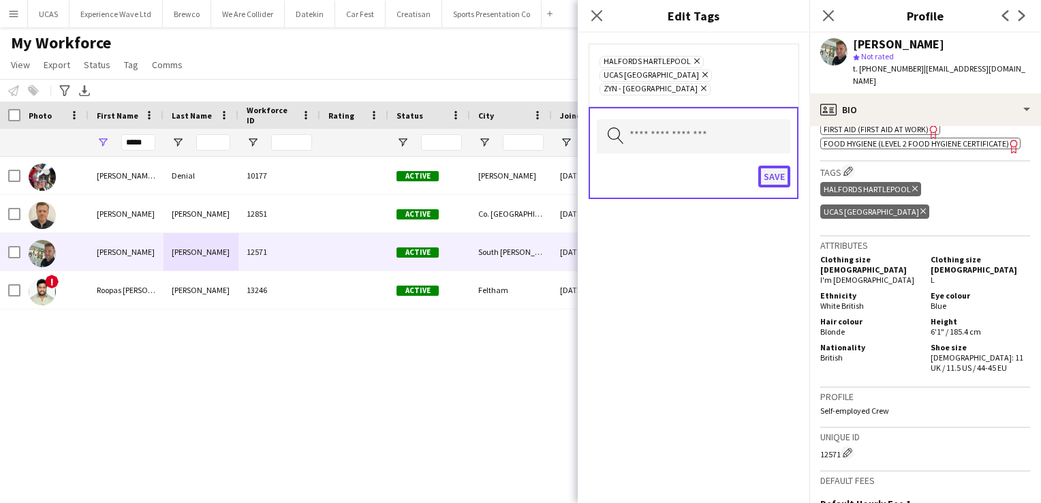
click at [779, 166] on button "Save" at bounding box center [774, 177] width 32 height 22
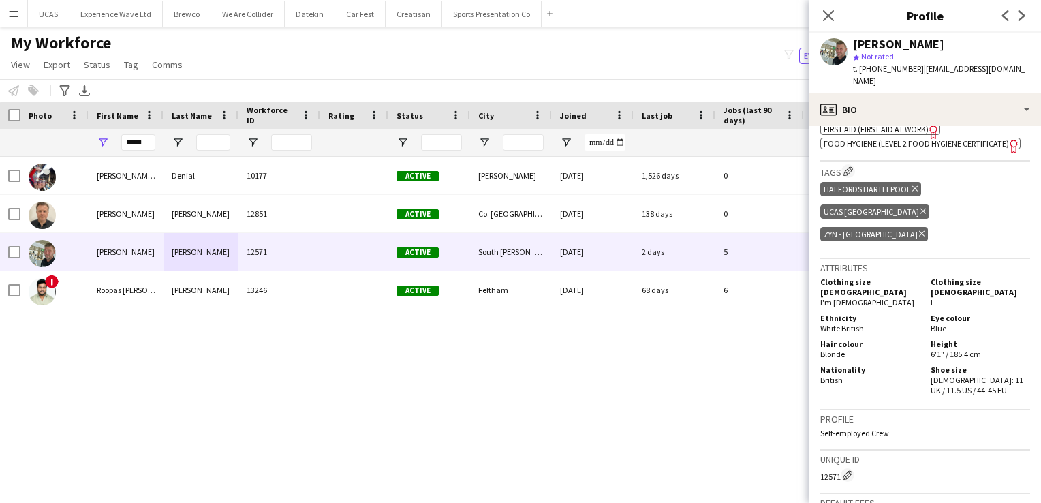
click at [602, 57] on div "My Workforce View Views Default view New view Update view Delete view Edit name…" at bounding box center [520, 56] width 1041 height 46
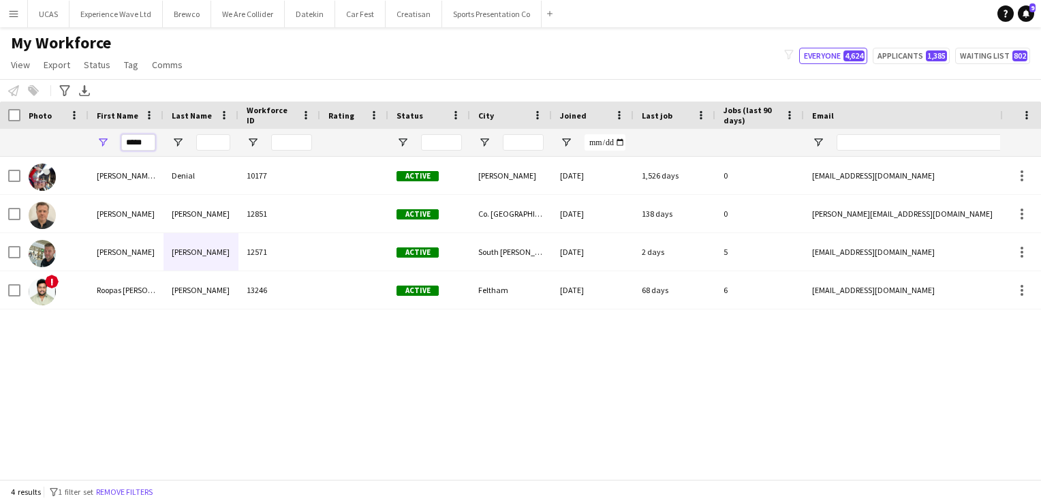
drag, startPoint x: 147, startPoint y: 138, endPoint x: 119, endPoint y: 144, distance: 28.6
click at [119, 144] on div "****" at bounding box center [126, 142] width 75 height 27
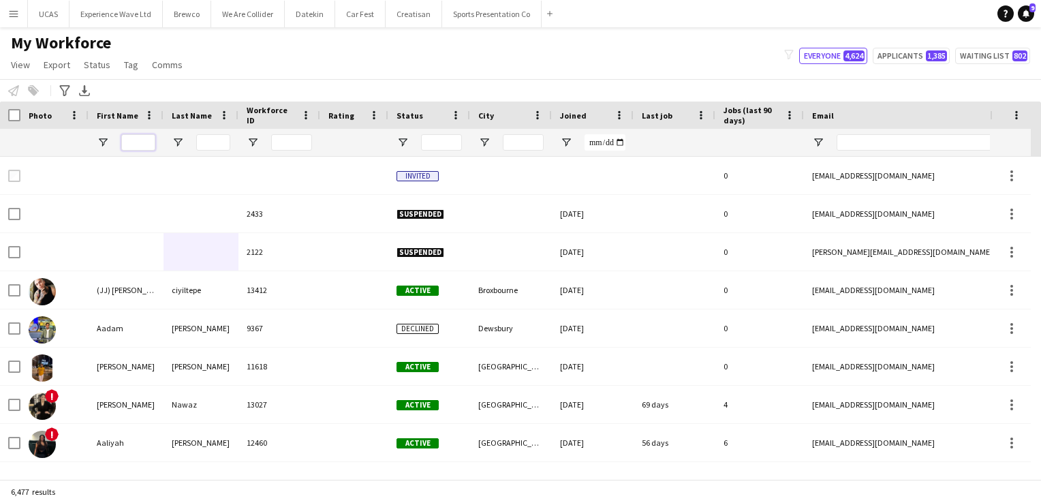
click at [125, 144] on input "First Name Filter Input" at bounding box center [138, 142] width 34 height 16
click at [147, 138] on input "First Name Filter Input" at bounding box center [138, 142] width 34 height 16
click at [131, 149] on input "First Name Filter Input" at bounding box center [138, 142] width 34 height 16
click at [139, 141] on input "First Name Filter Input" at bounding box center [138, 142] width 34 height 16
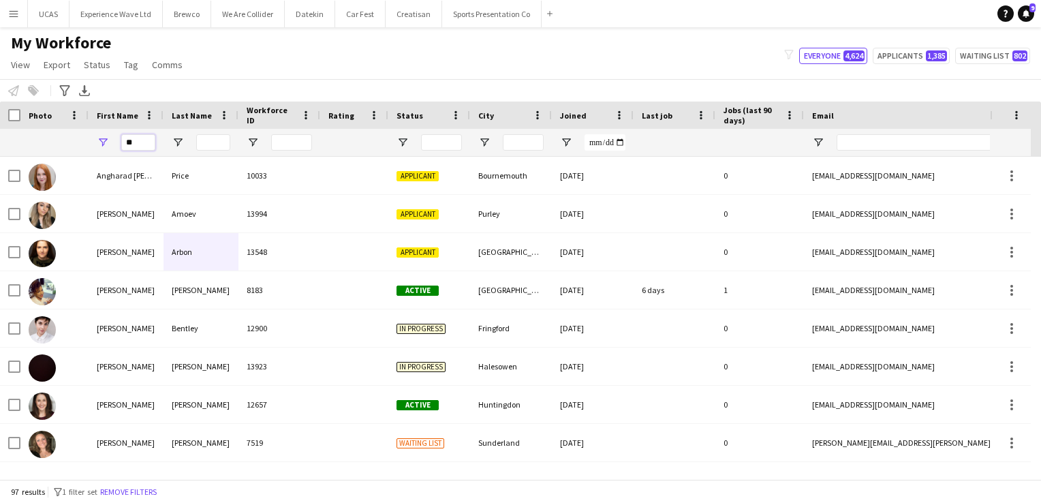
type input "*"
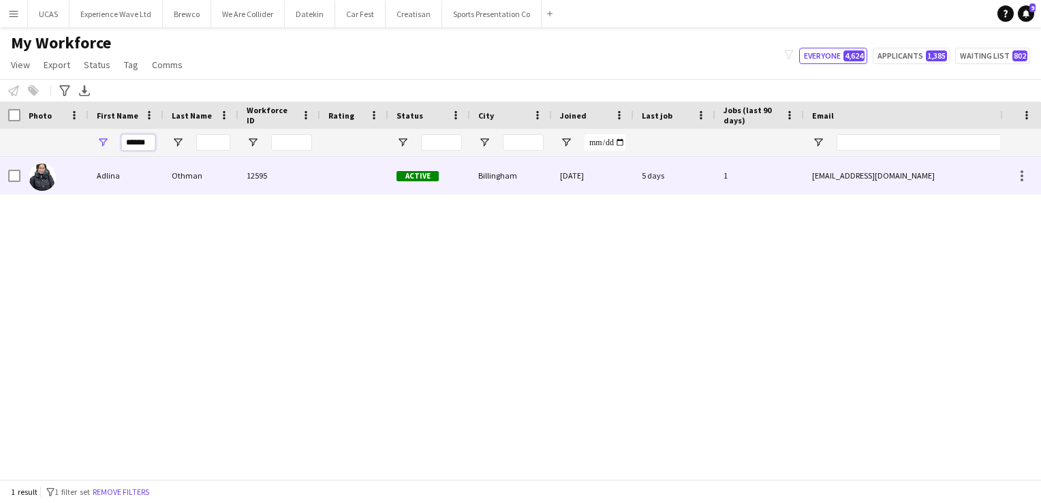
type input "******"
click at [155, 174] on div "Adlina" at bounding box center [126, 175] width 75 height 37
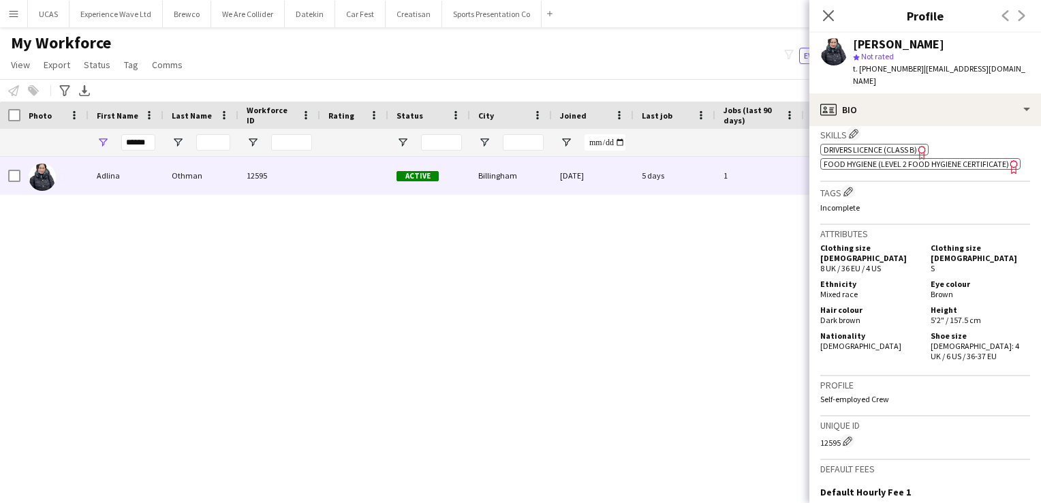
scroll to position [561, 0]
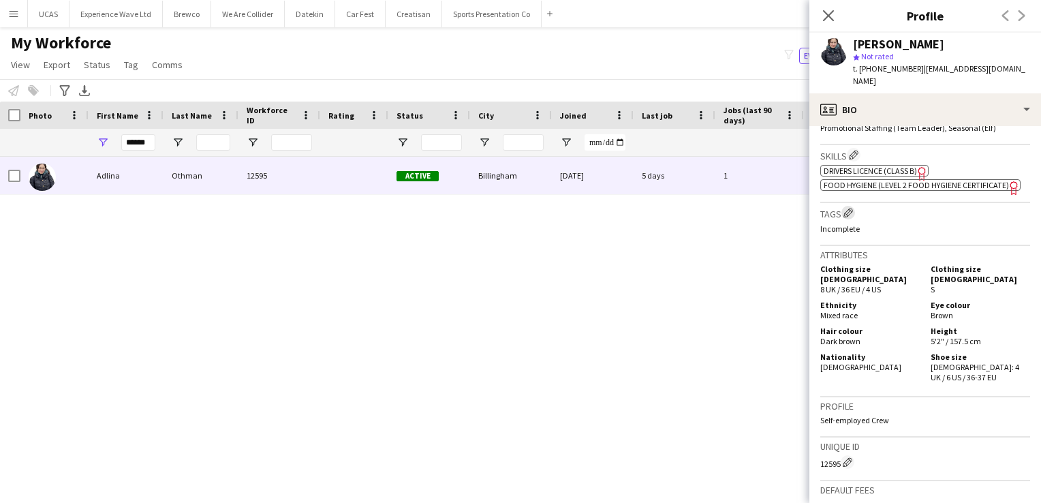
click at [846, 210] on app-icon "Edit crew company tags" at bounding box center [849, 213] width 10 height 10
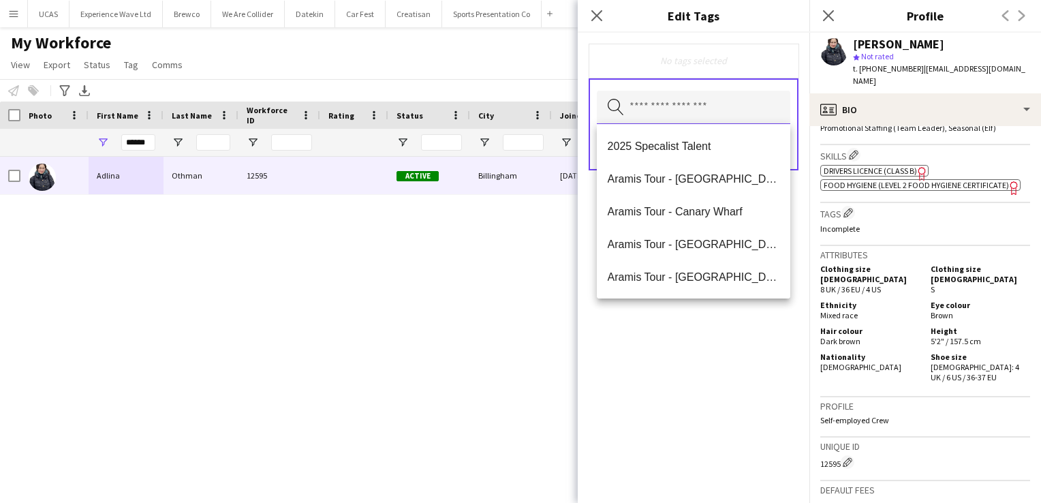
click at [657, 108] on input "text" at bounding box center [694, 108] width 194 height 34
type input "***"
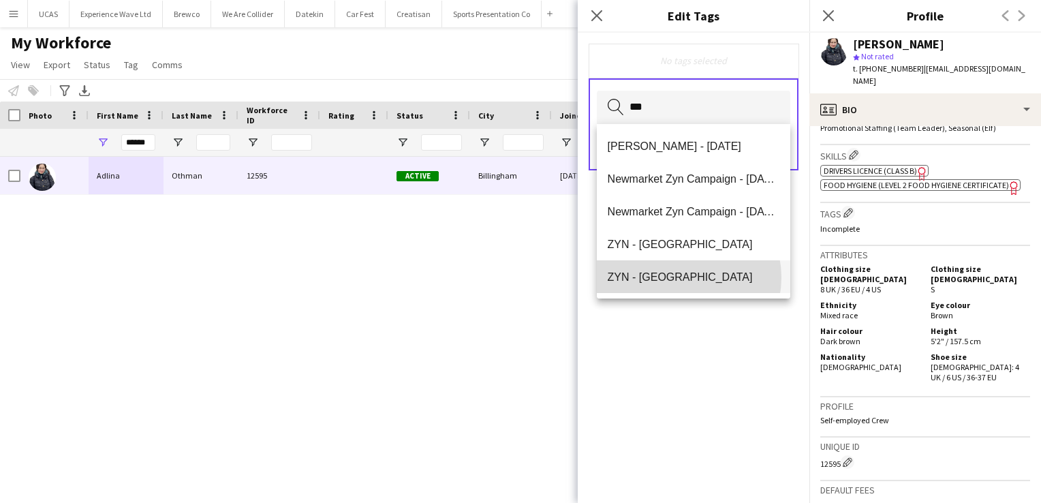
click at [679, 277] on span "ZYN - Newcastle" at bounding box center [694, 277] width 172 height 13
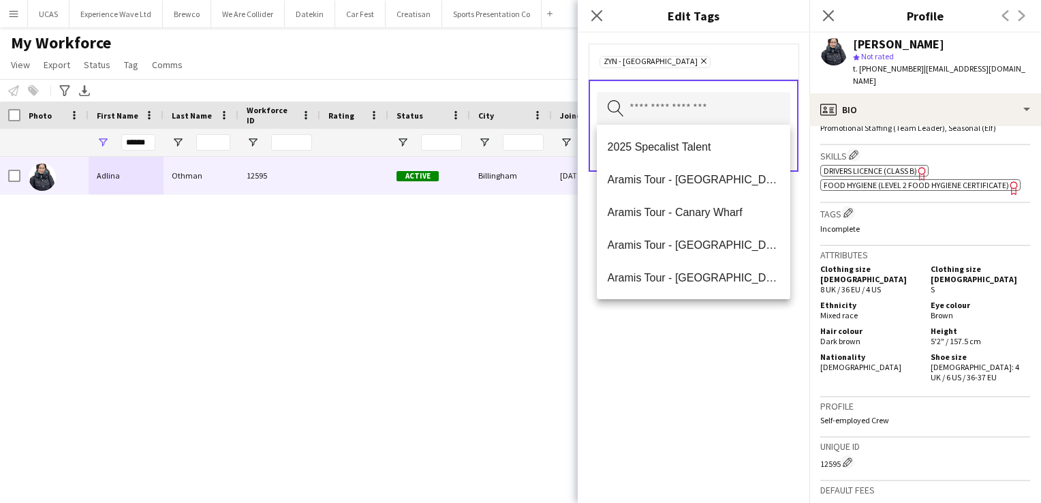
click at [737, 412] on div "ZYN - Newcastle Remove Search by tag name Save" at bounding box center [694, 268] width 232 height 470
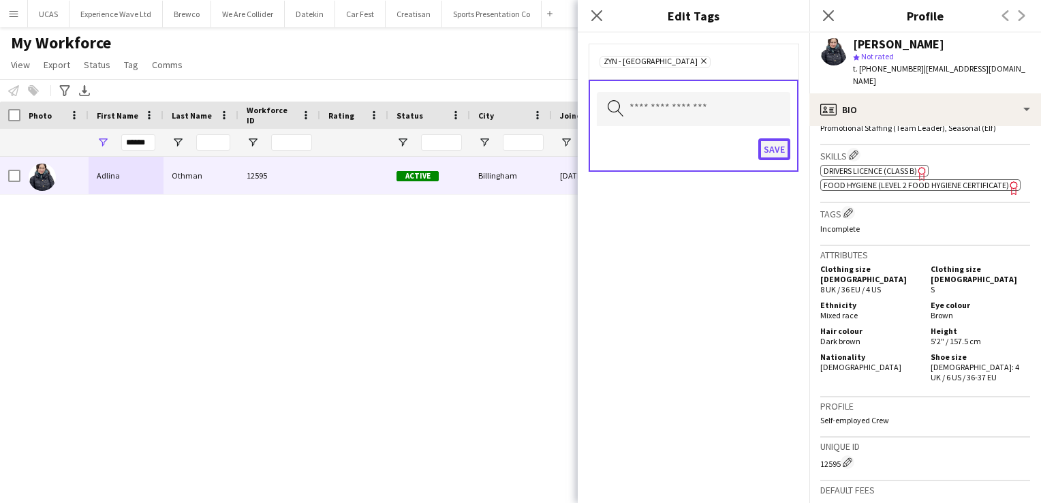
click at [779, 145] on button "Save" at bounding box center [774, 149] width 32 height 22
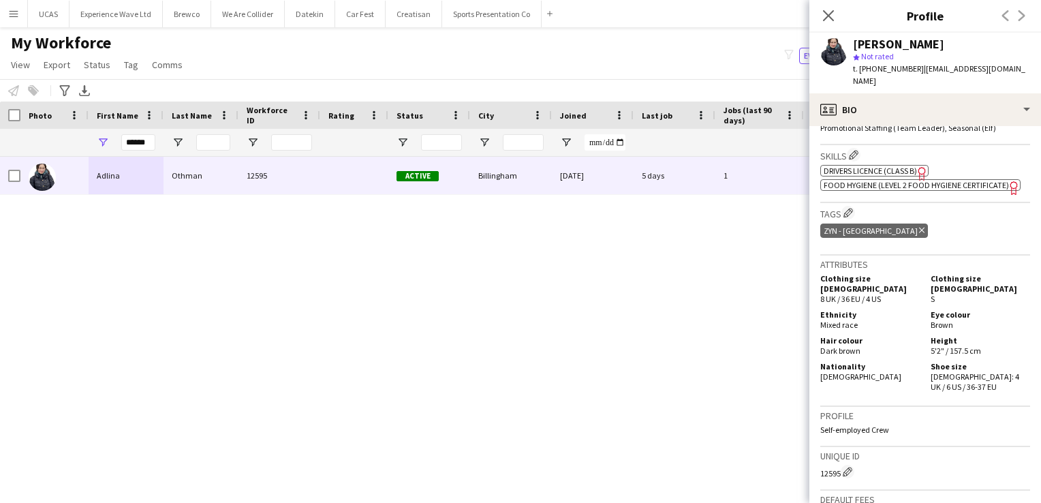
click at [502, 304] on div "Adlina Othman 12595 Active Billingham 28-08-2024 5 days 1 hello.aliaao@hotmail.…" at bounding box center [500, 313] width 1000 height 312
drag, startPoint x: 153, startPoint y: 141, endPoint x: 102, endPoint y: 141, distance: 51.1
click at [102, 141] on div "******" at bounding box center [126, 142] width 75 height 27
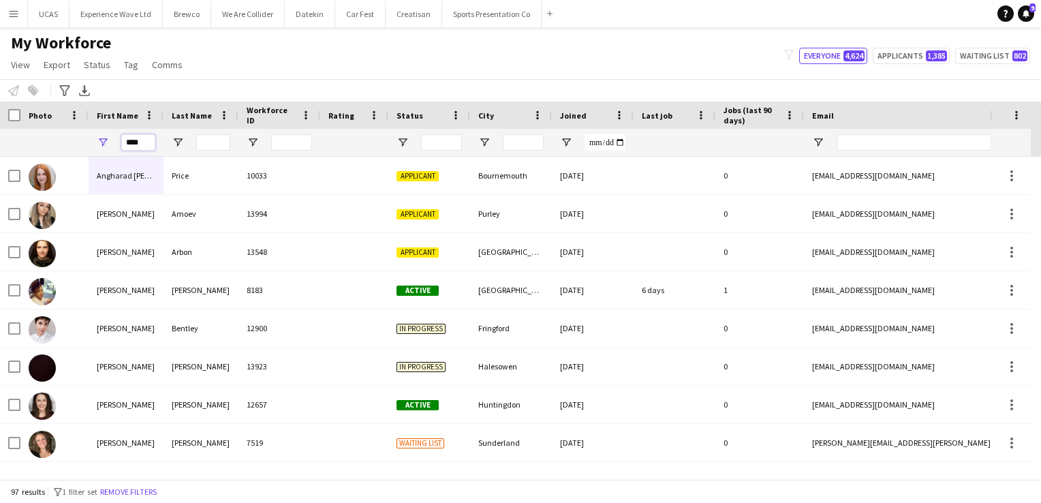
type input "****"
click at [205, 146] on input "Last Name Filter Input" at bounding box center [213, 142] width 34 height 16
click at [211, 144] on input "Last Name Filter Input" at bounding box center [213, 142] width 34 height 16
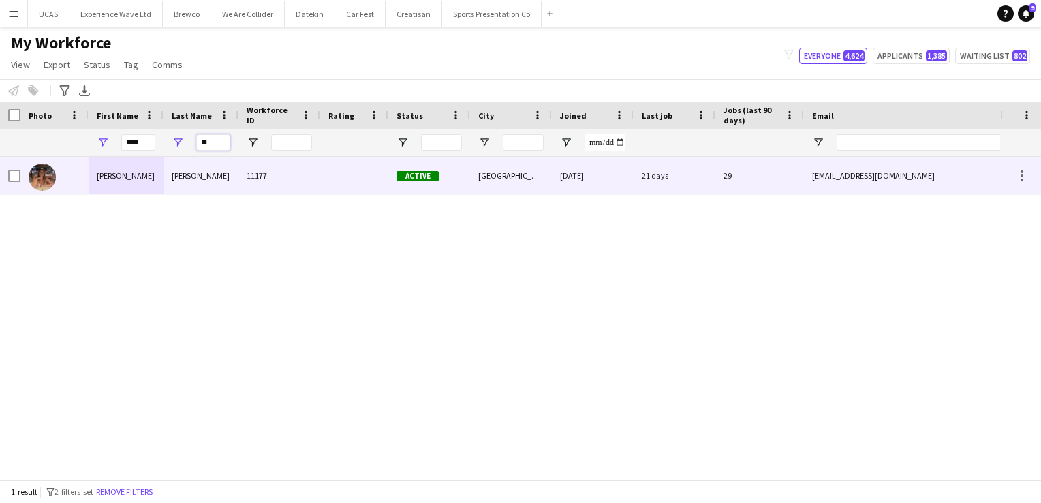
type input "**"
click at [206, 174] on div "Mcangus" at bounding box center [201, 175] width 75 height 37
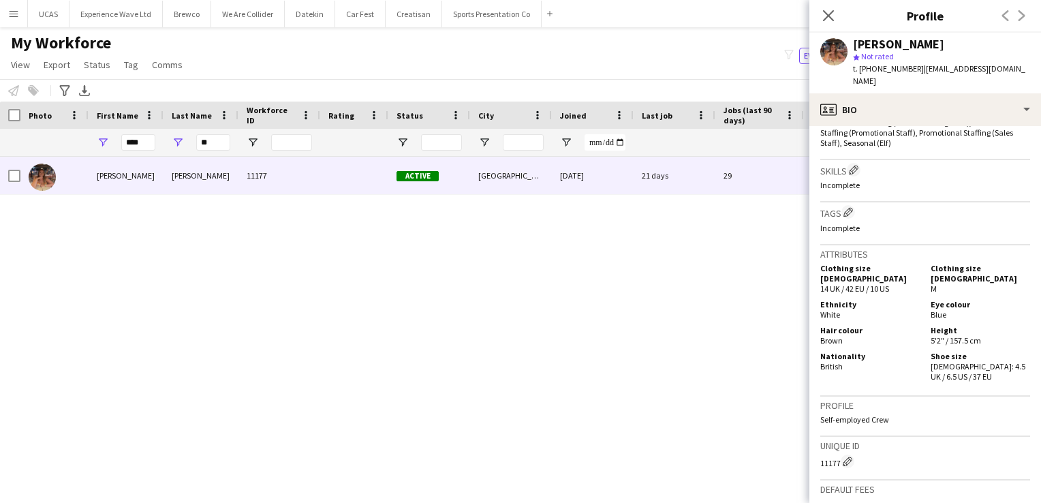
scroll to position [409, 0]
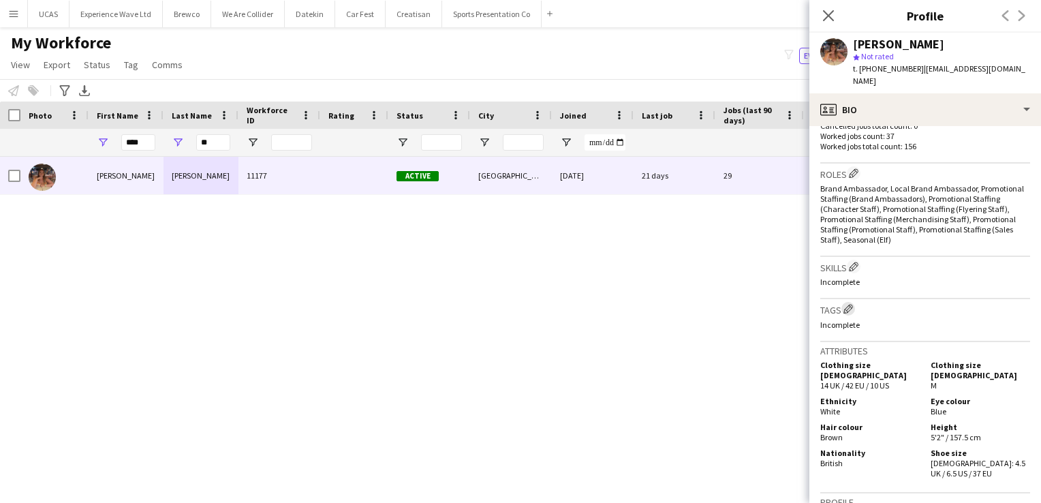
click at [851, 304] on app-icon "Edit crew company tags" at bounding box center [849, 309] width 10 height 10
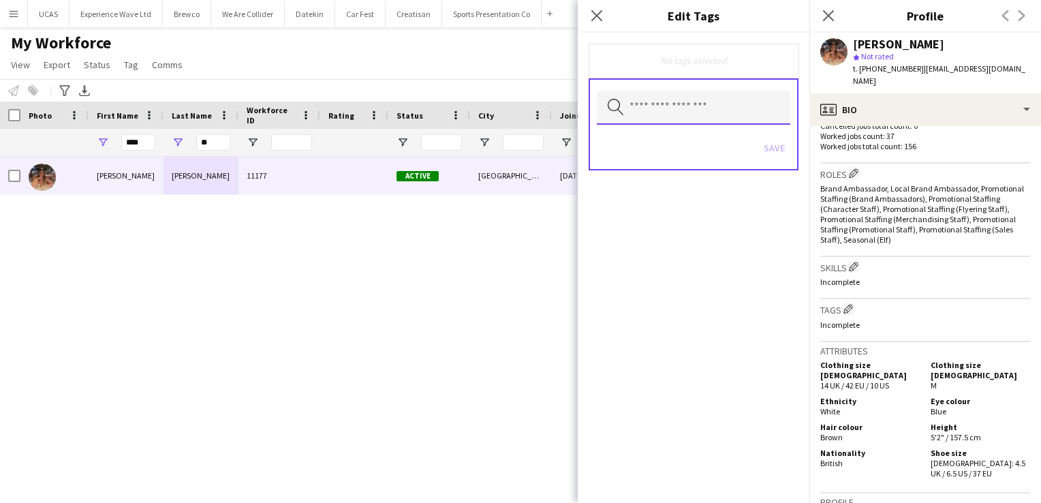
click at [654, 108] on input "text" at bounding box center [694, 108] width 194 height 34
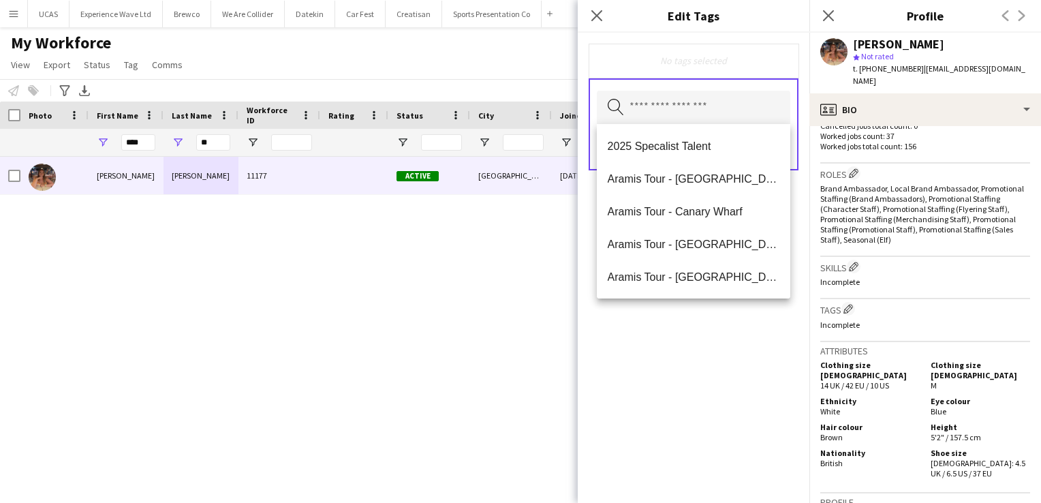
click at [665, 70] on div "No tags selected" at bounding box center [694, 61] width 210 height 34
click at [676, 111] on input "text" at bounding box center [694, 108] width 194 height 34
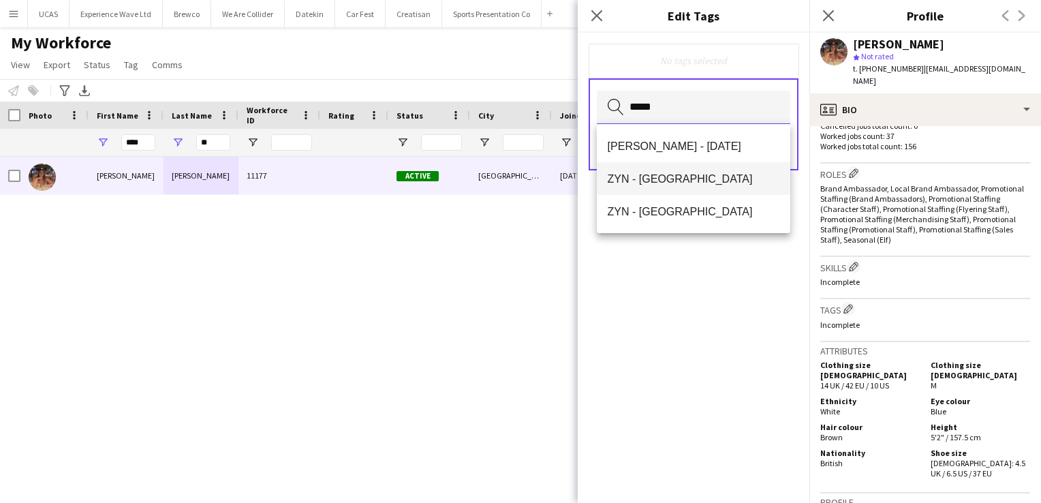
type input "*****"
click at [713, 176] on span "ZYN - Manchester" at bounding box center [694, 178] width 172 height 13
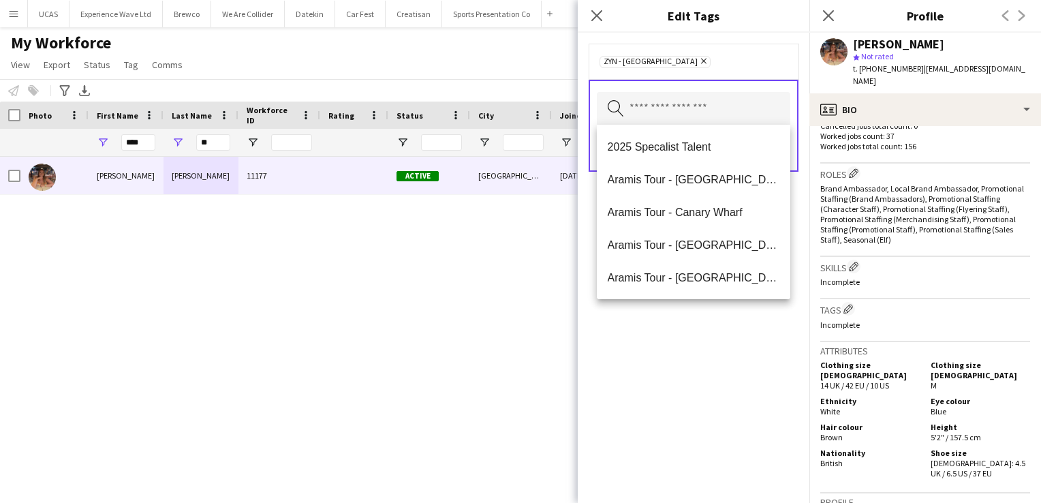
click at [665, 333] on div "ZYN - Manchester Remove Search by tag name Save" at bounding box center [694, 268] width 232 height 470
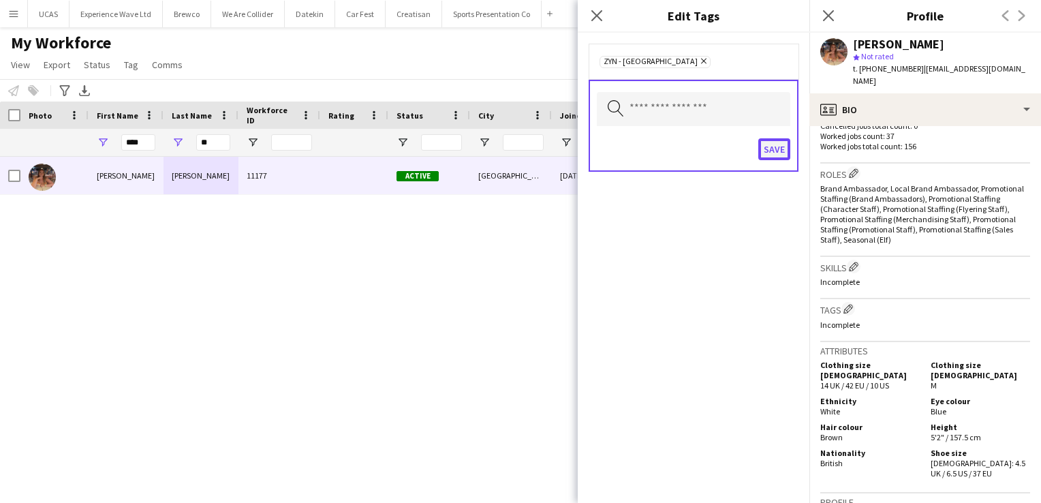
click at [770, 149] on button "Save" at bounding box center [774, 149] width 32 height 22
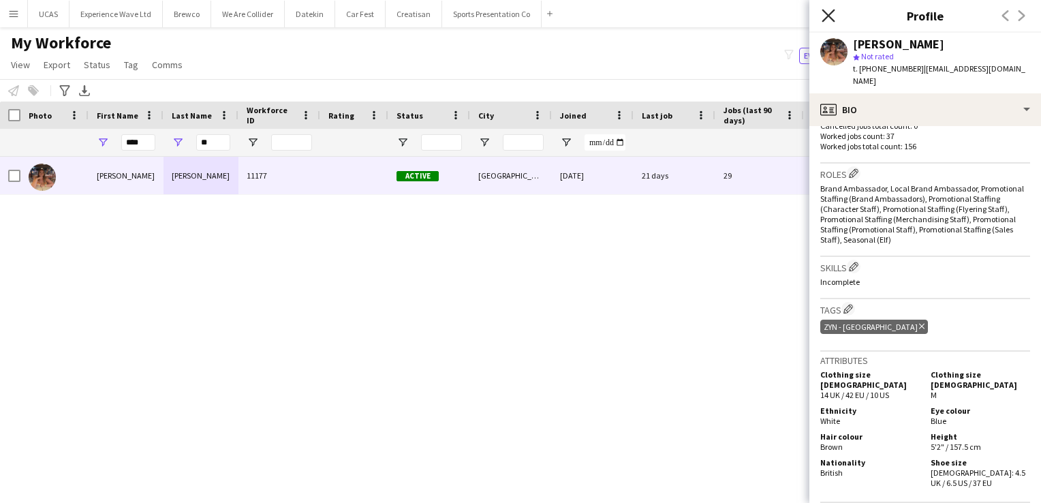
click at [824, 20] on icon at bounding box center [828, 15] width 13 height 13
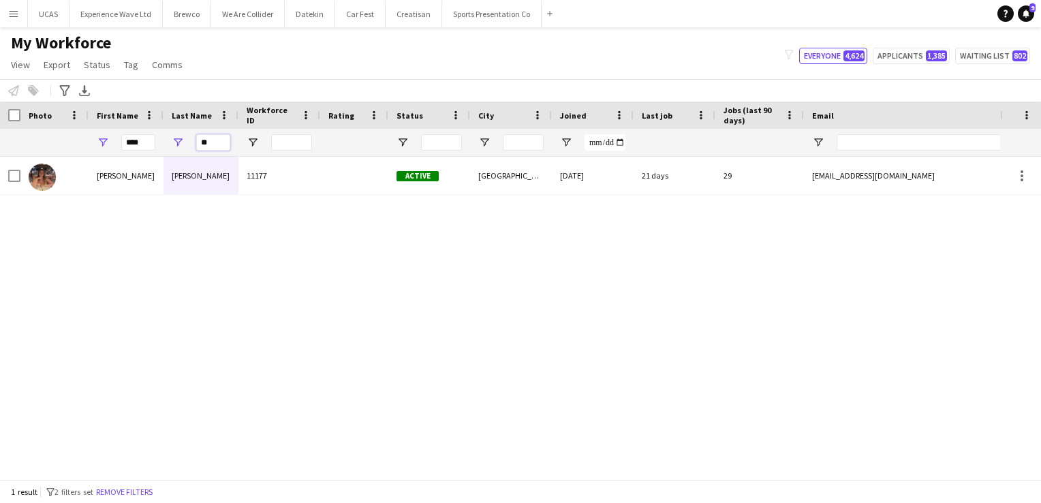
drag, startPoint x: 217, startPoint y: 144, endPoint x: 187, endPoint y: 140, distance: 30.2
click at [187, 140] on div "**" at bounding box center [201, 142] width 75 height 27
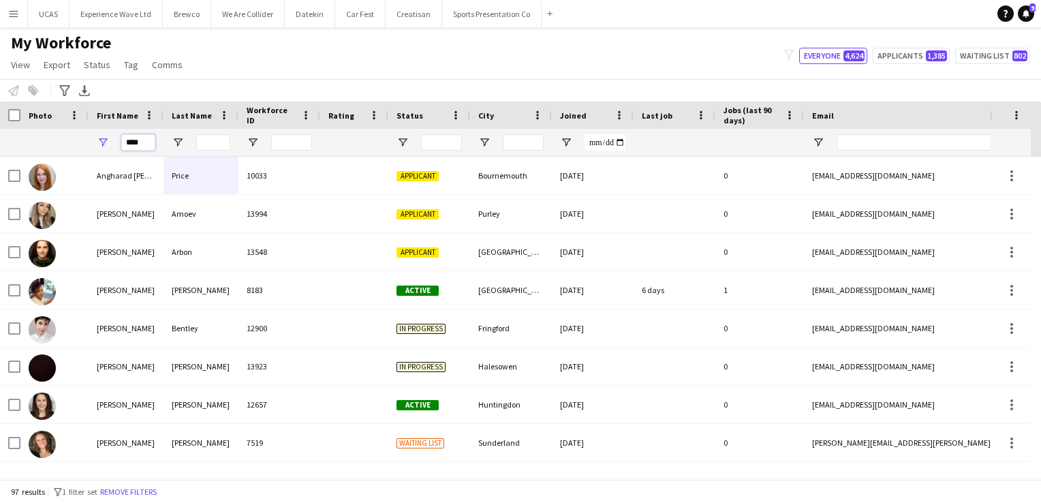
drag, startPoint x: 150, startPoint y: 142, endPoint x: 114, endPoint y: 132, distance: 37.1
click at [114, 132] on div "****" at bounding box center [126, 142] width 75 height 27
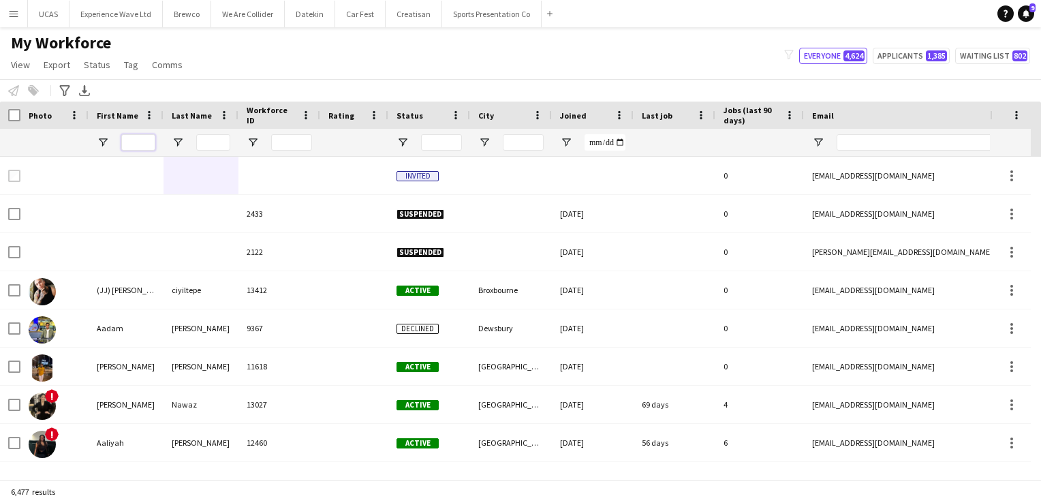
click at [136, 136] on input "First Name Filter Input" at bounding box center [138, 142] width 34 height 16
click at [148, 139] on input "First Name Filter Input" at bounding box center [138, 142] width 34 height 16
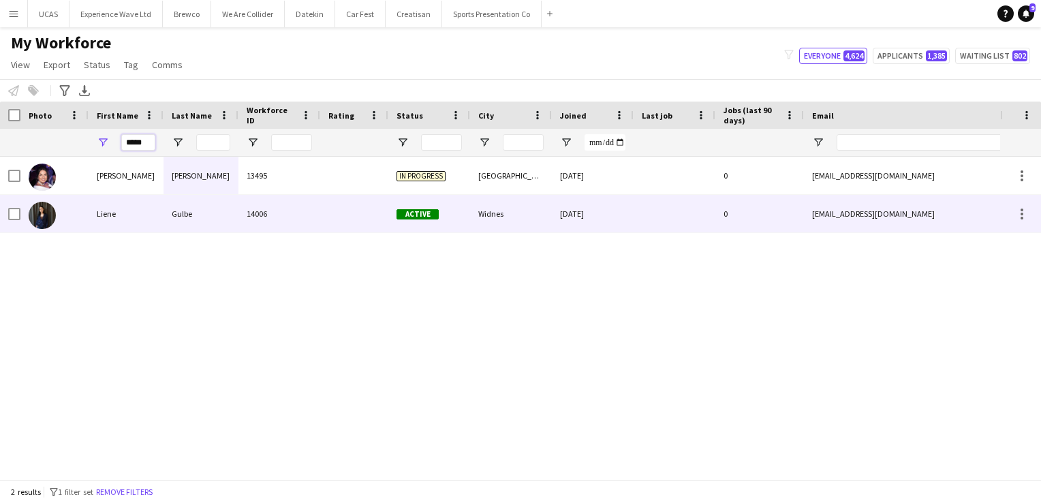
type input "*****"
click at [156, 229] on div "Liene" at bounding box center [126, 213] width 75 height 37
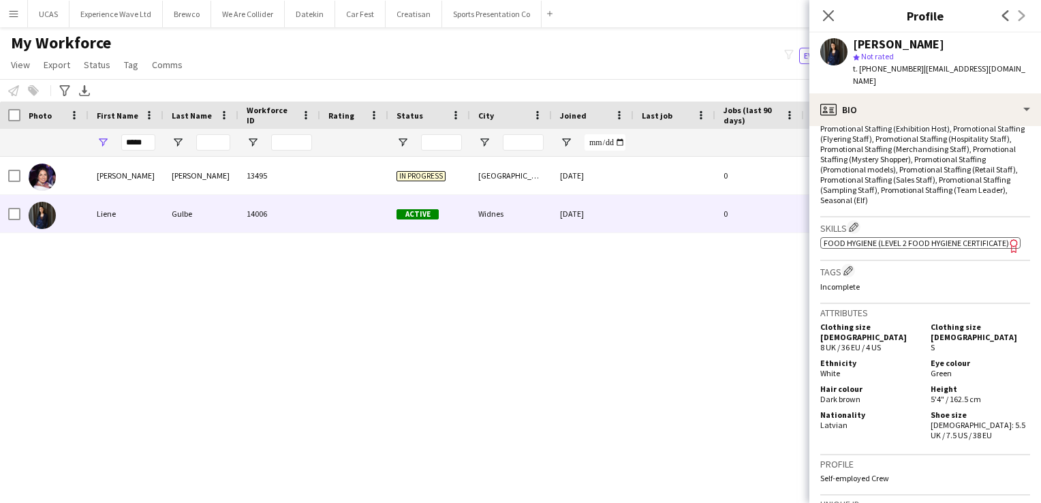
scroll to position [545, 0]
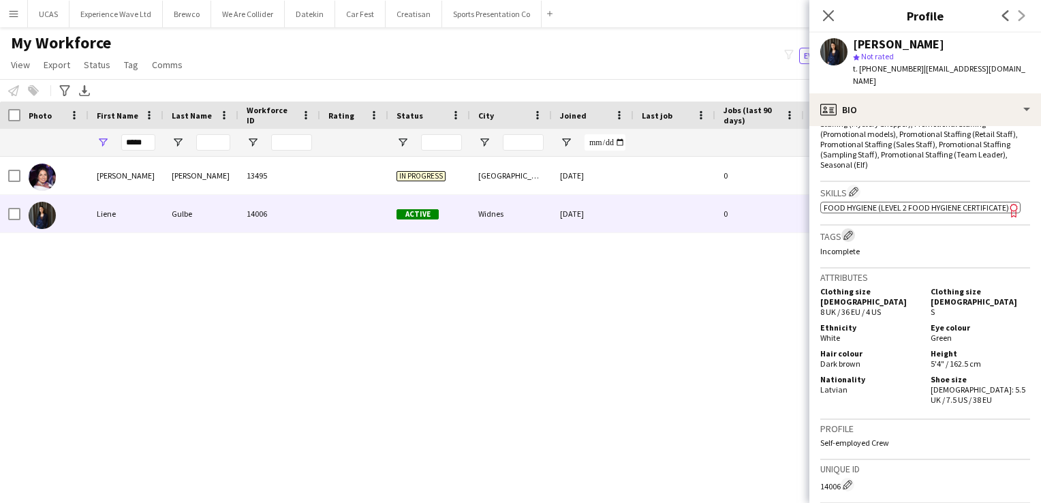
click at [845, 242] on button "Edit crew company tags" at bounding box center [849, 235] width 14 height 14
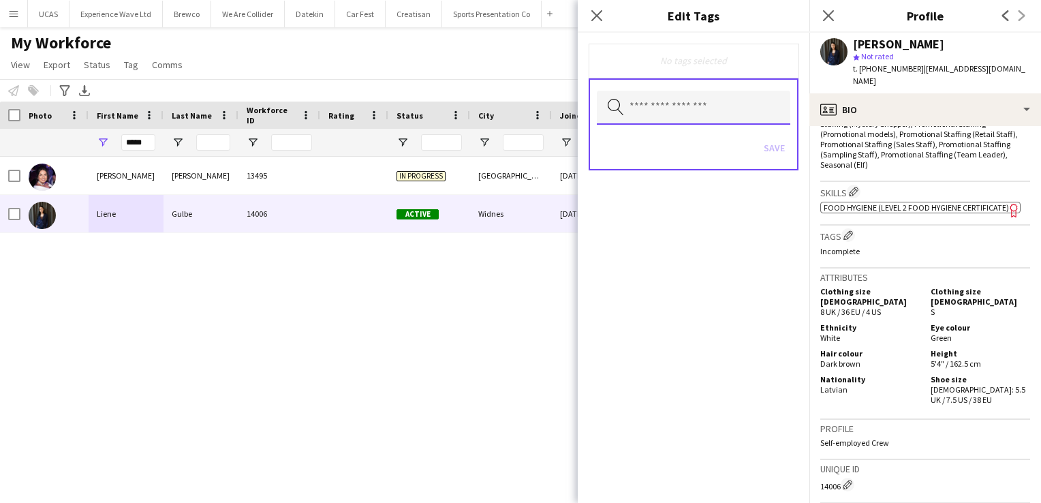
click at [673, 112] on input "text" at bounding box center [694, 108] width 194 height 34
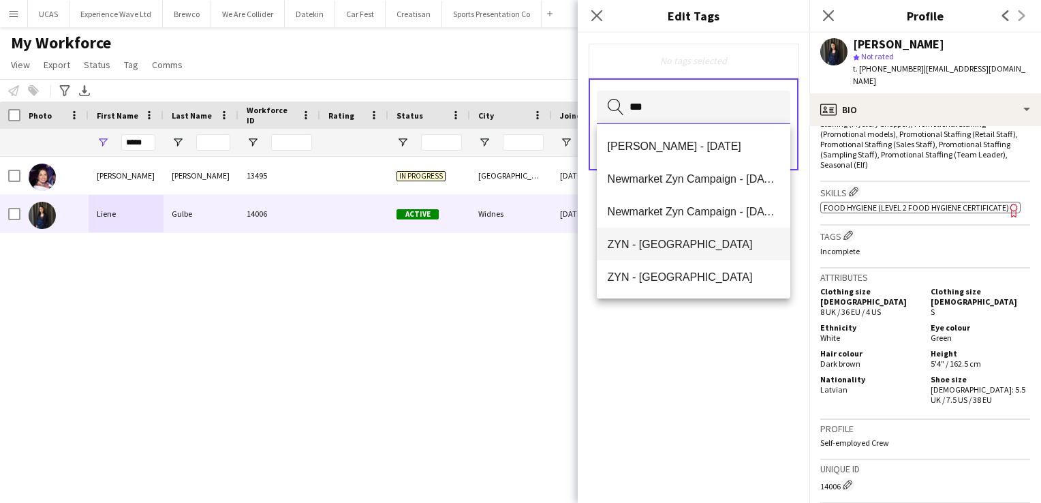
type input "***"
click at [681, 242] on span "ZYN - Manchester" at bounding box center [694, 244] width 172 height 13
click at [684, 343] on div "ZYN - Manchester Remove Search by tag name Save" at bounding box center [694, 268] width 232 height 470
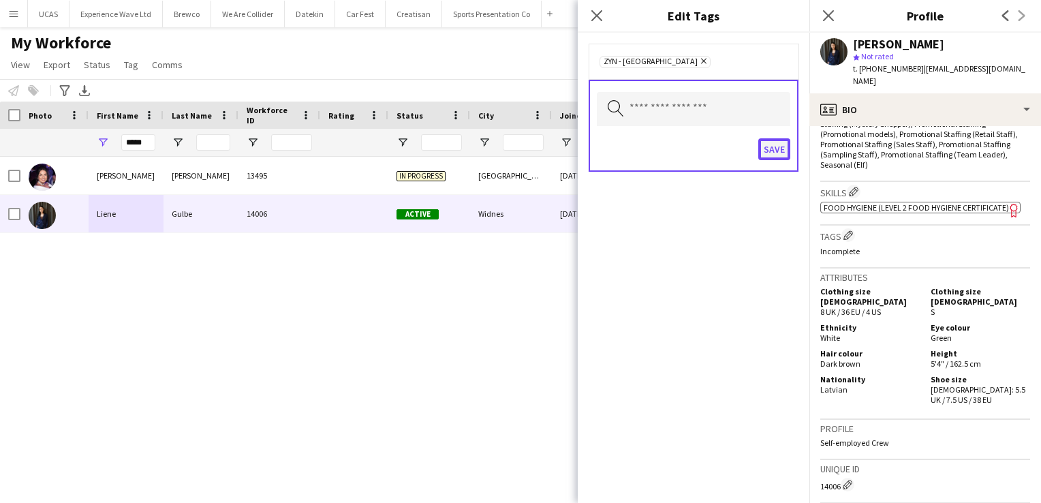
click at [779, 140] on button "Save" at bounding box center [774, 149] width 32 height 22
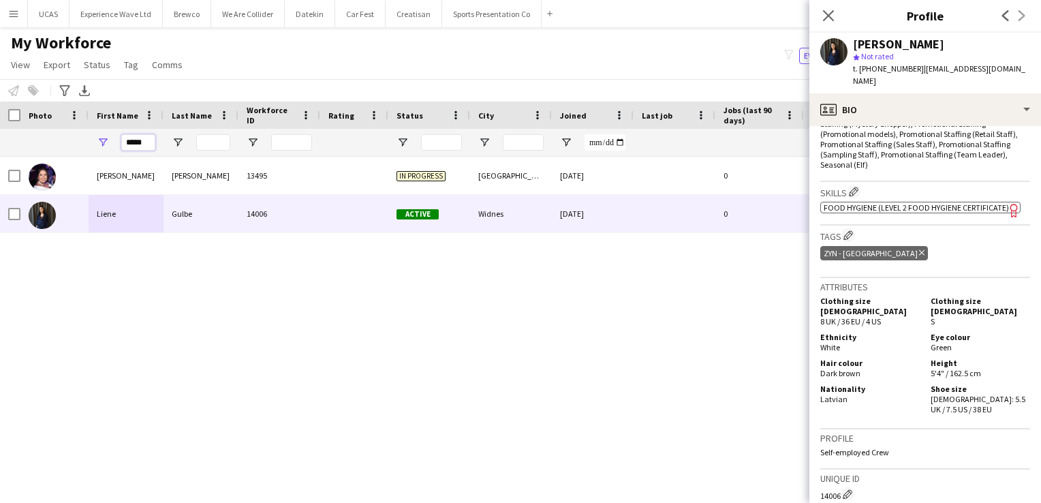
drag, startPoint x: 149, startPoint y: 141, endPoint x: 121, endPoint y: 136, distance: 28.5
click at [121, 136] on input "*****" at bounding box center [138, 142] width 34 height 16
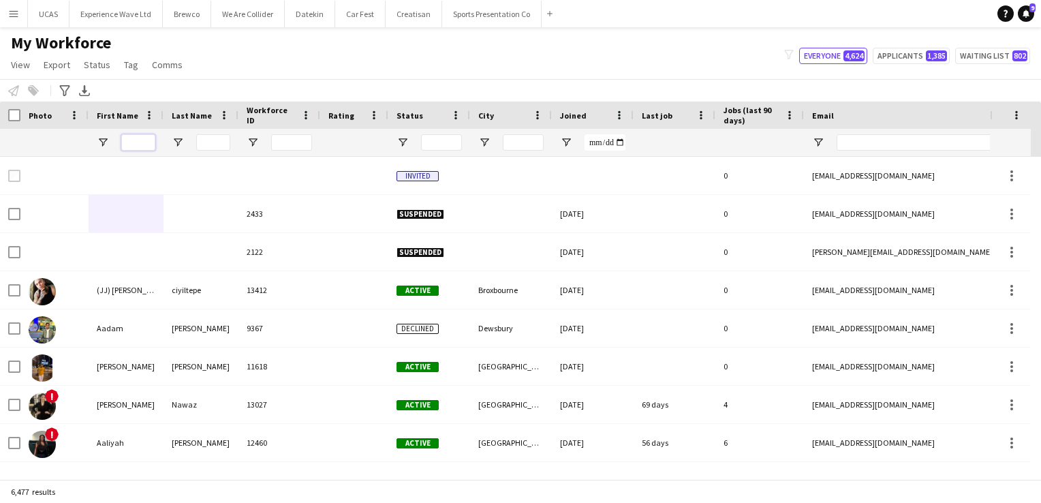
click at [142, 146] on input "First Name Filter Input" at bounding box center [138, 142] width 34 height 16
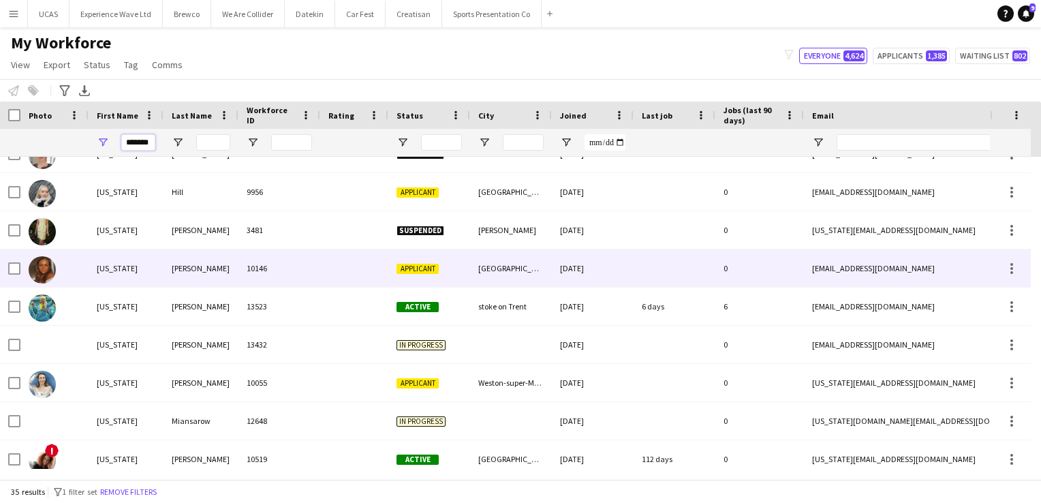
scroll to position [0, 0]
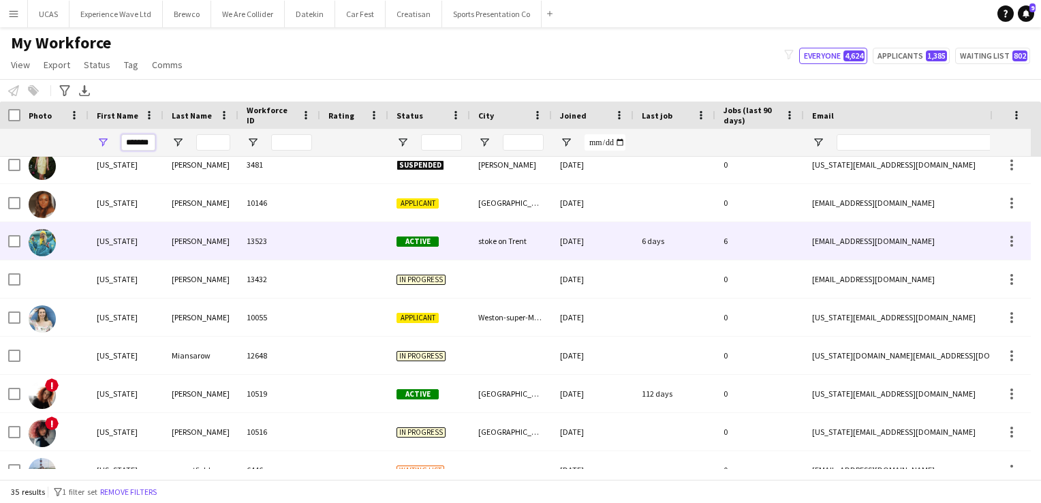
type input "*******"
click at [180, 244] on div "komar" at bounding box center [201, 240] width 75 height 37
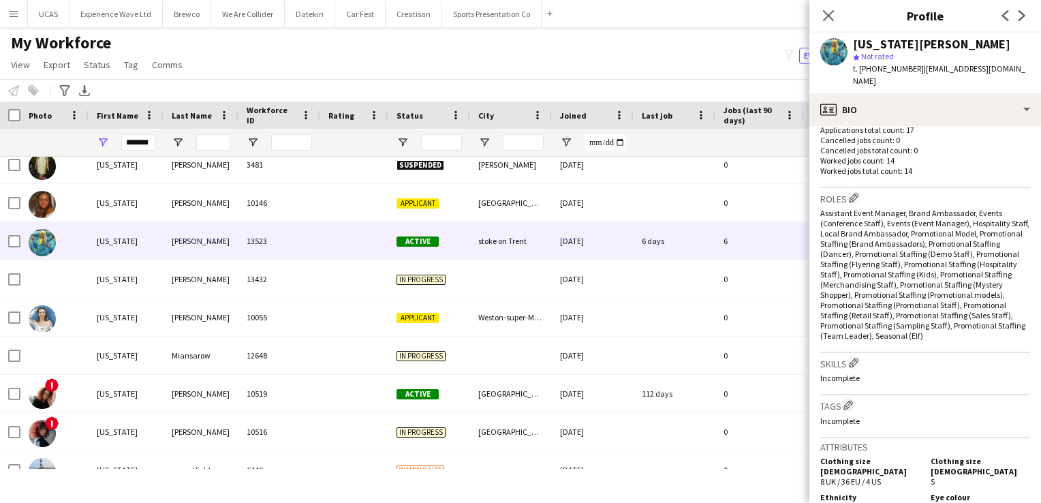
scroll to position [409, 0]
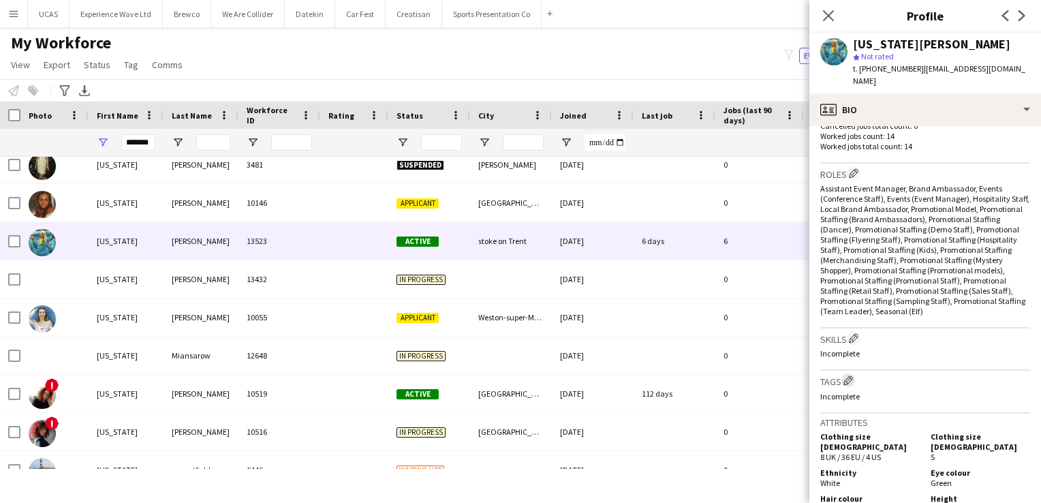
click at [852, 381] on app-icon "Edit crew company tags" at bounding box center [849, 380] width 10 height 10
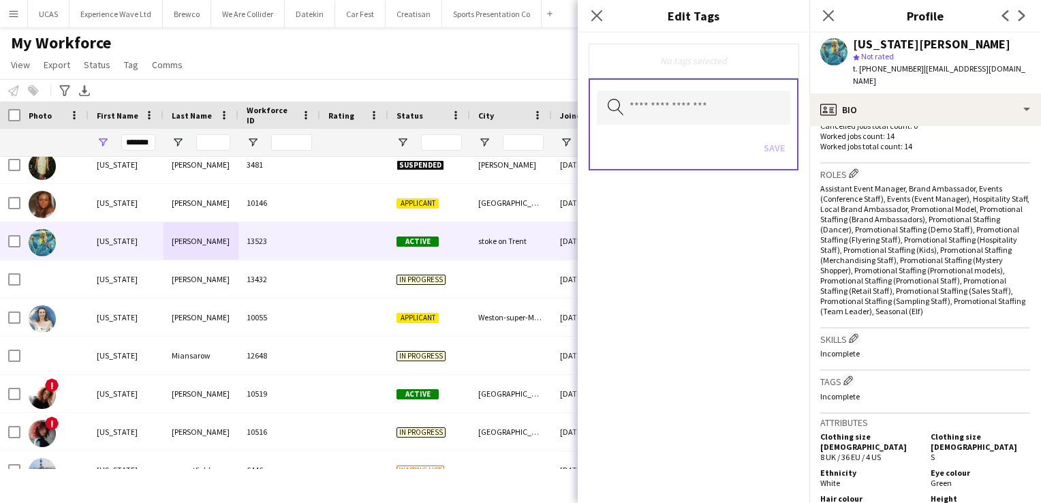
click at [648, 89] on div "Search by tag name Save" at bounding box center [694, 124] width 210 height 92
click at [648, 99] on input "text" at bounding box center [694, 108] width 194 height 34
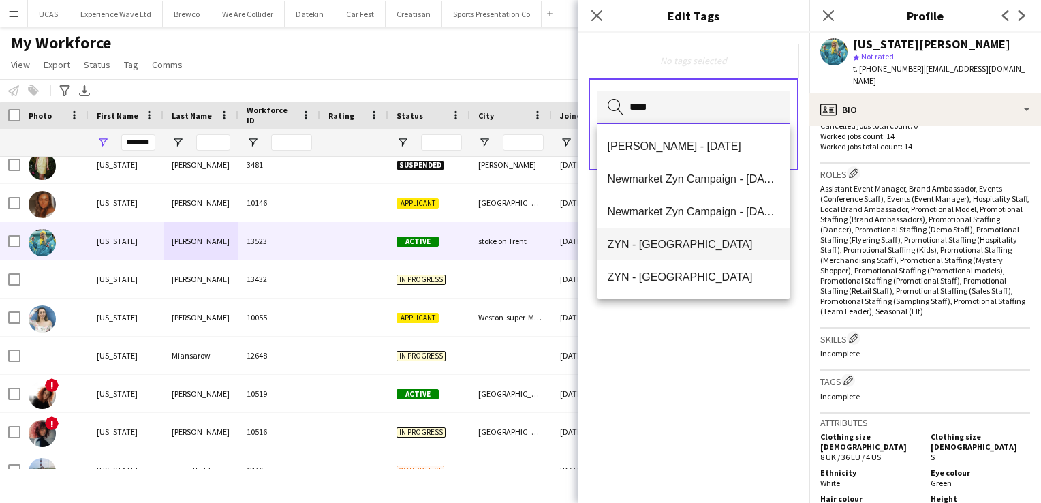
type input "***"
click at [697, 255] on mat-option "ZYN - Manchester" at bounding box center [694, 244] width 194 height 33
click at [714, 333] on div "ZYN - Manchester Remove Search by tag name Save" at bounding box center [694, 268] width 232 height 470
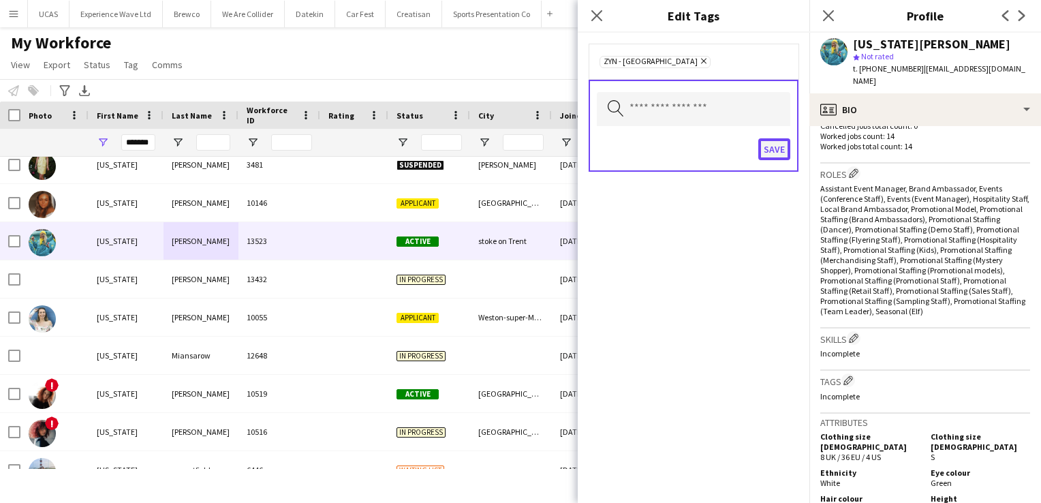
click at [779, 151] on button "Save" at bounding box center [774, 149] width 32 height 22
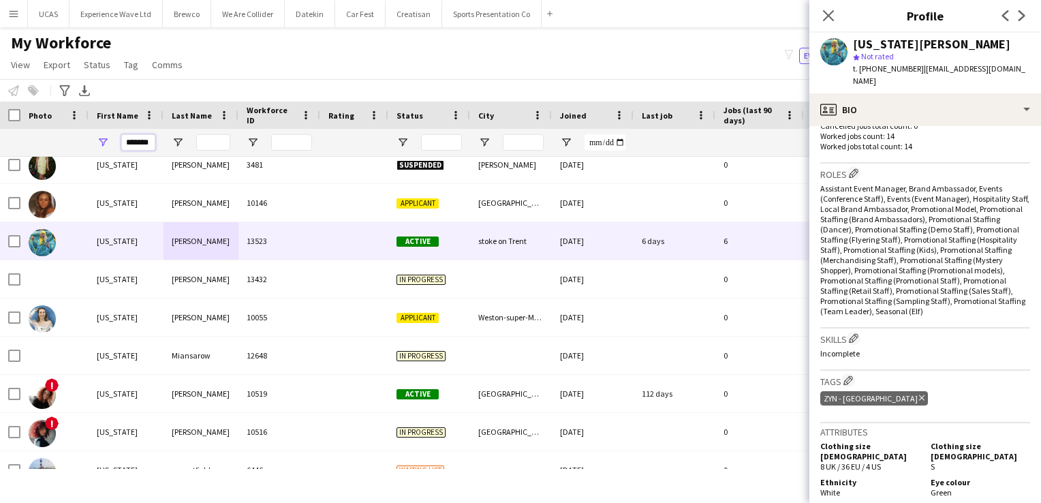
drag, startPoint x: 149, startPoint y: 140, endPoint x: 93, endPoint y: 135, distance: 56.1
click at [93, 135] on div "*******" at bounding box center [126, 142] width 75 height 27
type input "*"
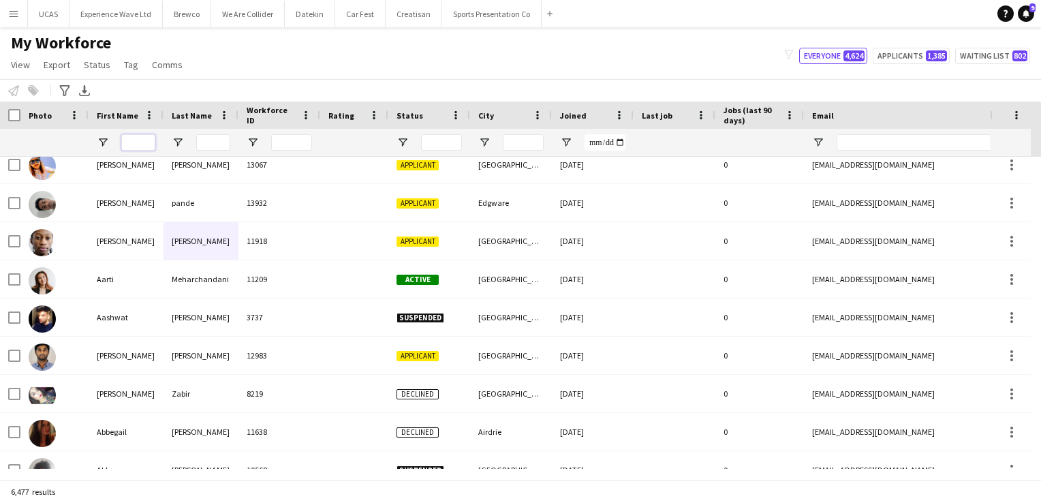
click at [144, 140] on input "First Name Filter Input" at bounding box center [138, 142] width 34 height 16
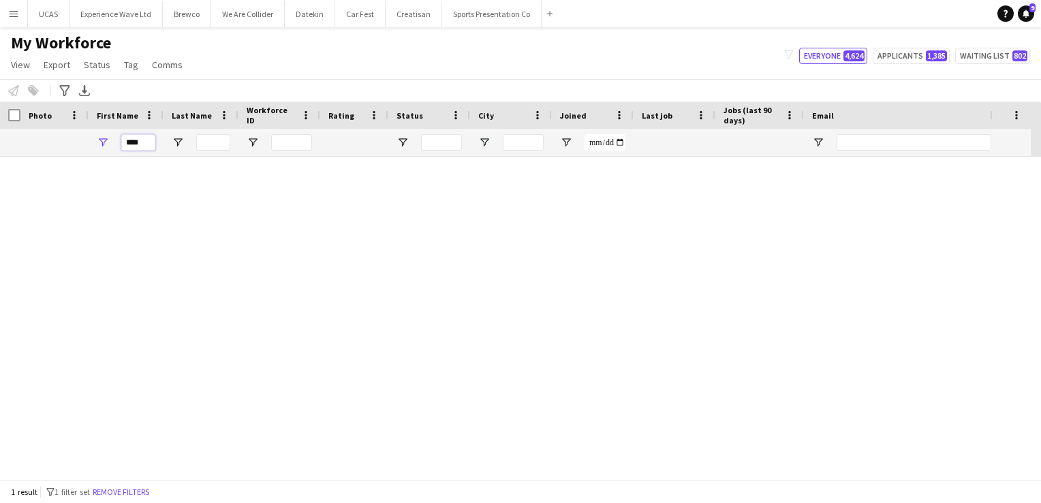
scroll to position [0, 0]
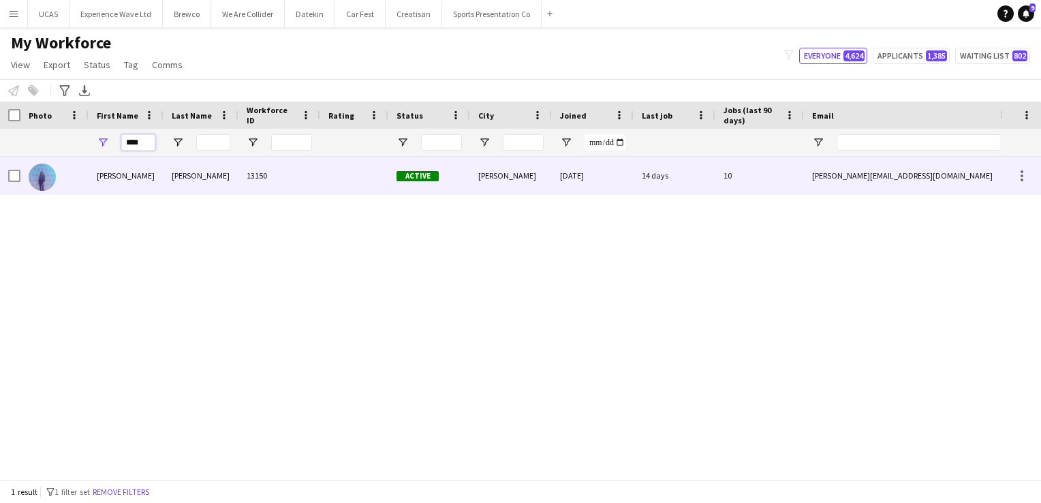
type input "****"
click at [144, 184] on div "Raquel" at bounding box center [126, 175] width 75 height 37
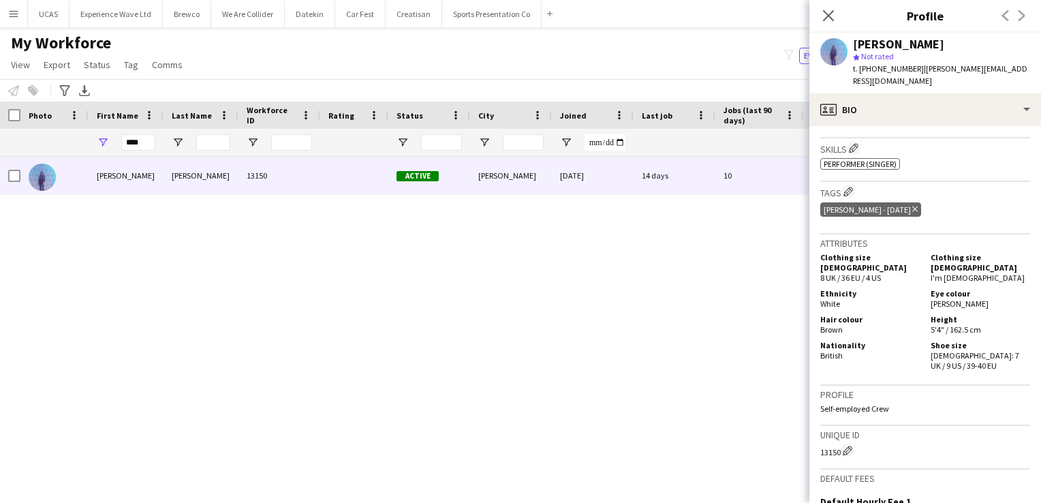
scroll to position [613, 0]
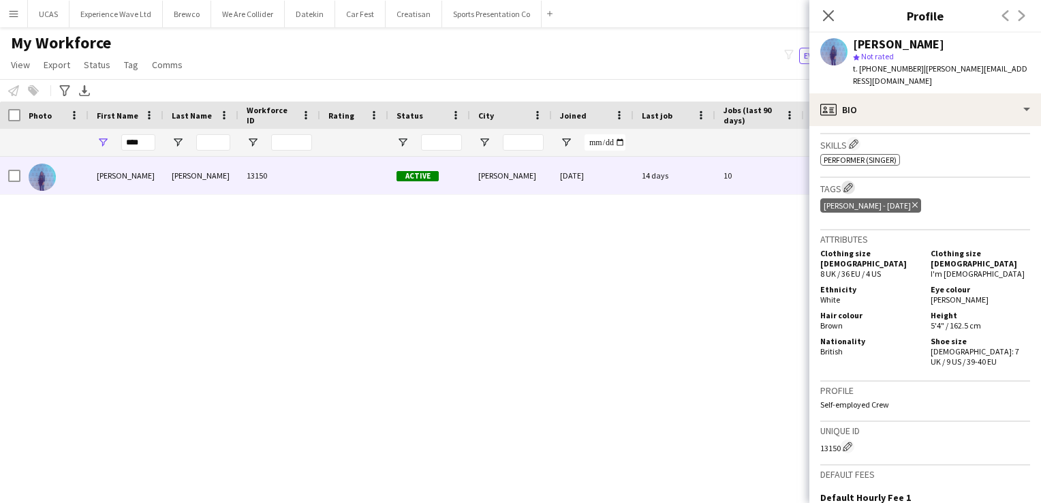
click at [850, 188] on app-icon "Edit crew company tags" at bounding box center [849, 188] width 10 height 10
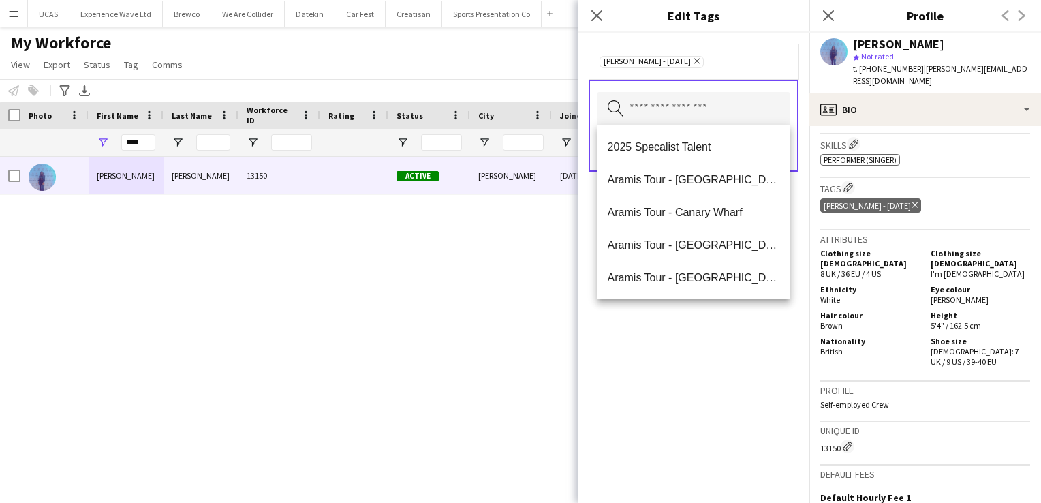
click at [646, 107] on input "text" at bounding box center [694, 109] width 194 height 34
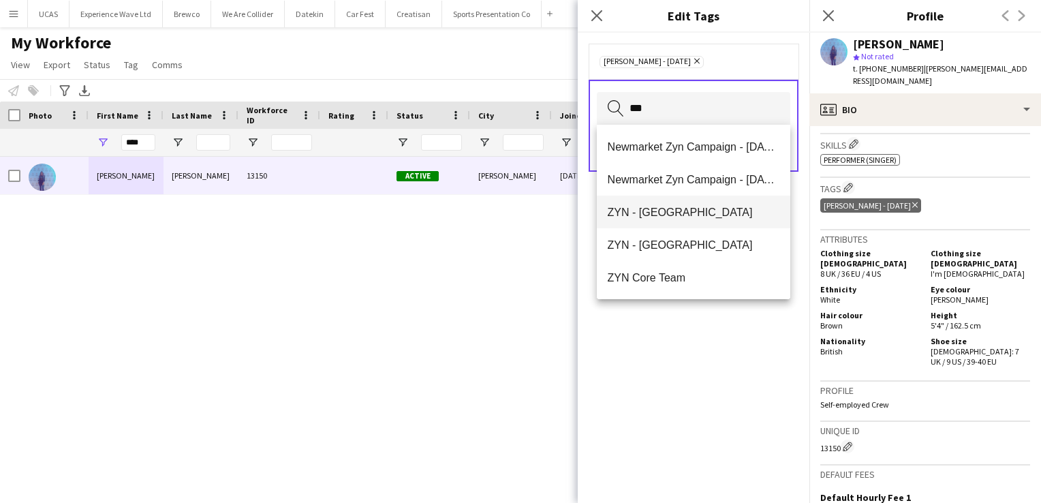
type input "***"
click at [653, 214] on span "ZYN - Manchester" at bounding box center [694, 212] width 172 height 13
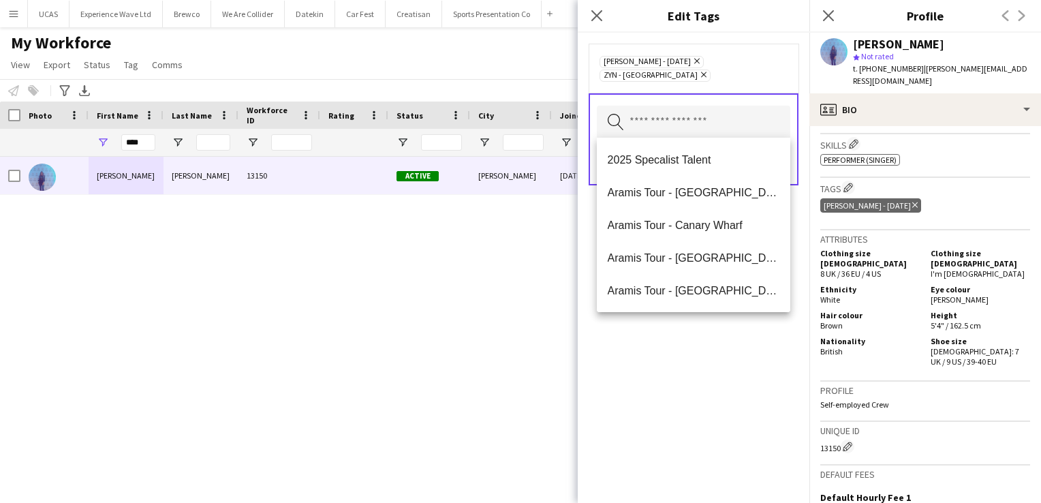
click at [738, 377] on div "HAYDOCK ZYN - August 8th 2025 Remove ZYN - Manchester Remove Search by tag name…" at bounding box center [694, 268] width 232 height 470
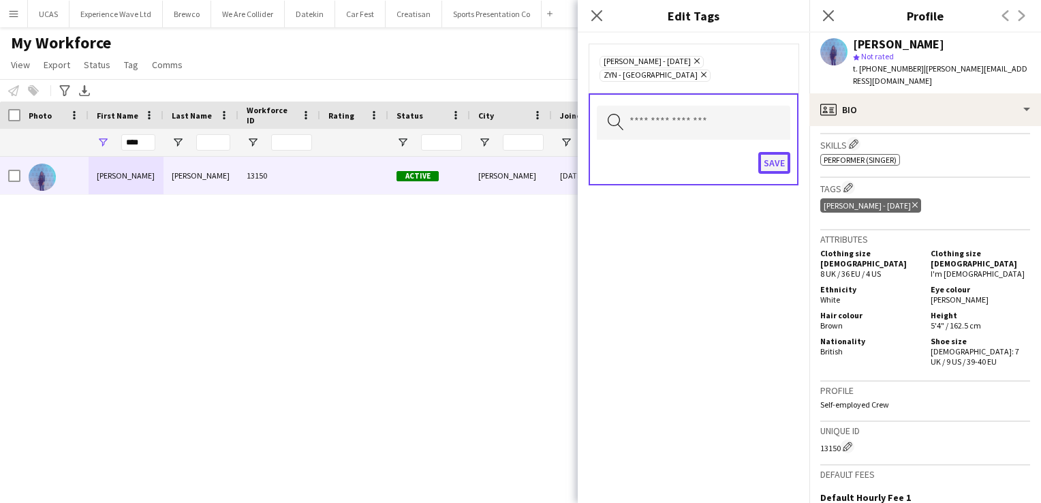
click at [774, 161] on button "Save" at bounding box center [774, 163] width 32 height 22
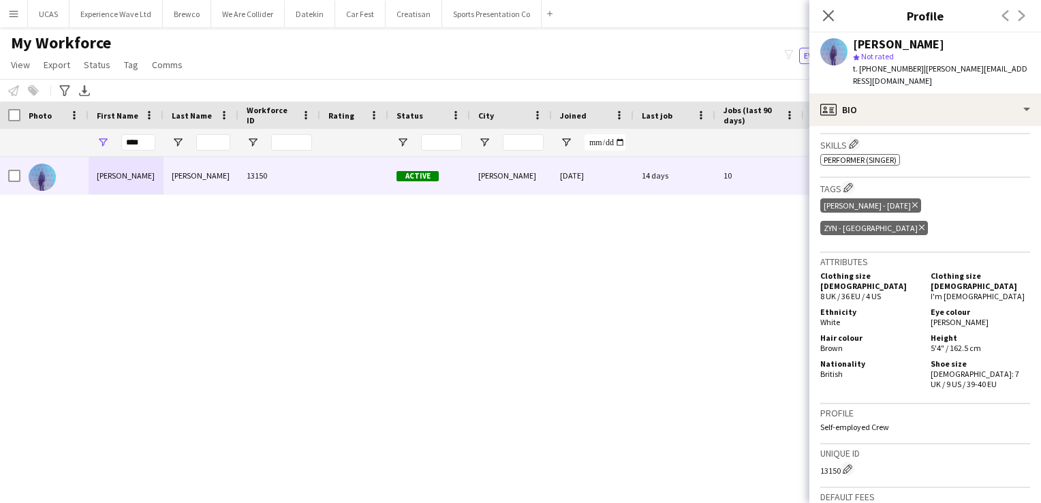
click at [733, 274] on div "Raquel Lee 13150 Active Chester 21-02-2025 14 days 10 raquellee@rocketmail.com …" at bounding box center [500, 313] width 1000 height 312
click at [826, 18] on icon at bounding box center [828, 15] width 13 height 13
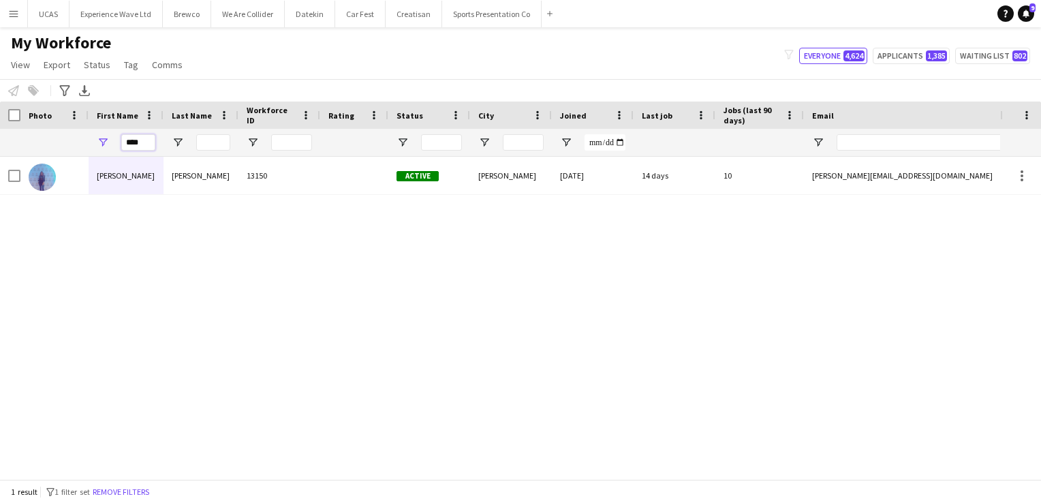
drag, startPoint x: 151, startPoint y: 137, endPoint x: 112, endPoint y: 140, distance: 38.9
click at [112, 140] on div "****" at bounding box center [126, 142] width 75 height 27
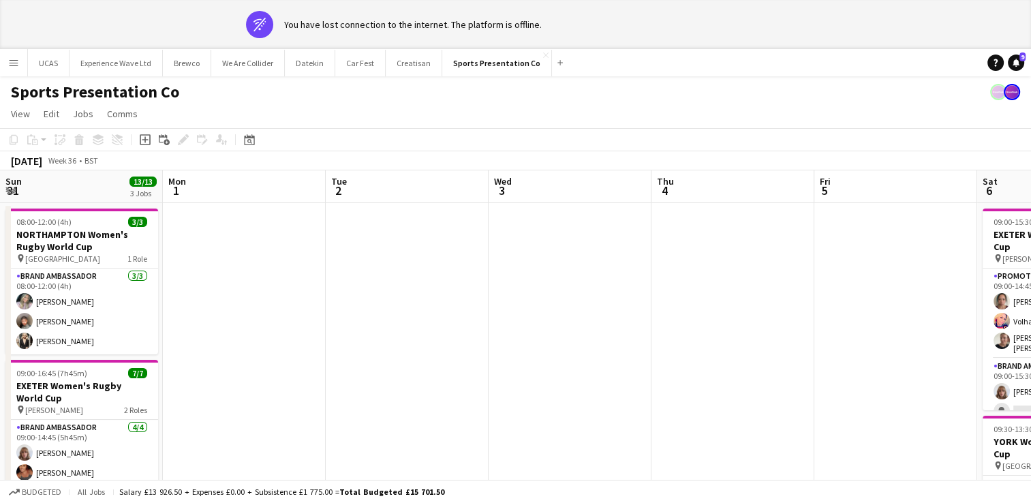
scroll to position [0, 458]
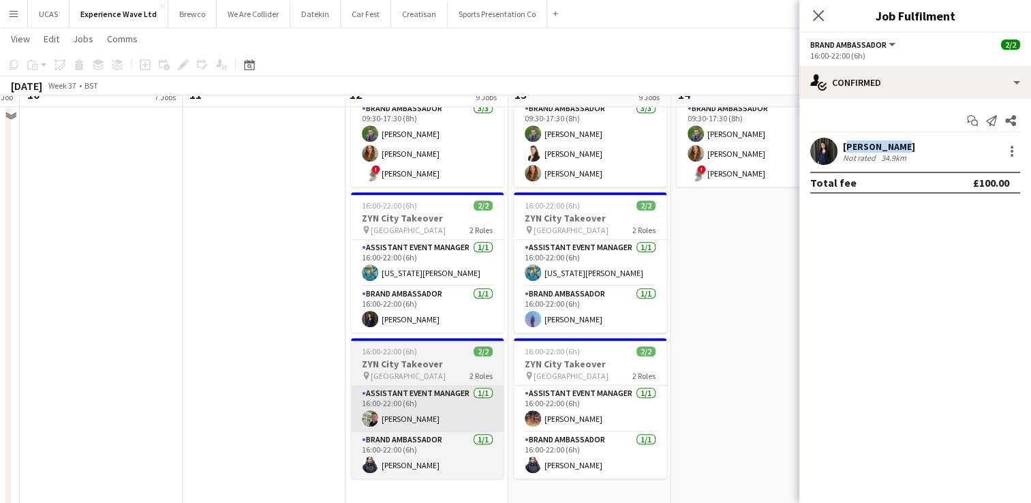
scroll to position [921, 0]
